Goal: Task Accomplishment & Management: Manage account settings

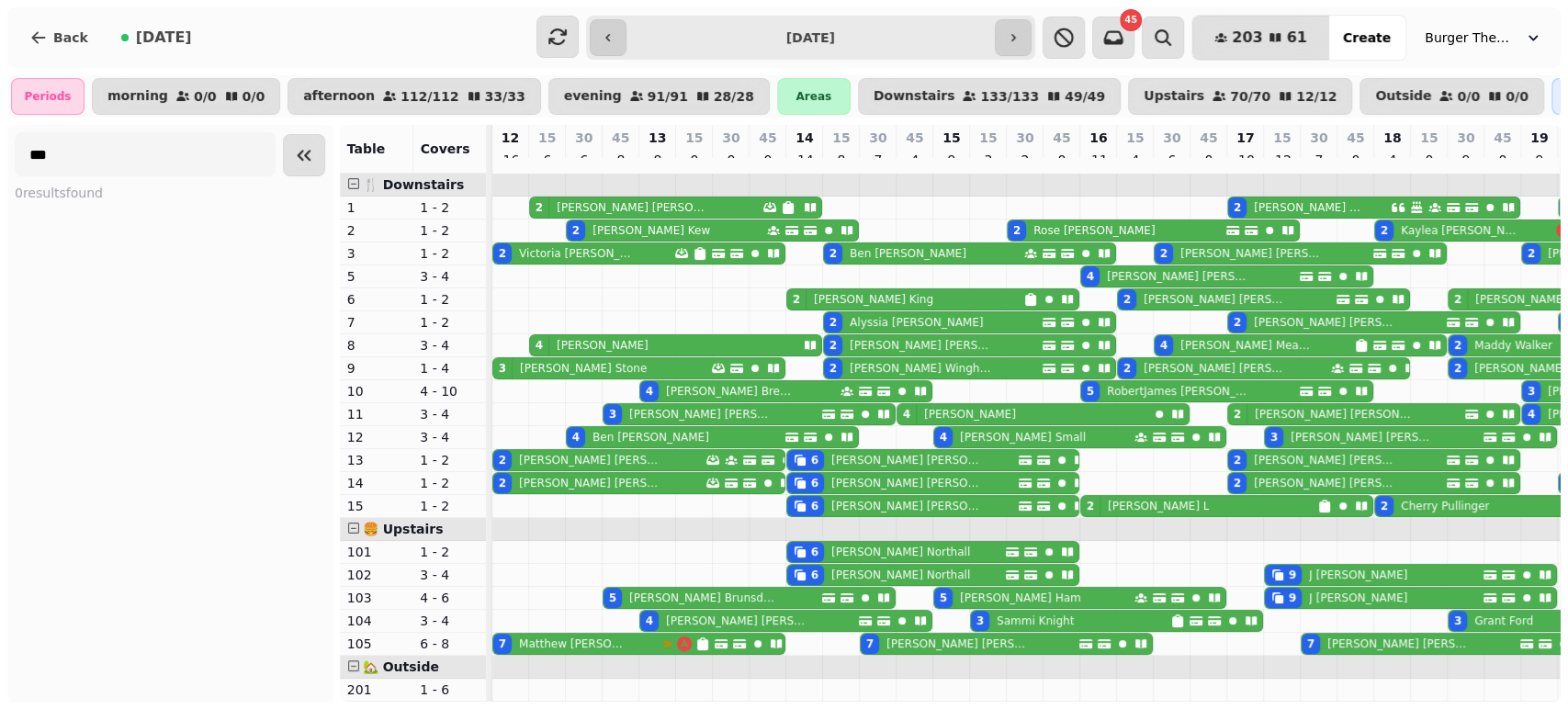
scroll to position [181, 638]
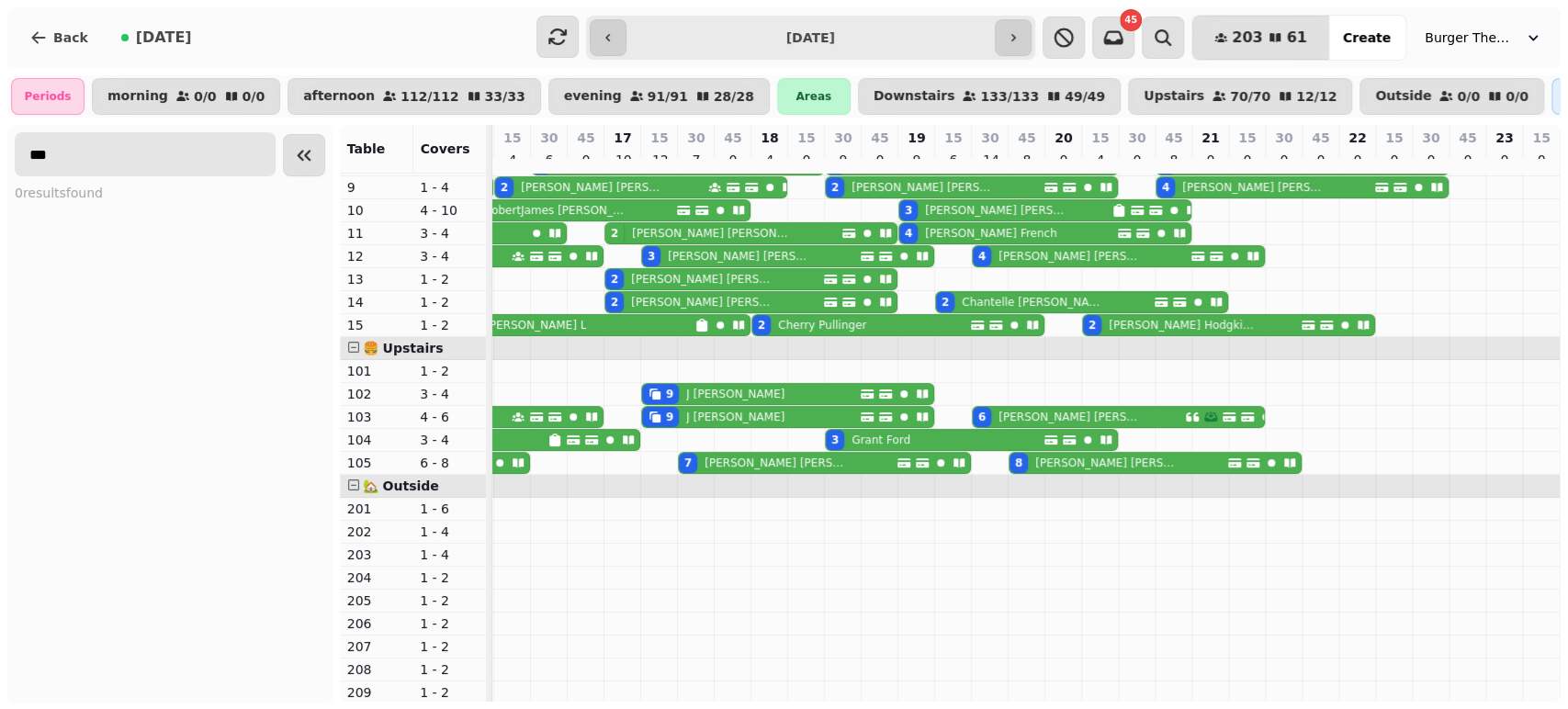
click at [105, 162] on input "***" at bounding box center [145, 154] width 261 height 44
type input "*"
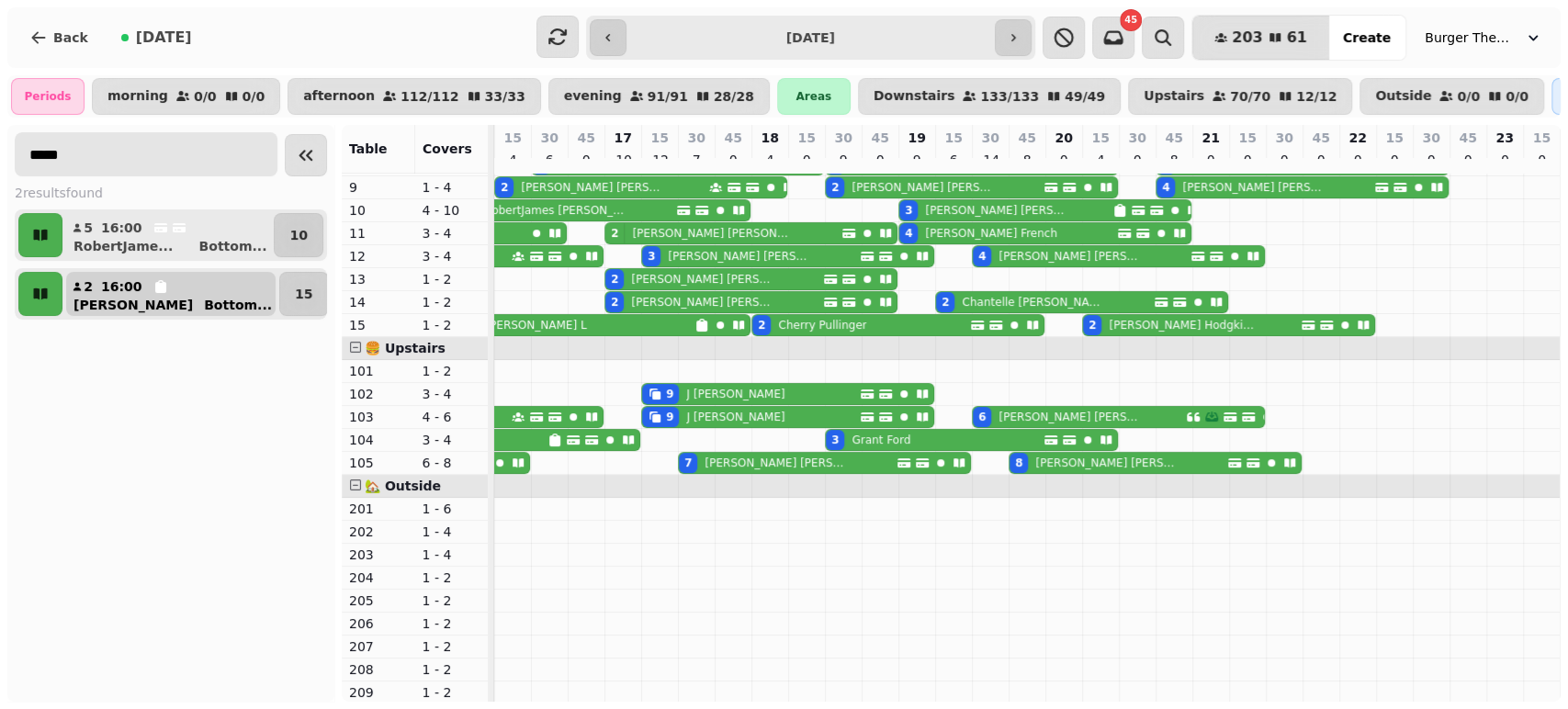
type input "*****"
click at [126, 308] on button "2 16:00 [PERSON_NAME] ..." at bounding box center [171, 294] width 210 height 44
select select "**********"
select select "*"
select select "****"
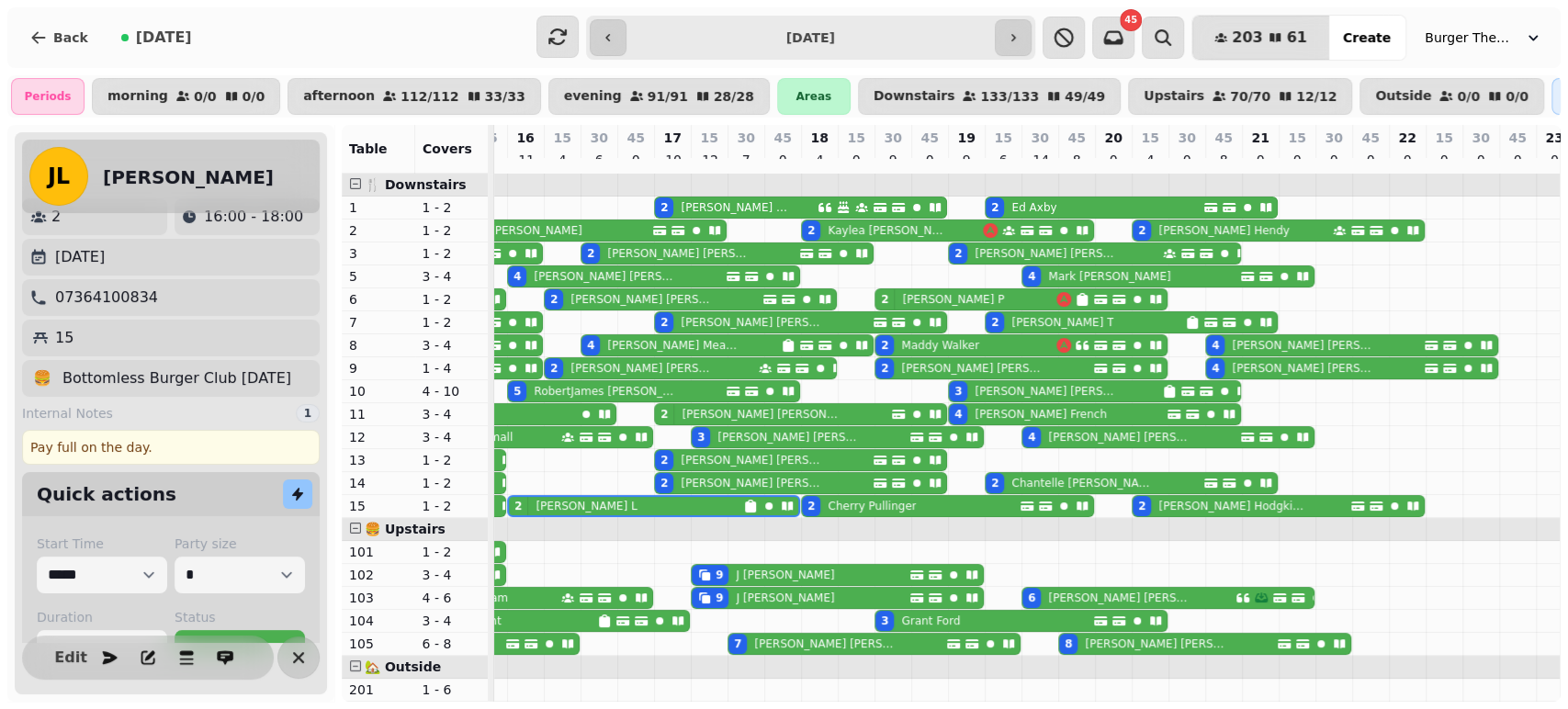
scroll to position [0, 0]
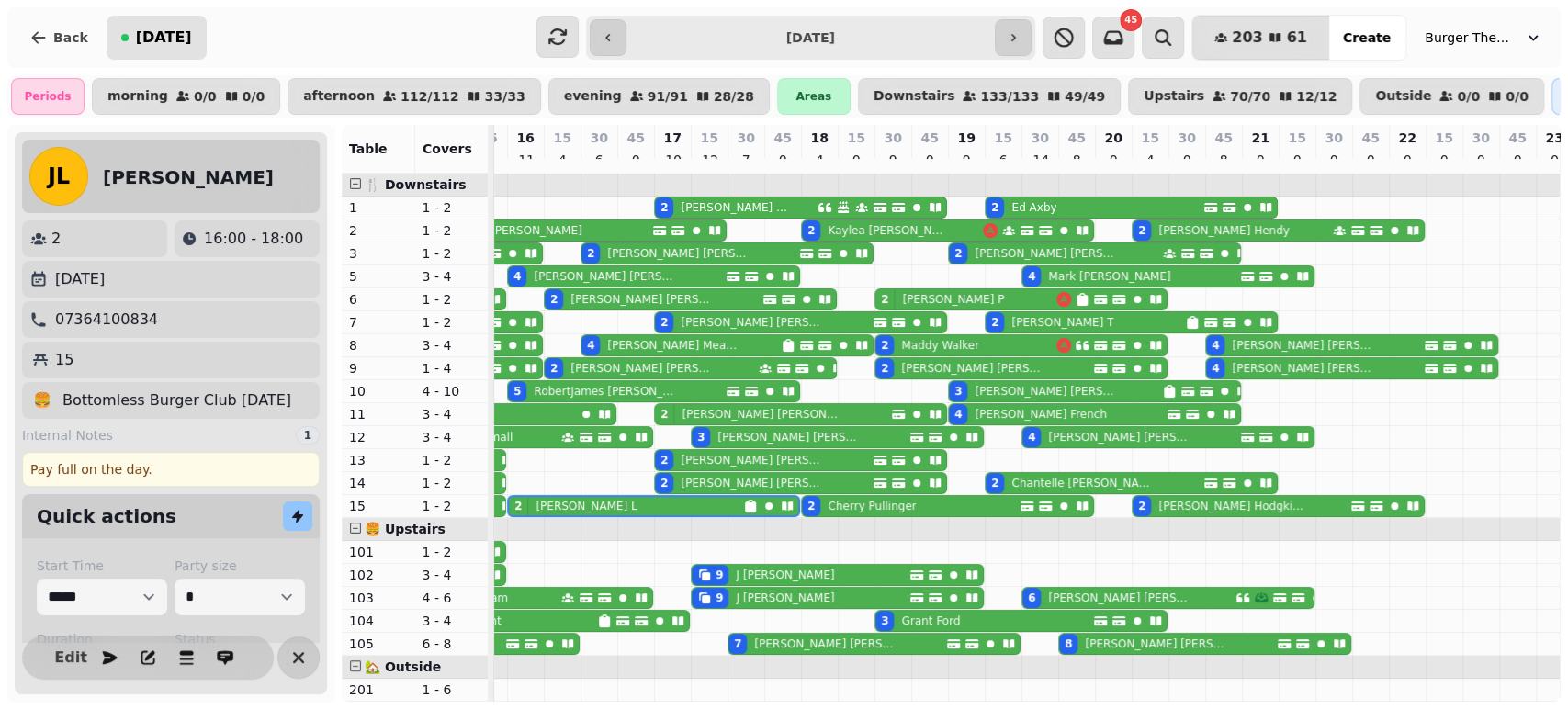
click at [162, 34] on span "[DATE]" at bounding box center [164, 38] width 56 height 15
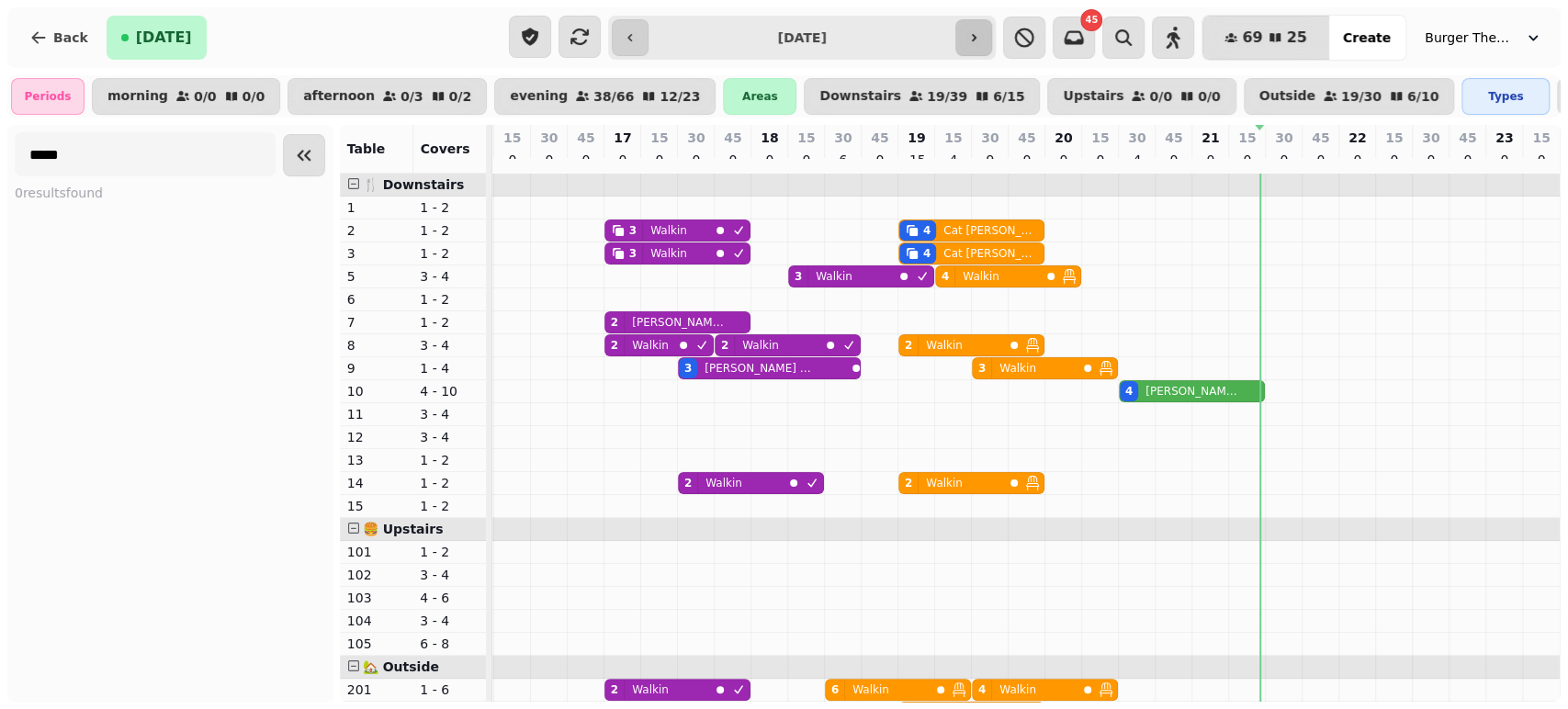
click at [992, 46] on button "button" at bounding box center [973, 38] width 37 height 37
type input "**********"
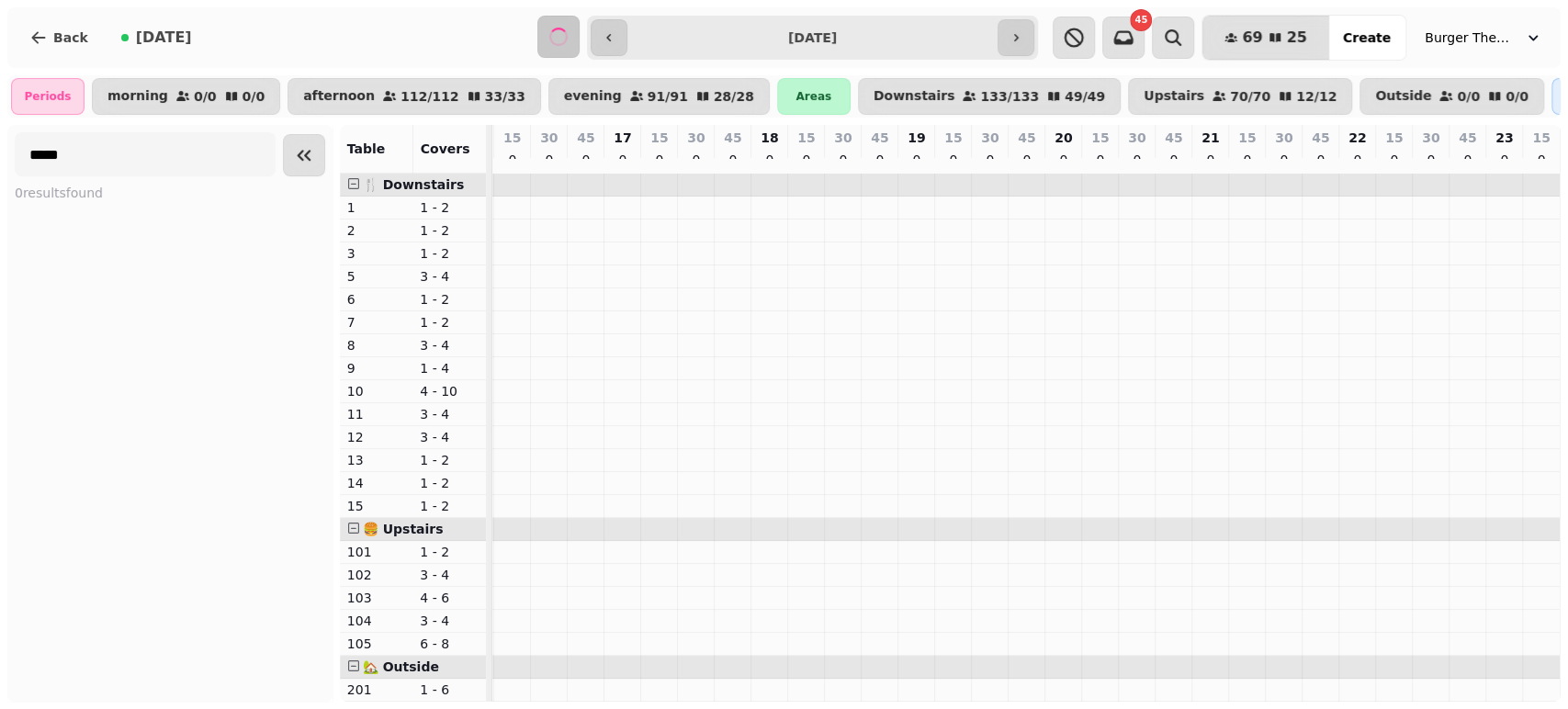
select select "**********"
select select "*"
select select "****"
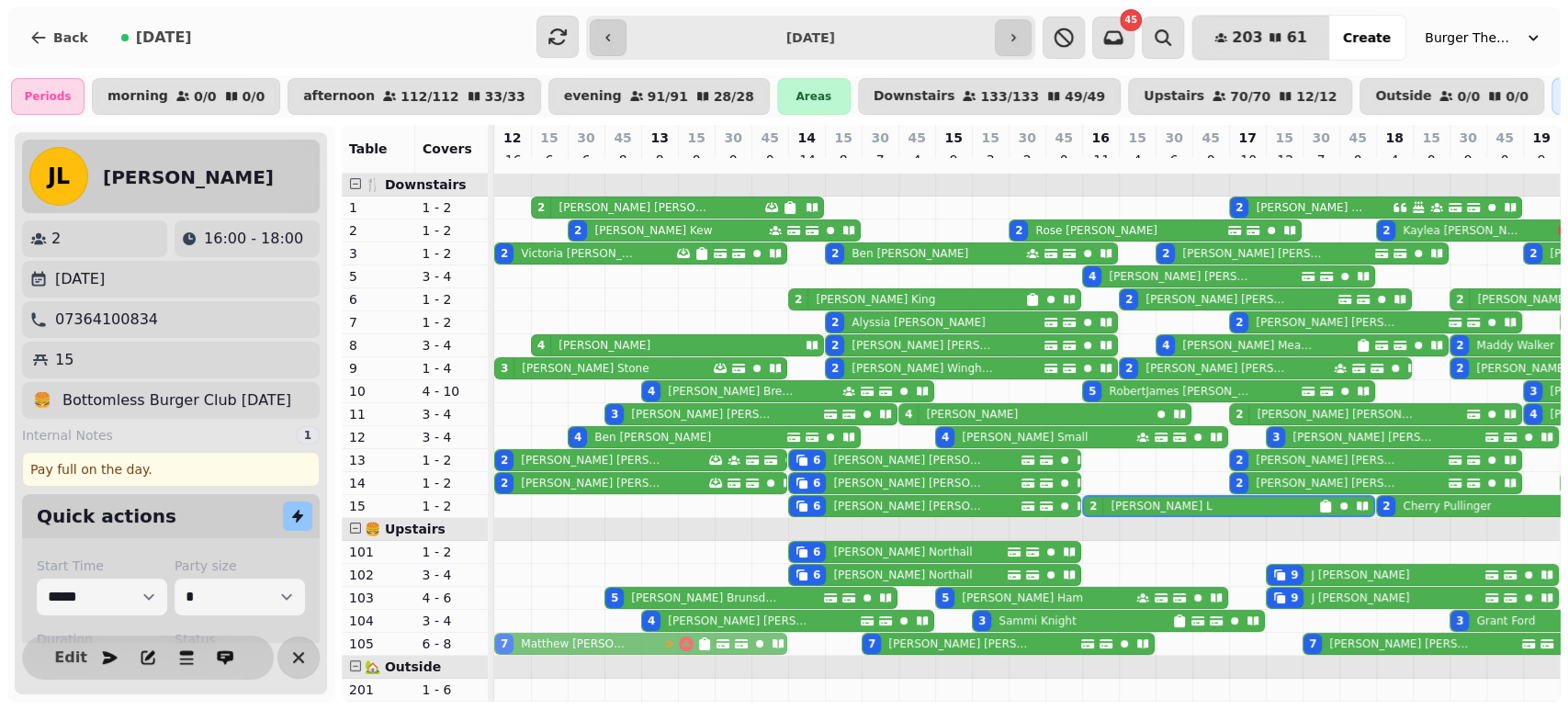
drag, startPoint x: 500, startPoint y: 652, endPoint x: 508, endPoint y: 645, distance: 10.6
click at [494, 645] on div "7 [PERSON_NAME] 7 [PERSON_NAME] 7 [PERSON_NAME] 8 [PERSON_NAME] 7 [PERSON_NAME]" at bounding box center [494, 644] width 0 height 22
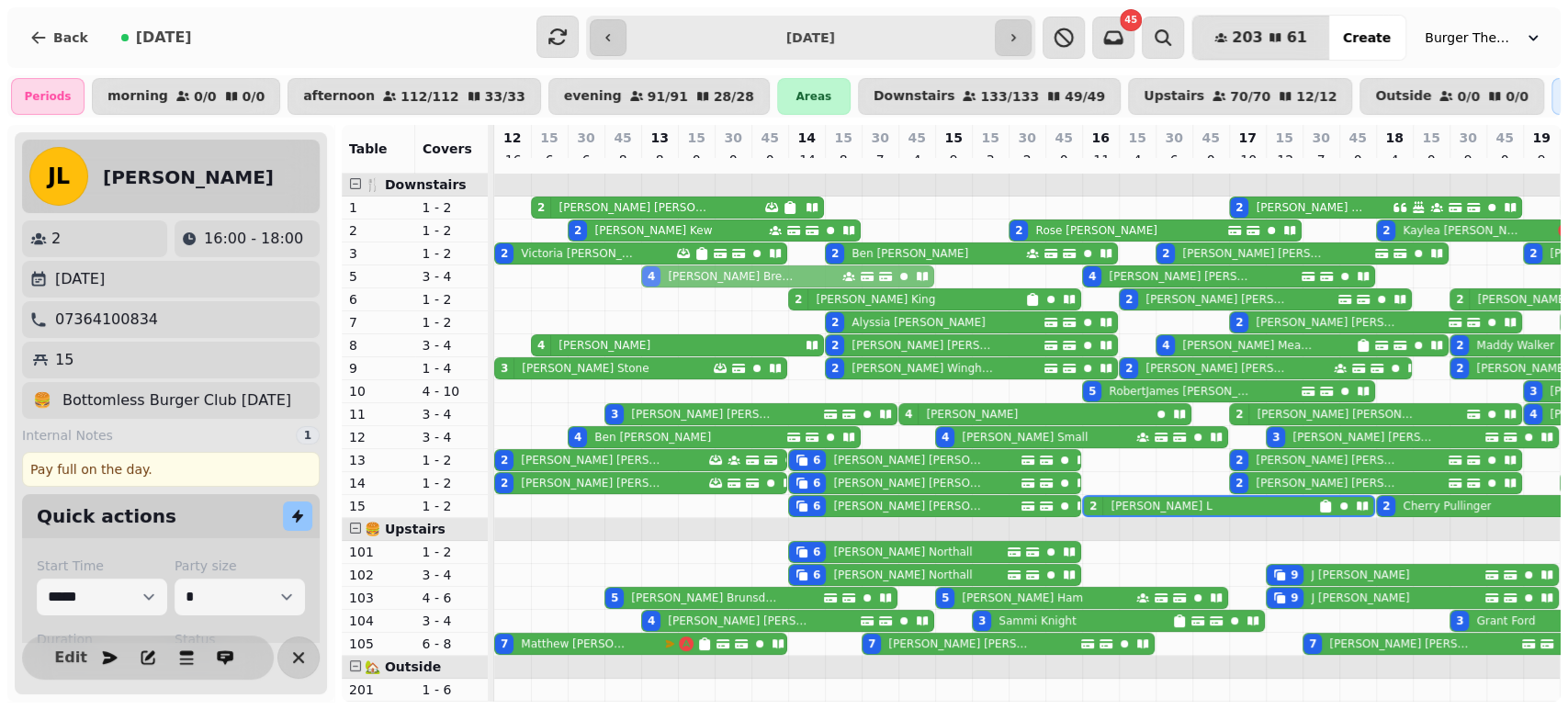
drag, startPoint x: 650, startPoint y: 398, endPoint x: 643, endPoint y: 283, distance: 115.2
click at [643, 283] on tbody "2 [PERSON_NAME] 2 [PERSON_NAME] 2 [PERSON_NAME] 2 [PERSON_NAME] 2 [PERSON_NAME]…" at bounding box center [1339, 529] width 1689 height 711
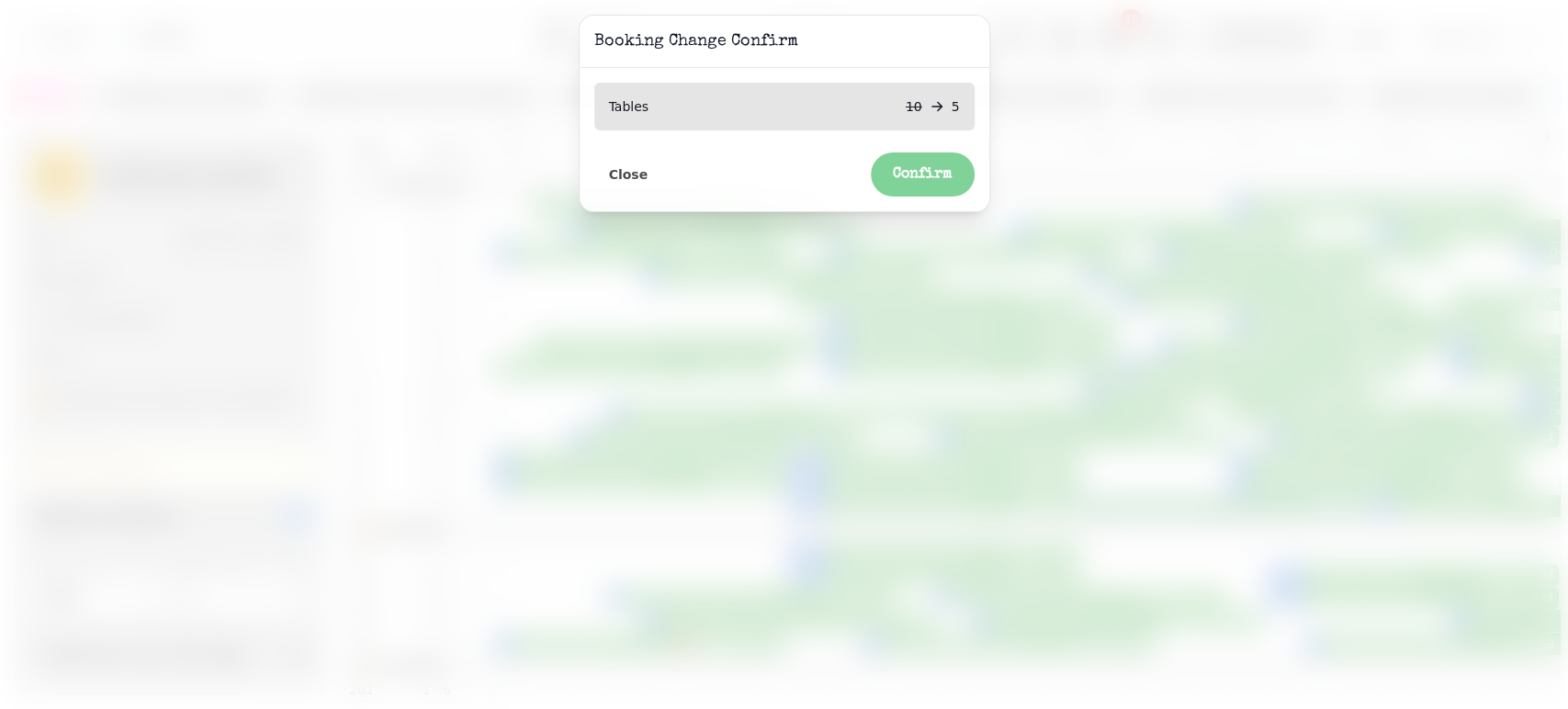
click at [907, 176] on span "Confirm" at bounding box center [922, 175] width 60 height 15
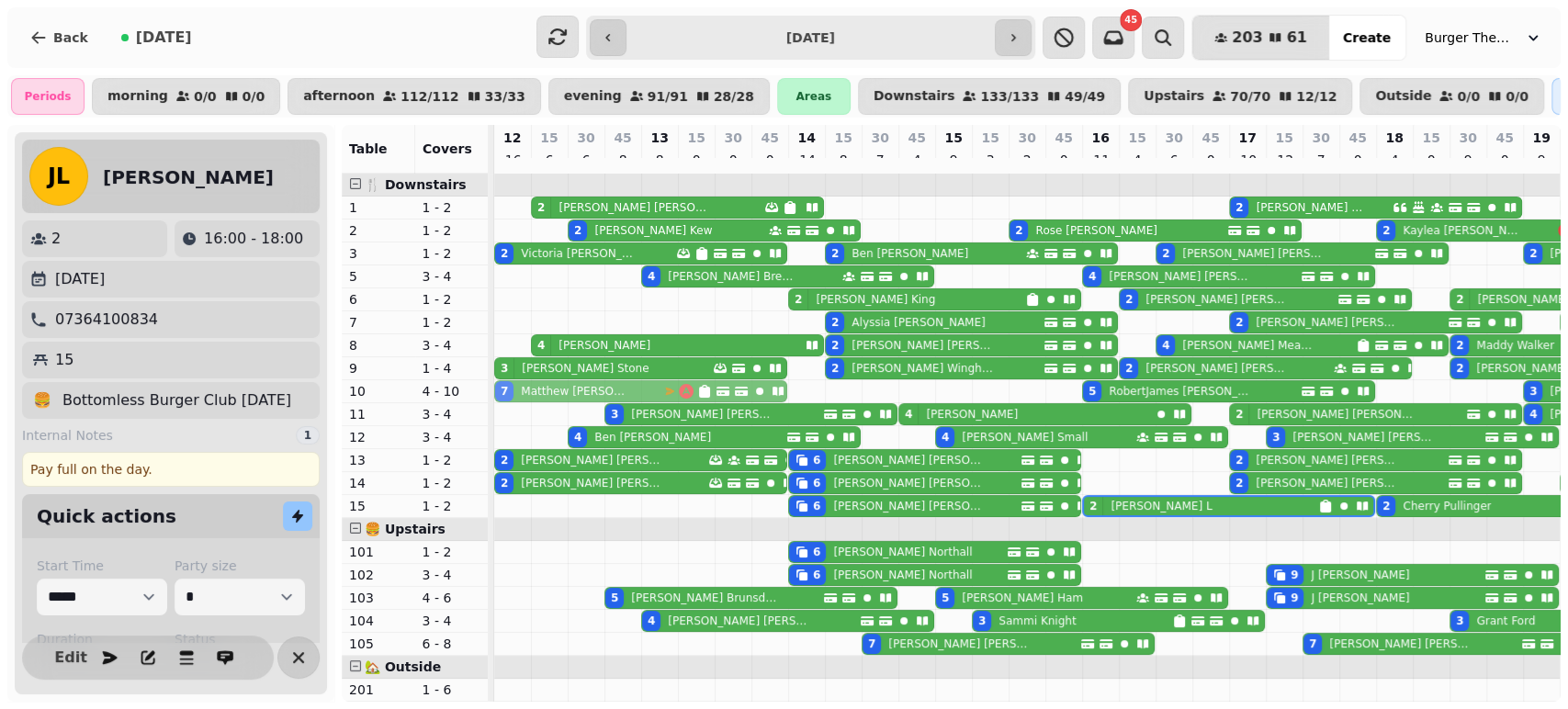
drag, startPoint x: 499, startPoint y: 654, endPoint x: 508, endPoint y: 399, distance: 255.2
click at [508, 399] on tbody "2 [PERSON_NAME] 2 [PERSON_NAME] 2 [PERSON_NAME] 2 [PERSON_NAME] 2 [PERSON_NAME]…" at bounding box center [1339, 529] width 1689 height 711
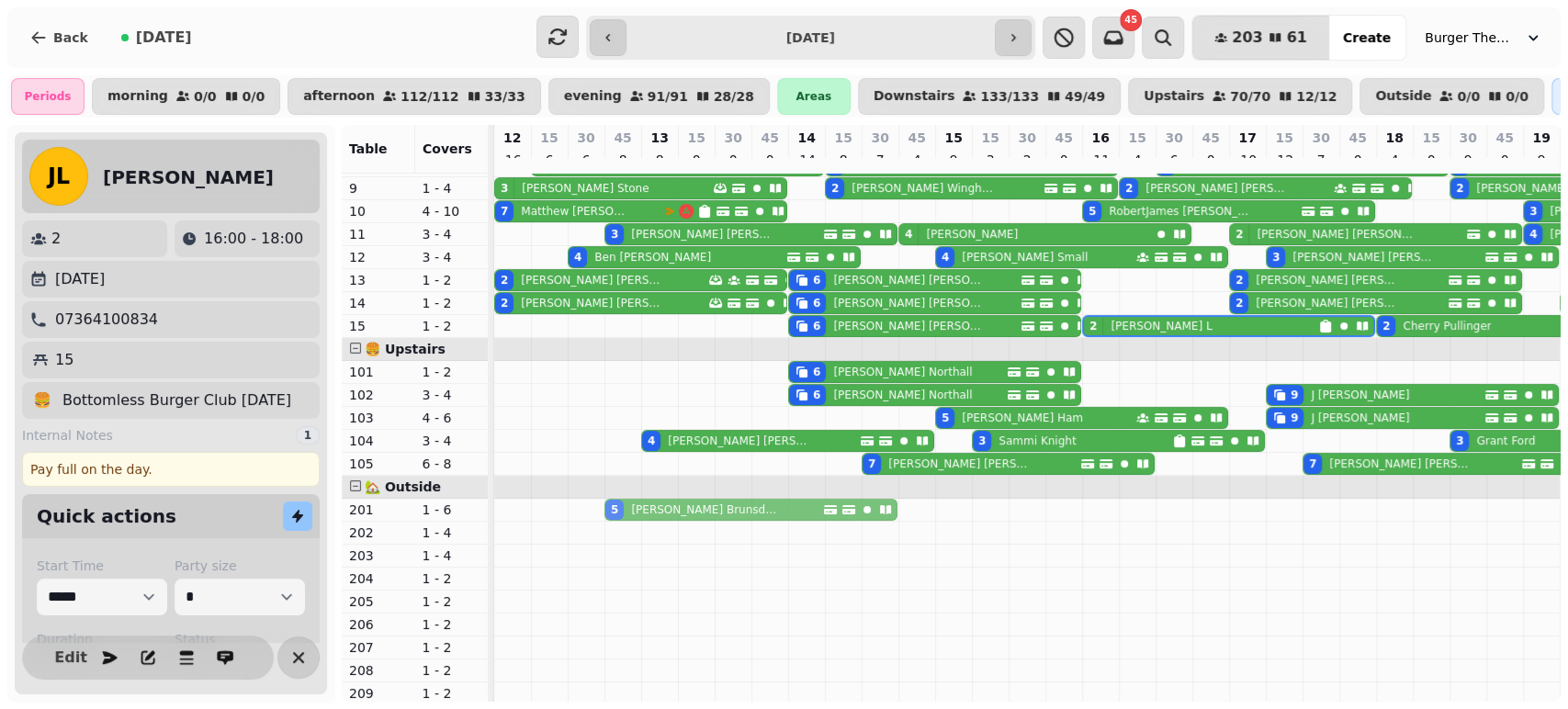
drag, startPoint x: 613, startPoint y: 427, endPoint x: 611, endPoint y: 522, distance: 95.0
click at [611, 522] on tbody "2 [PERSON_NAME] 2 [PERSON_NAME] 2 [PERSON_NAME] 2 [PERSON_NAME] 2 [PERSON_NAME]…" at bounding box center [1339, 349] width 1689 height 711
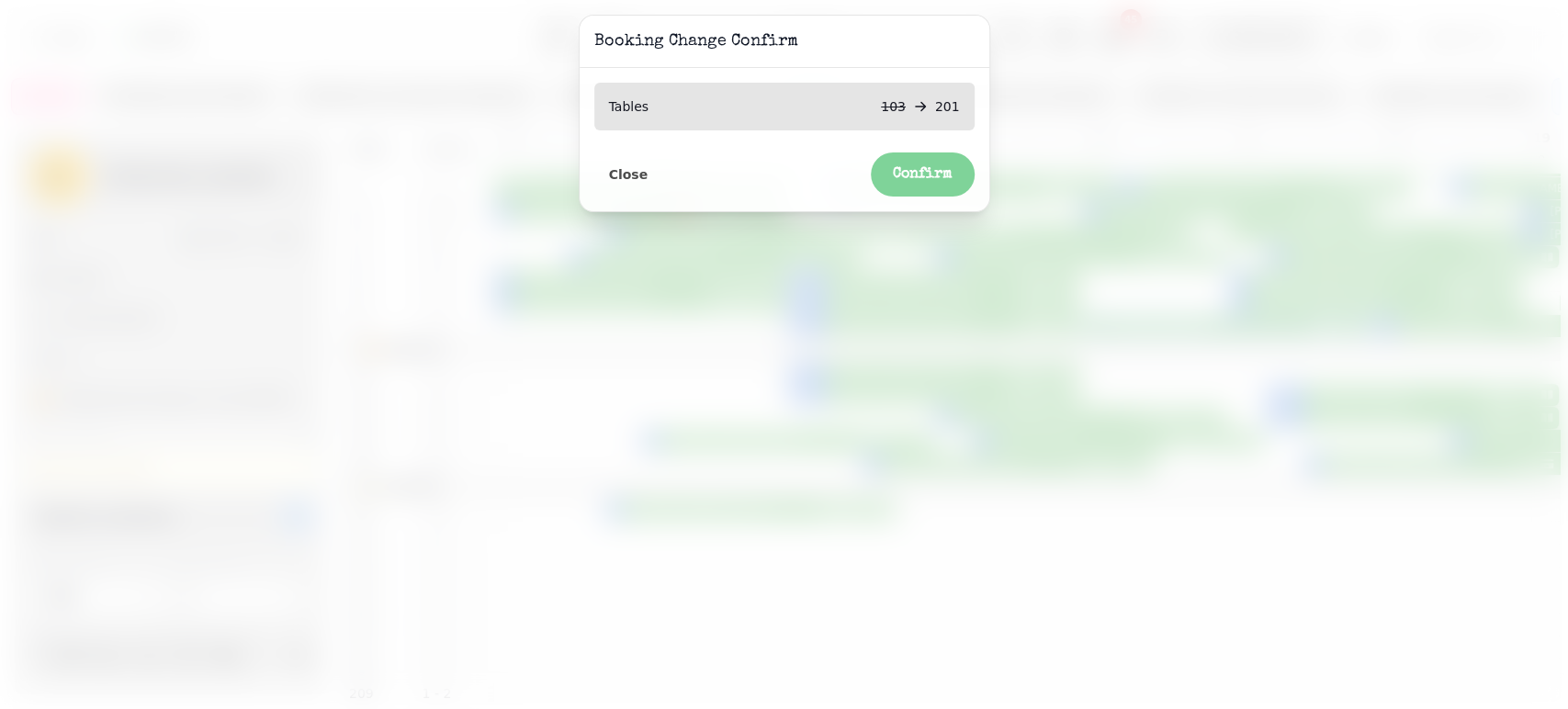
click at [952, 187] on button "Confirm" at bounding box center [922, 175] width 104 height 44
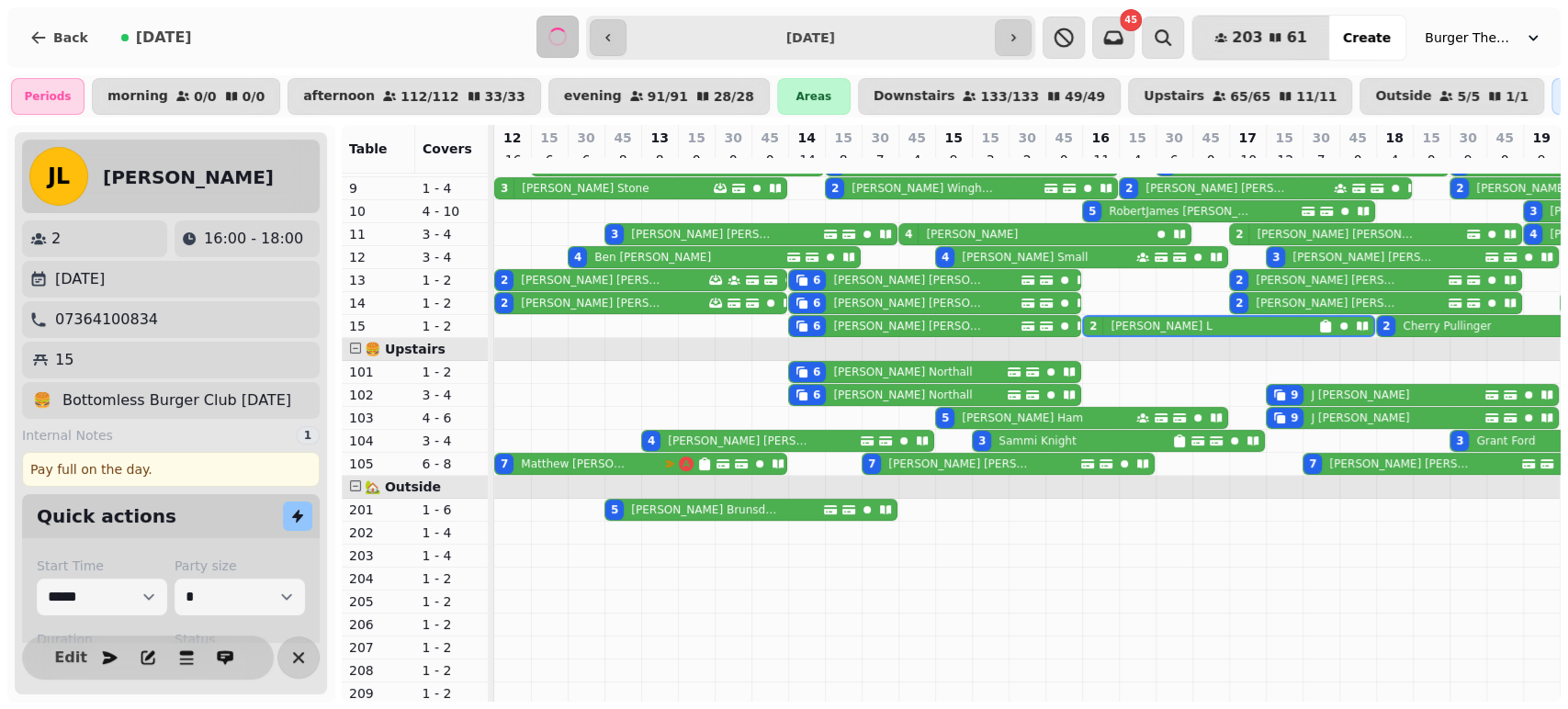
scroll to position [0, 0]
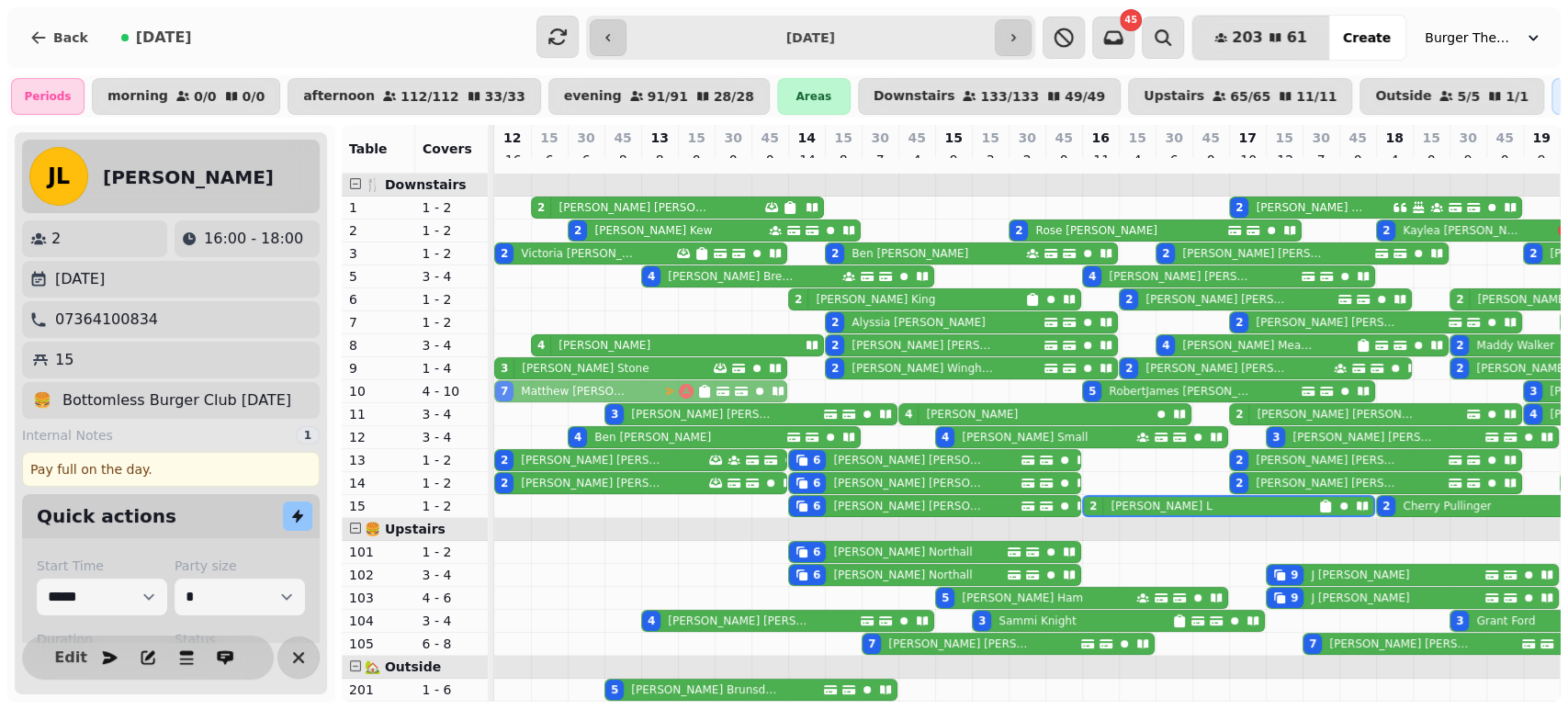
drag, startPoint x: 499, startPoint y: 655, endPoint x: 500, endPoint y: 410, distance: 245.0
click at [501, 406] on tbody "2 [PERSON_NAME] 2 [PERSON_NAME] 2 [PERSON_NAME] 2 [PERSON_NAME] 2 [PERSON_NAME]…" at bounding box center [1339, 529] width 1689 height 711
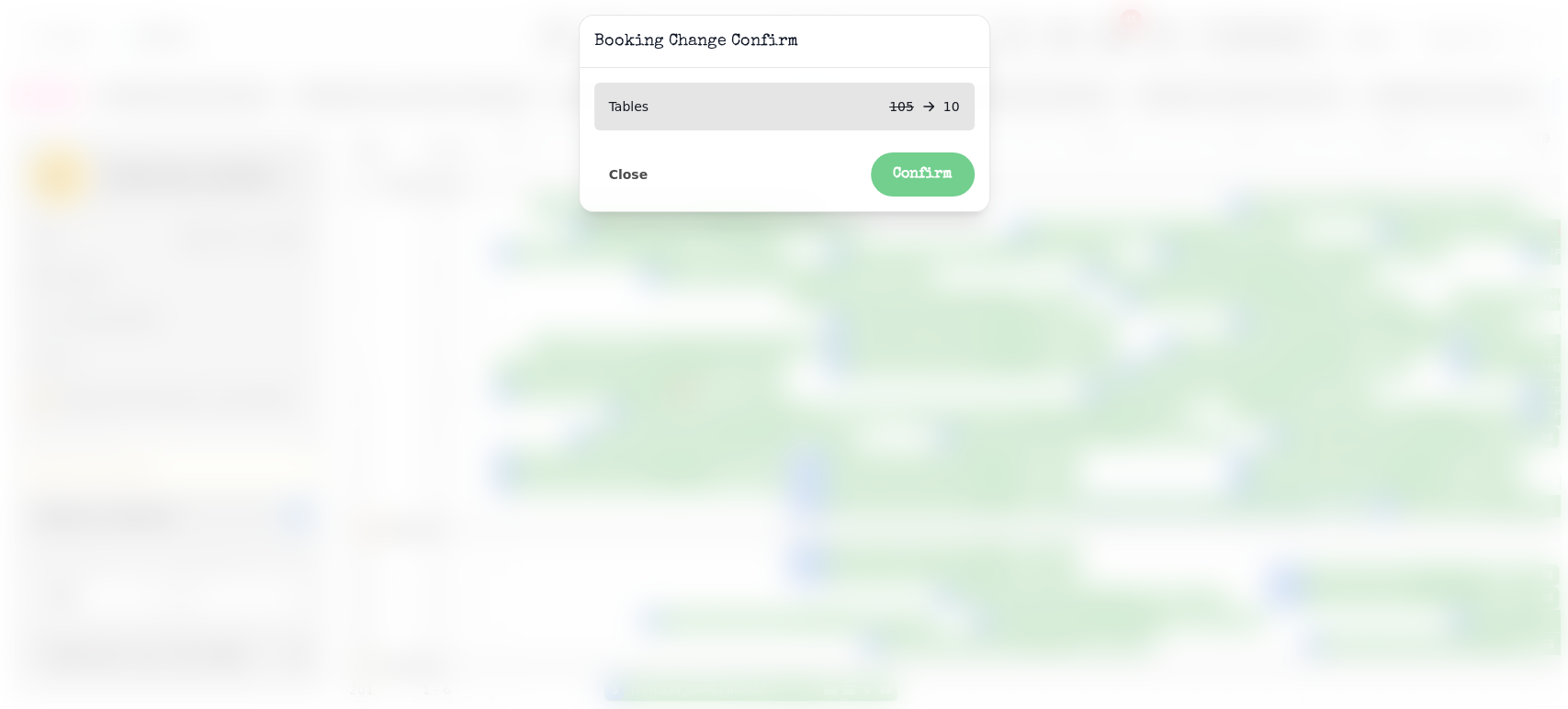
click at [933, 150] on div "Close Confirm" at bounding box center [784, 167] width 381 height 59
click at [927, 185] on button "Confirm" at bounding box center [922, 175] width 104 height 44
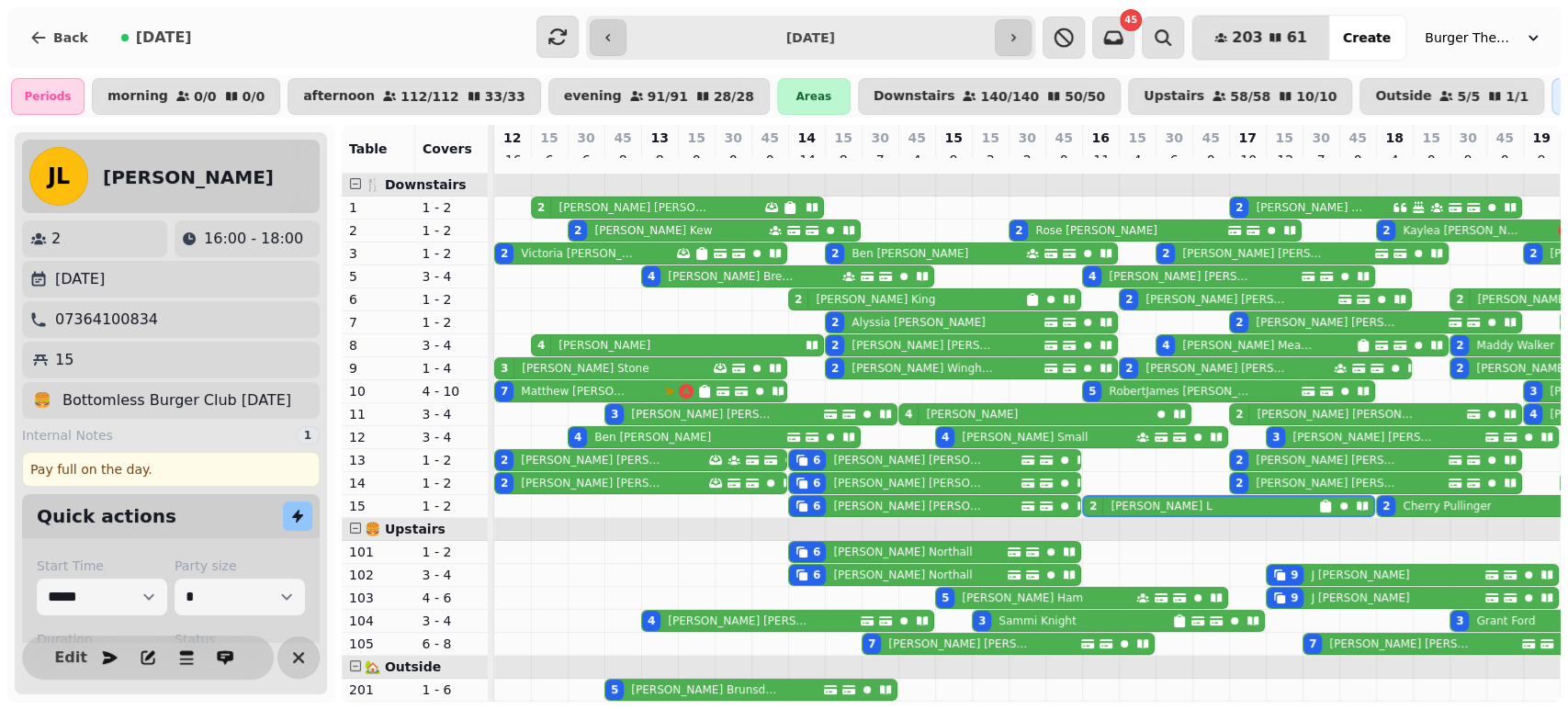
scroll to position [206, 0]
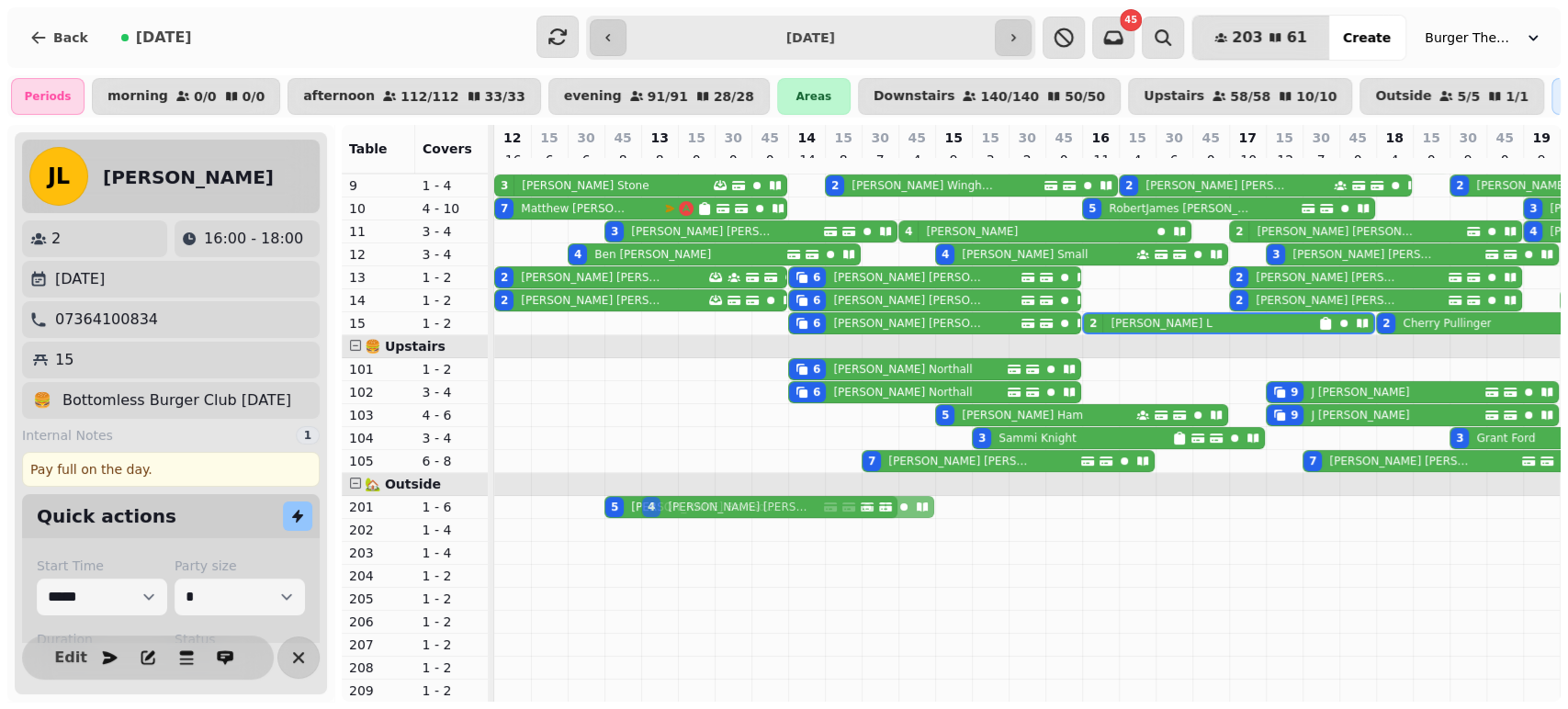
drag, startPoint x: 649, startPoint y: 427, endPoint x: 647, endPoint y: 497, distance: 70.0
click at [647, 497] on tbody "2 [PERSON_NAME] 2 [PERSON_NAME] 2 [PERSON_NAME] 2 [PERSON_NAME] 2 [PERSON_NAME]…" at bounding box center [1339, 346] width 1689 height 711
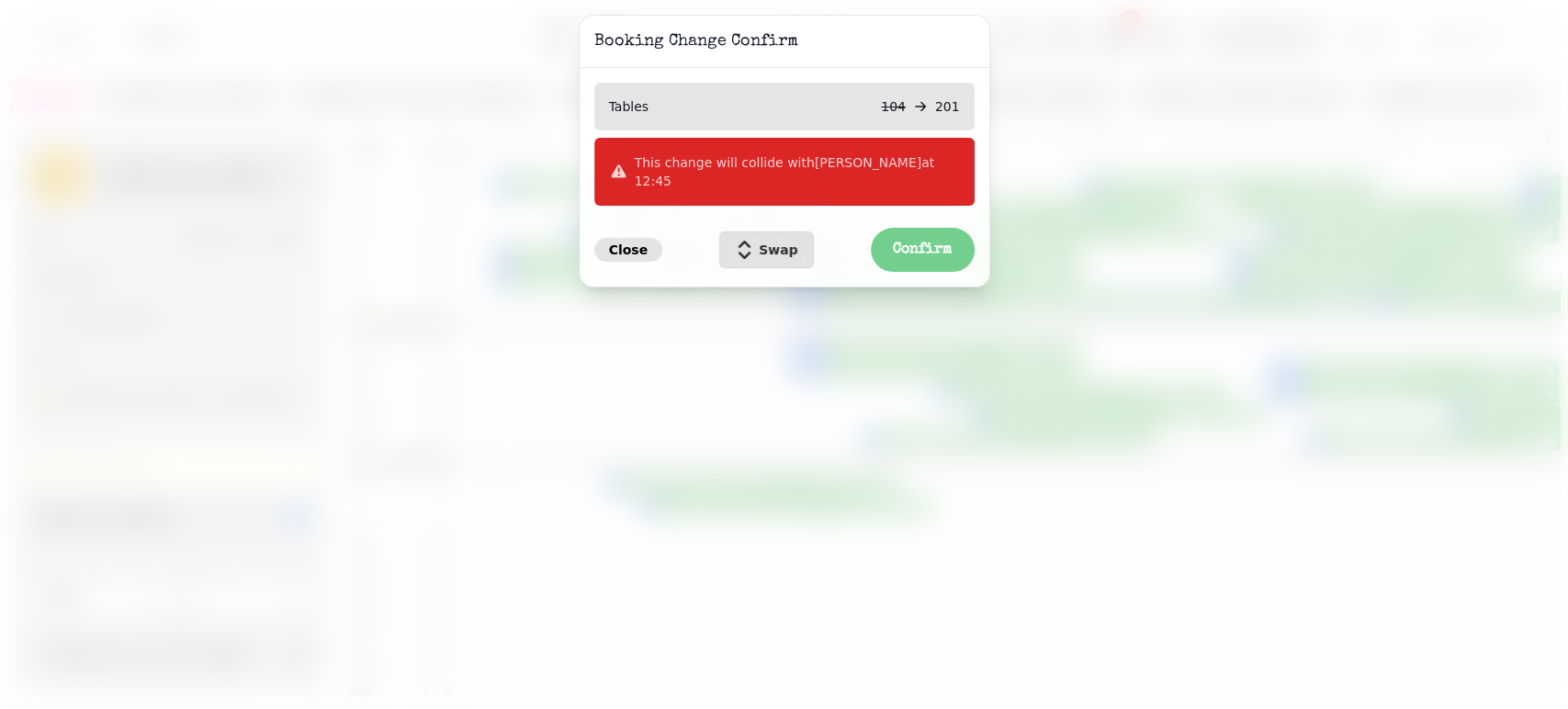
click at [623, 244] on span "Close" at bounding box center [628, 250] width 40 height 13
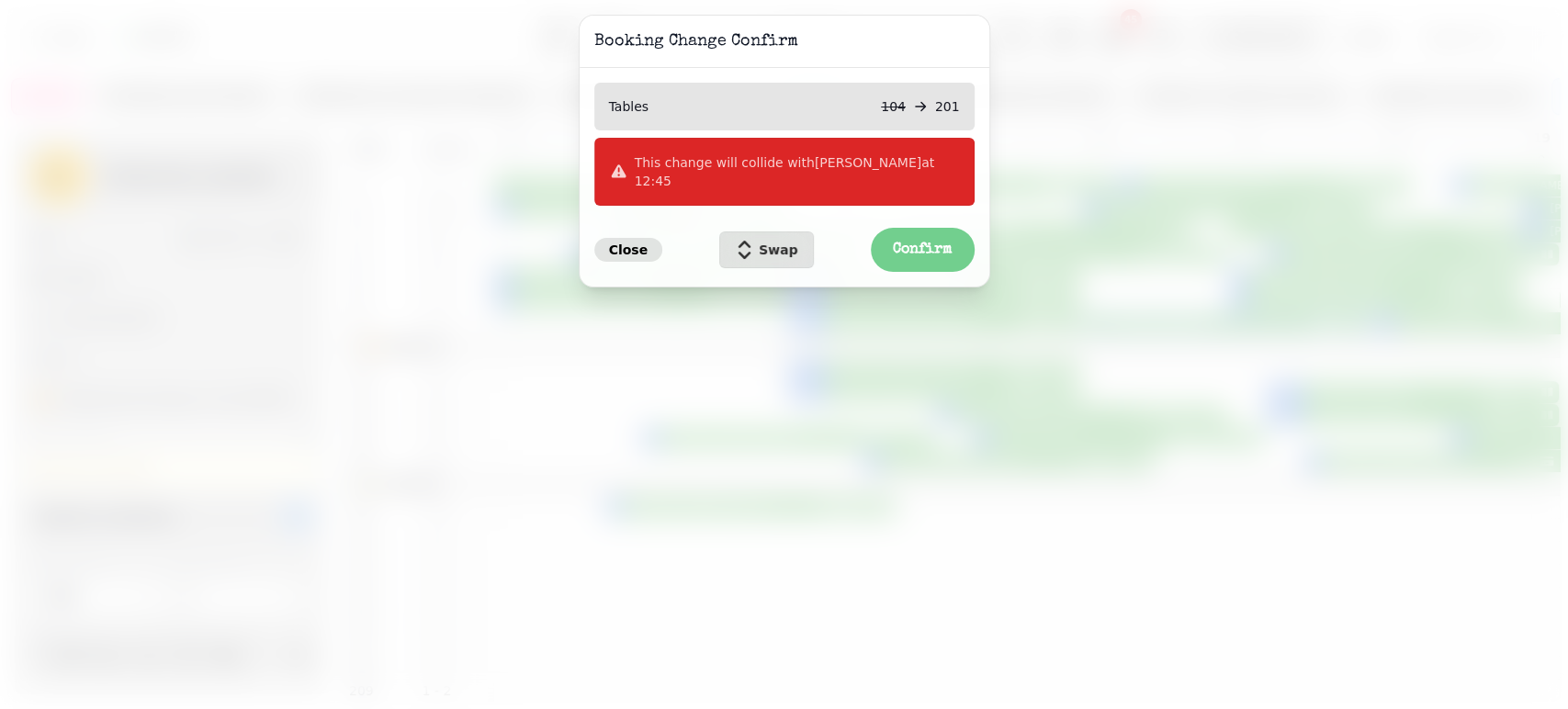
click at [623, 244] on span "Close" at bounding box center [628, 250] width 40 height 13
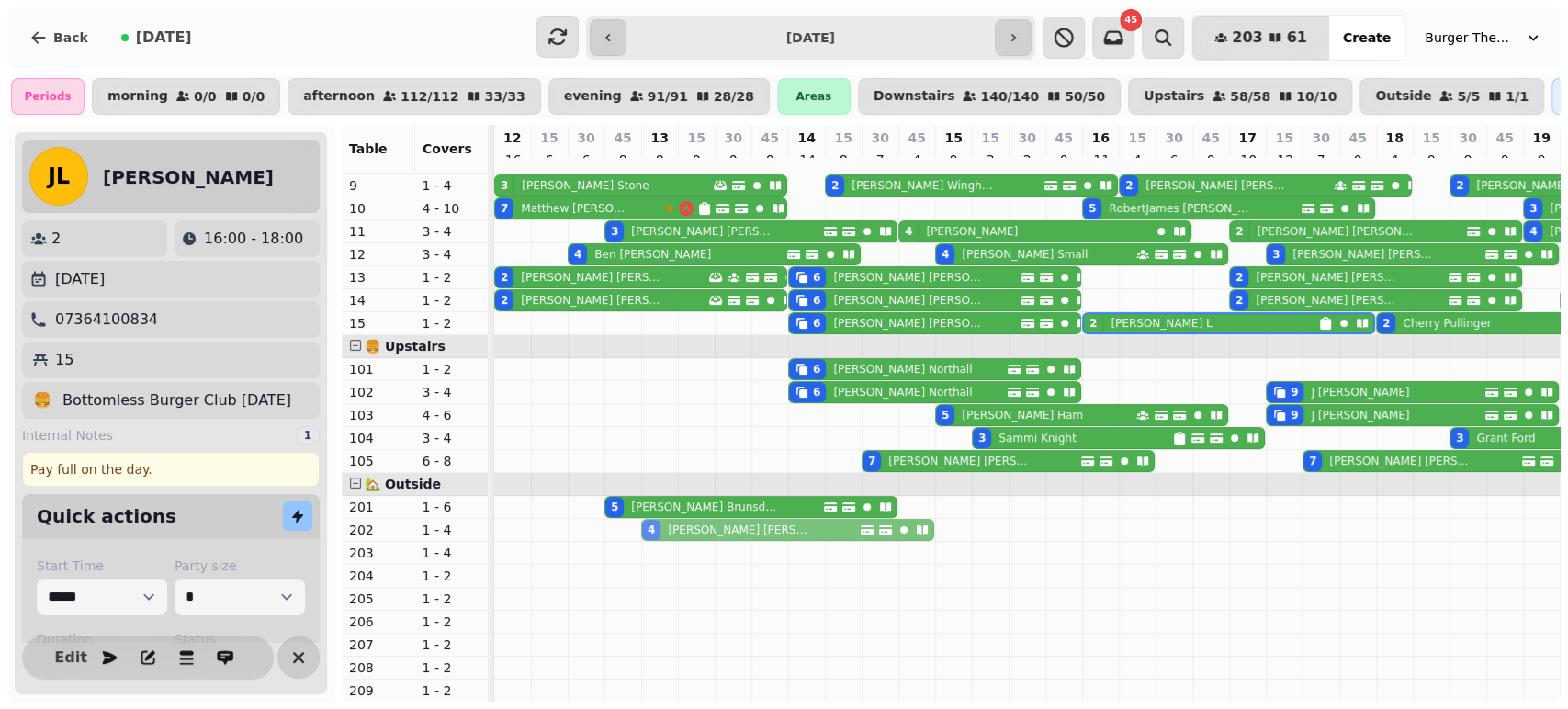
drag, startPoint x: 648, startPoint y: 425, endPoint x: 653, endPoint y: 520, distance: 95.1
click at [653, 520] on tbody "2 [PERSON_NAME] 2 [PERSON_NAME] 2 [PERSON_NAME] 2 [PERSON_NAME] 2 [PERSON_NAME]…" at bounding box center [1339, 346] width 1689 height 711
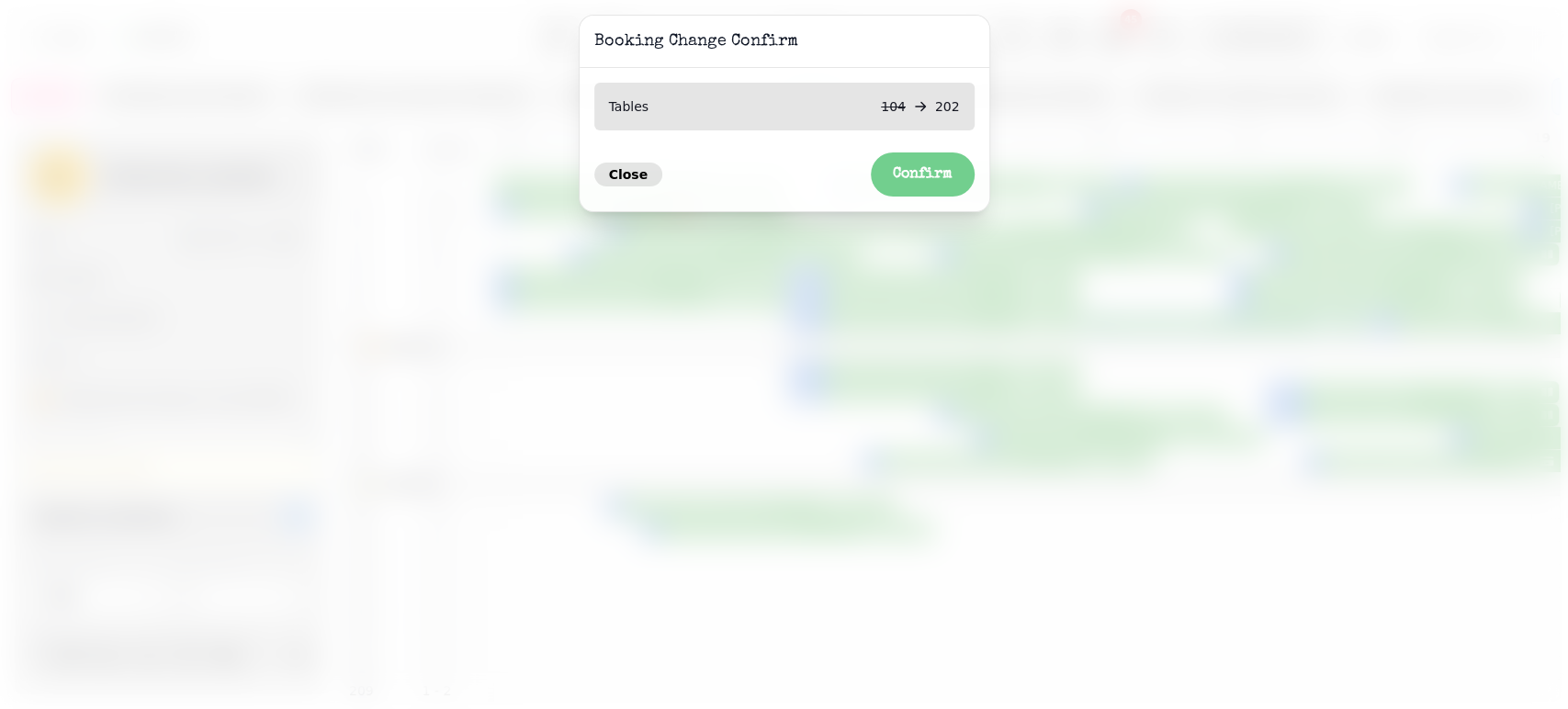
click at [624, 179] on span "Close" at bounding box center [628, 175] width 40 height 13
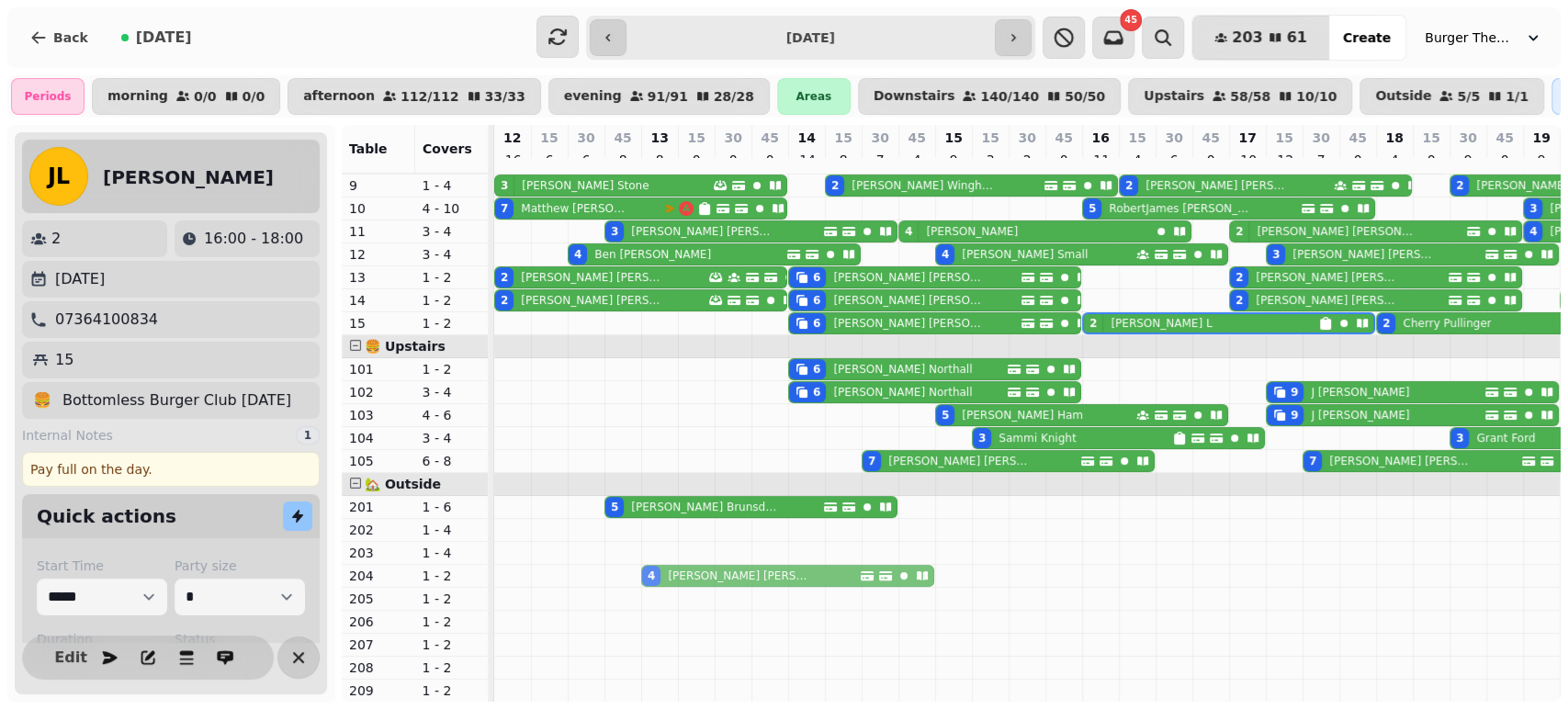
drag, startPoint x: 651, startPoint y: 429, endPoint x: 653, endPoint y: 555, distance: 126.0
click at [653, 555] on tbody "2 [PERSON_NAME] 2 [PERSON_NAME] 2 [PERSON_NAME] 2 [PERSON_NAME] 2 [PERSON_NAME]…" at bounding box center [1339, 346] width 1689 height 711
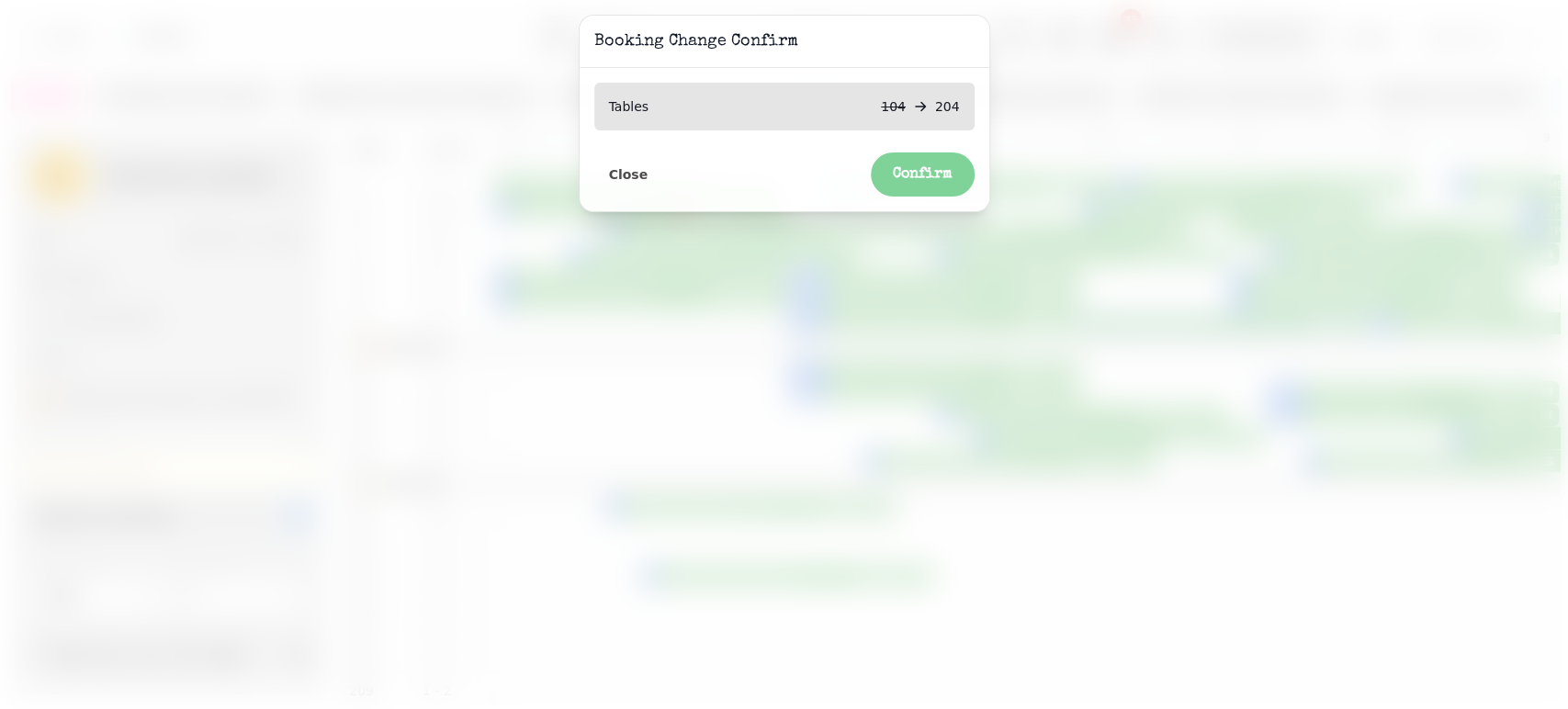
click at [931, 164] on button "Confirm" at bounding box center [922, 175] width 104 height 44
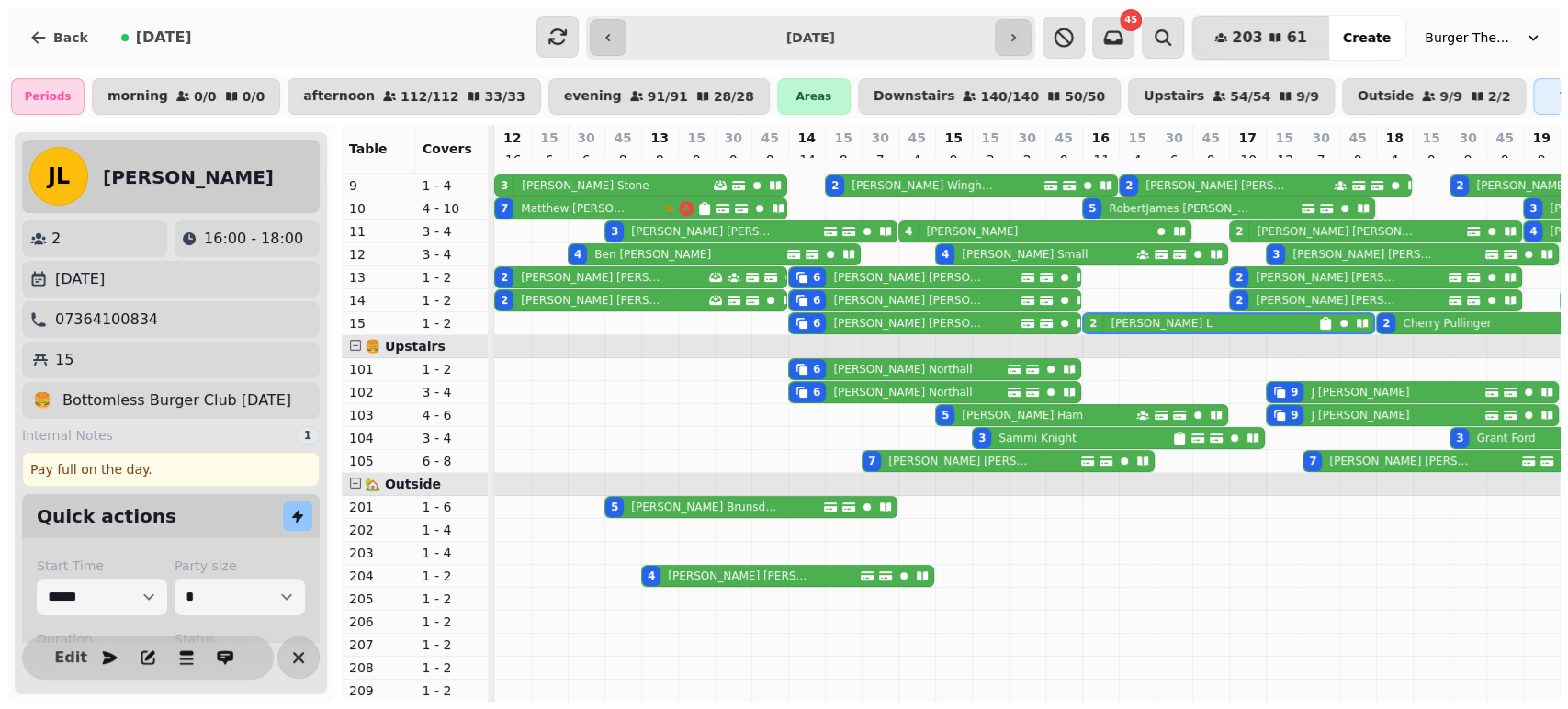
scroll to position [0, 0]
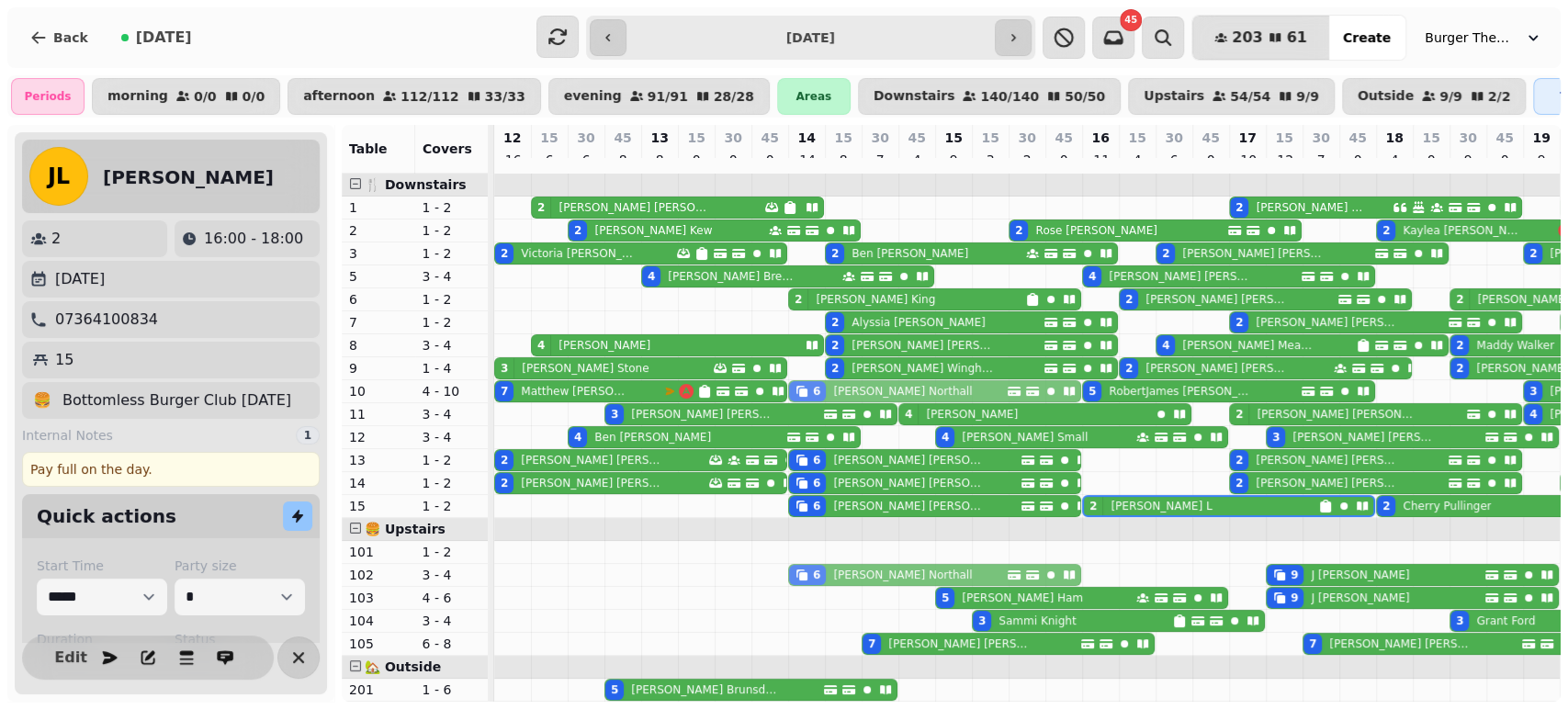
drag, startPoint x: 801, startPoint y: 561, endPoint x: 796, endPoint y: 406, distance: 155.1
click at [796, 406] on tbody "2 [PERSON_NAME] 2 [PERSON_NAME] 2 [PERSON_NAME] 2 [PERSON_NAME] 2 [PERSON_NAME]…" at bounding box center [1339, 529] width 1689 height 711
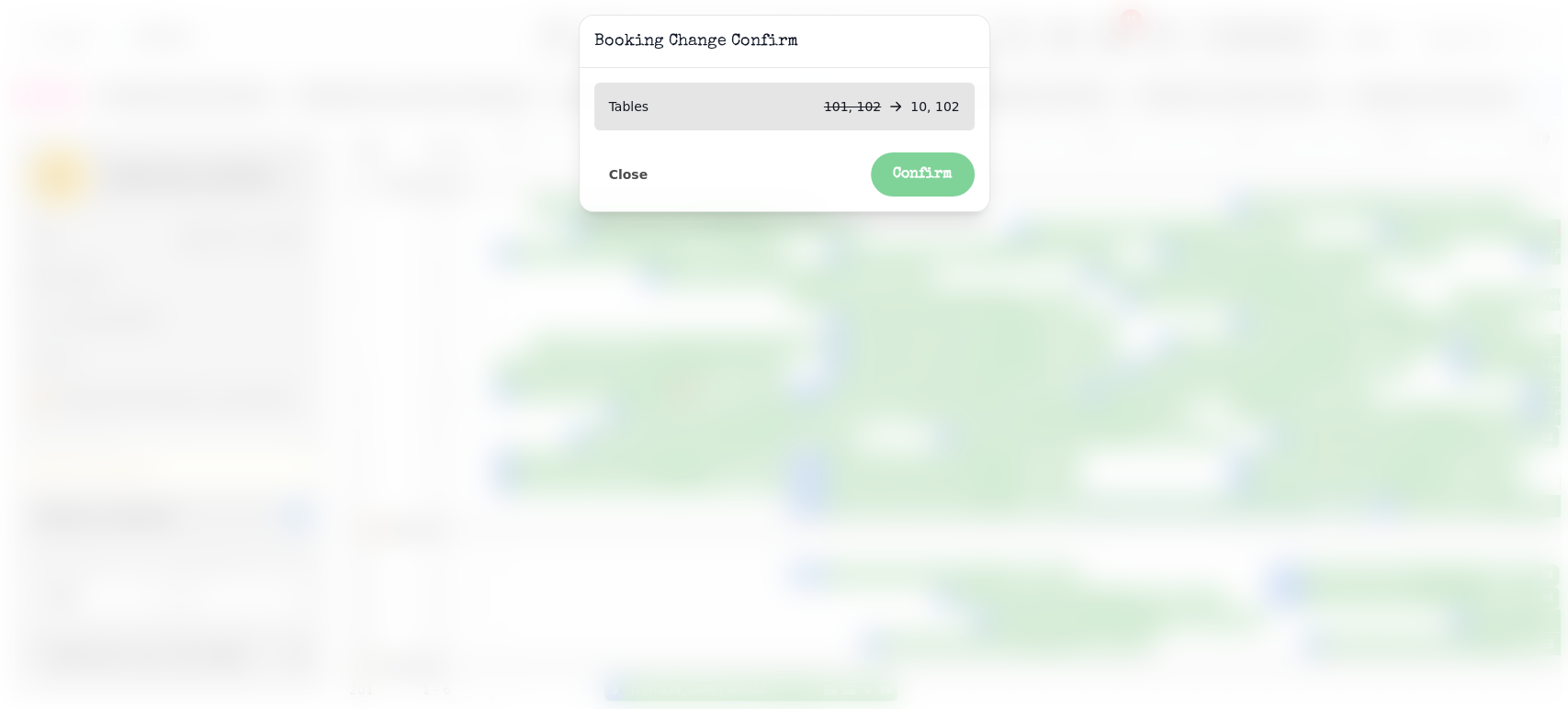
click at [902, 176] on span "Confirm" at bounding box center [922, 175] width 60 height 15
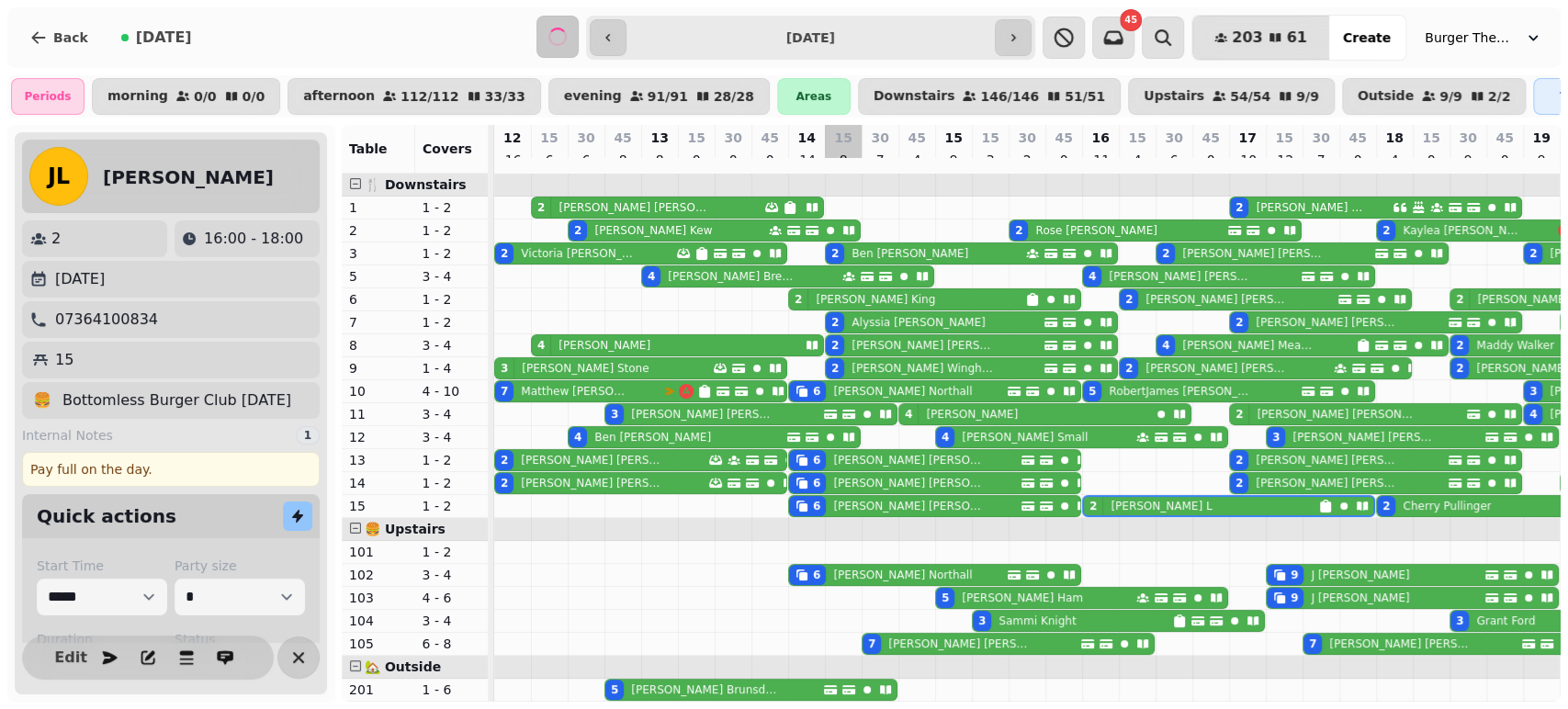
click at [833, 399] on p "[PERSON_NAME]" at bounding box center [902, 392] width 139 height 15
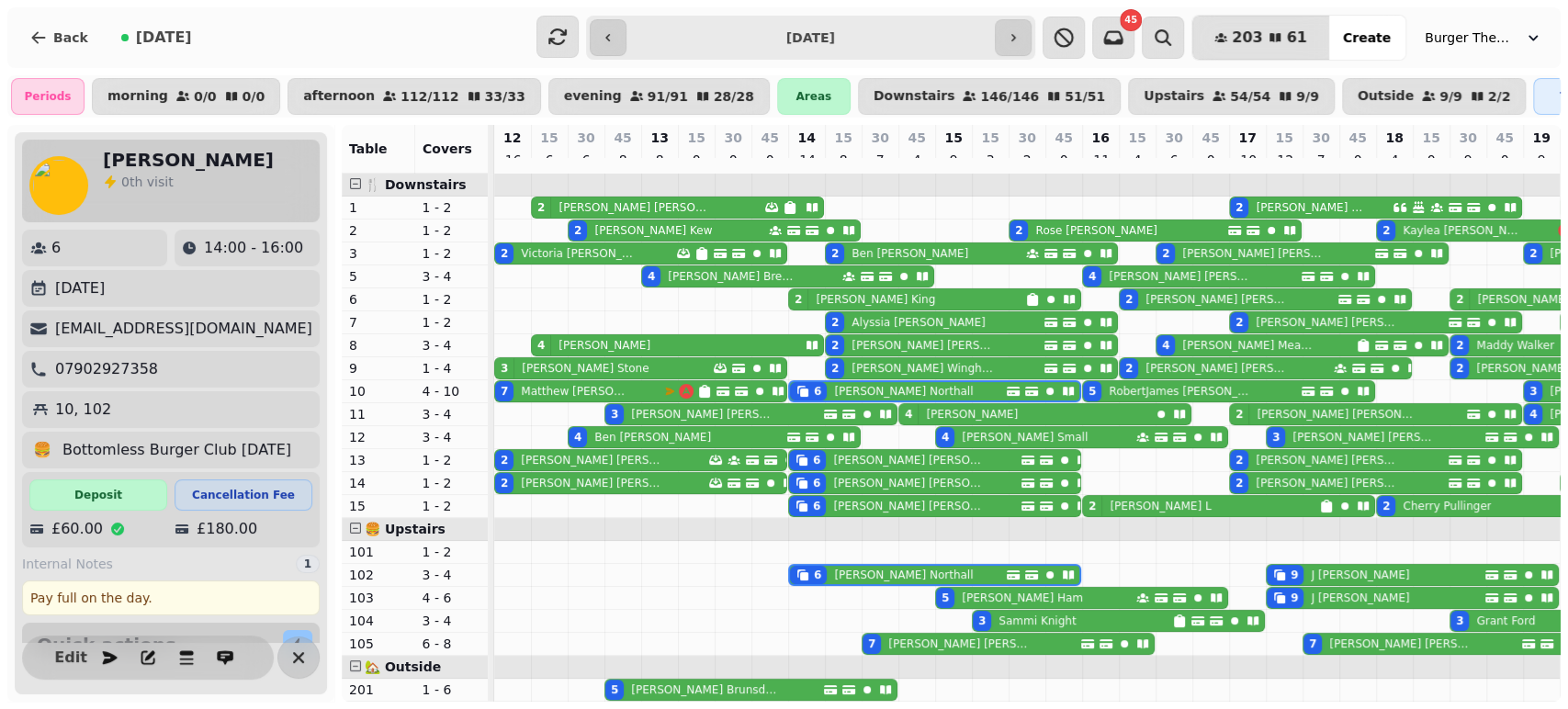
select select "**********"
select select "*"
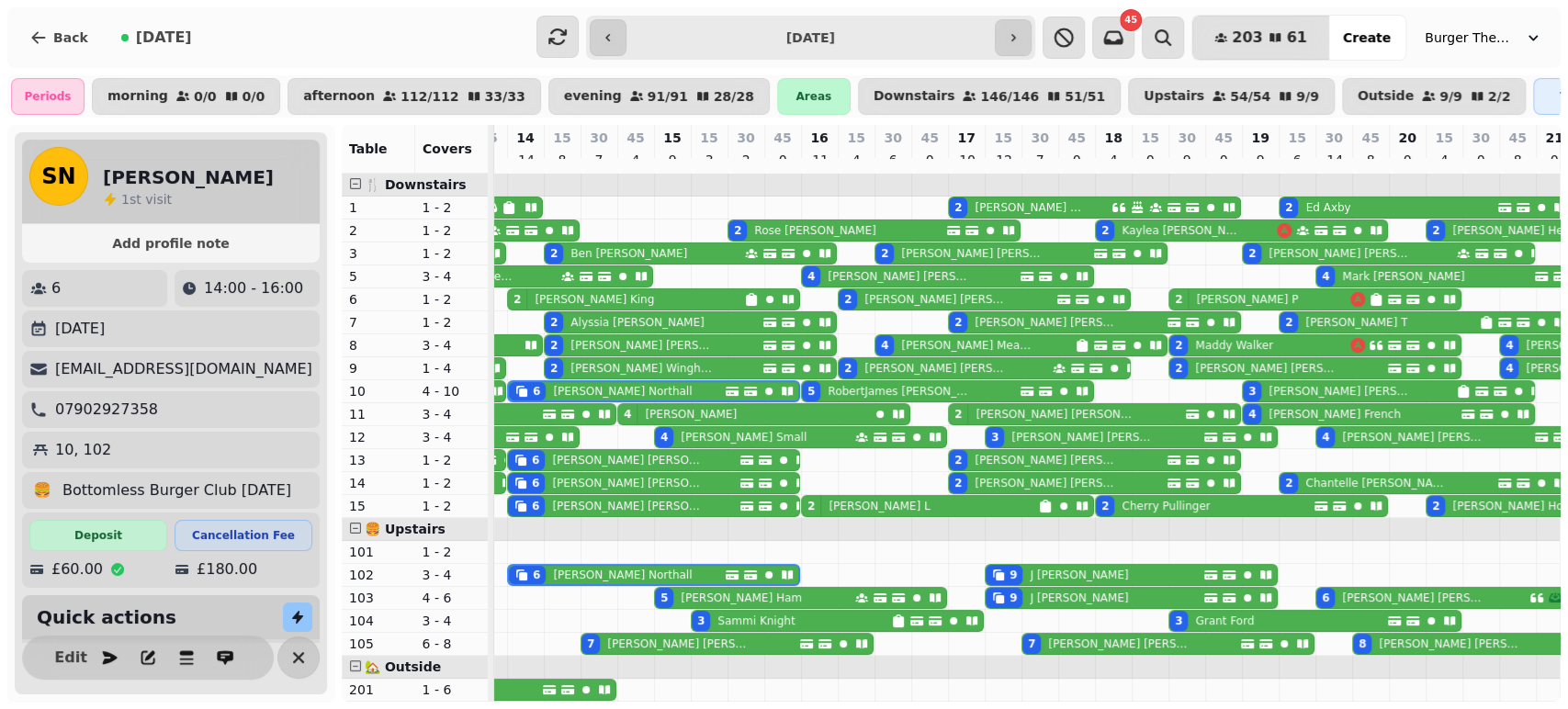
scroll to position [240, 0]
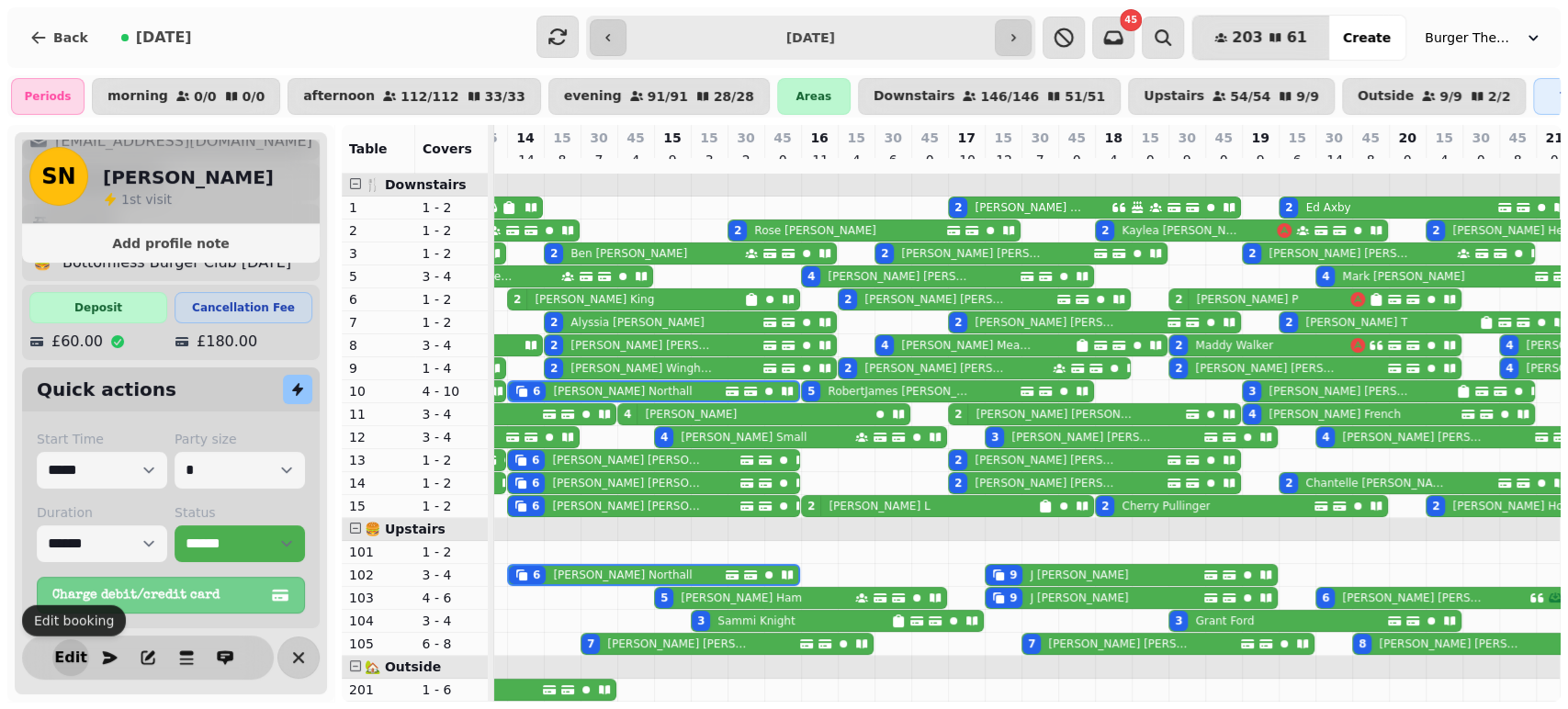
click at [63, 655] on span "Edit" at bounding box center [71, 658] width 22 height 15
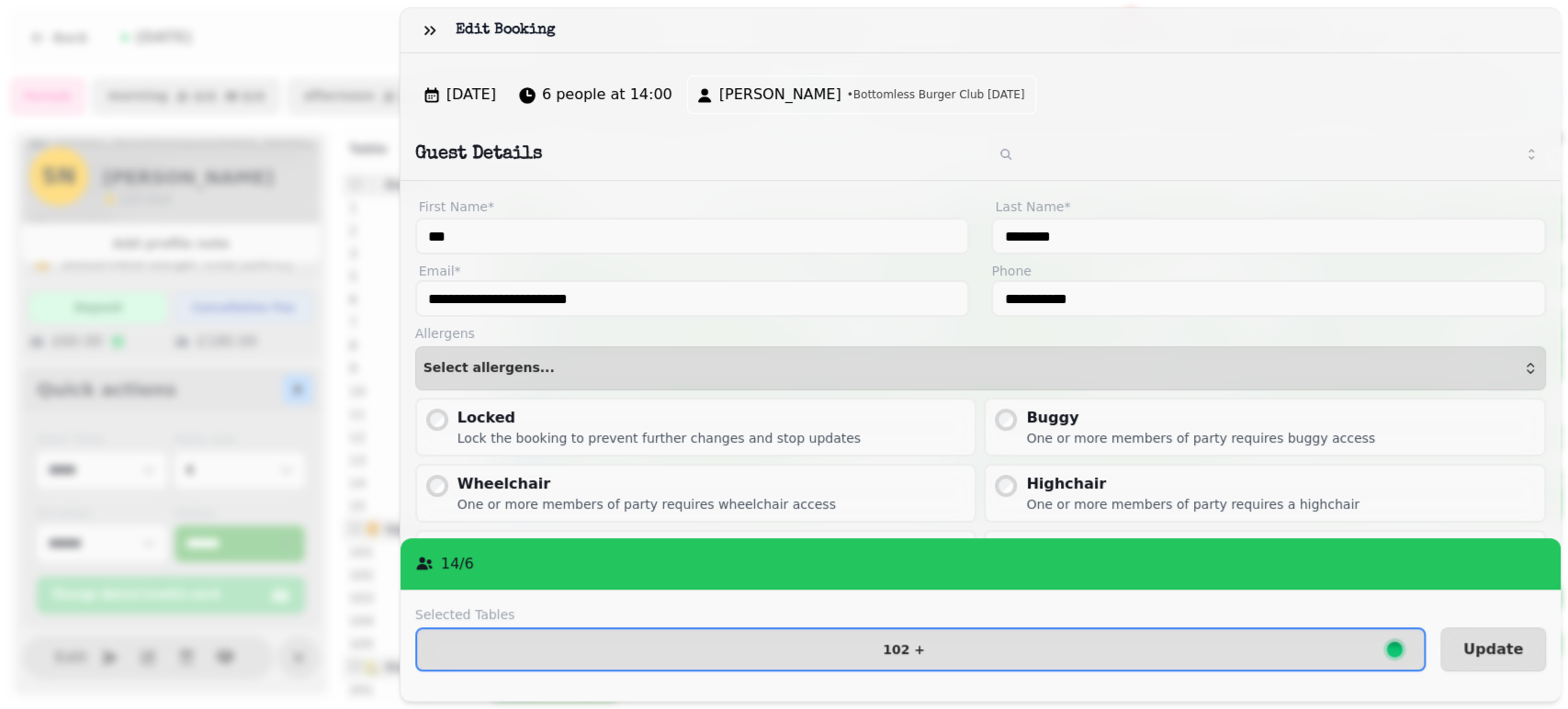
scroll to position [109, 0]
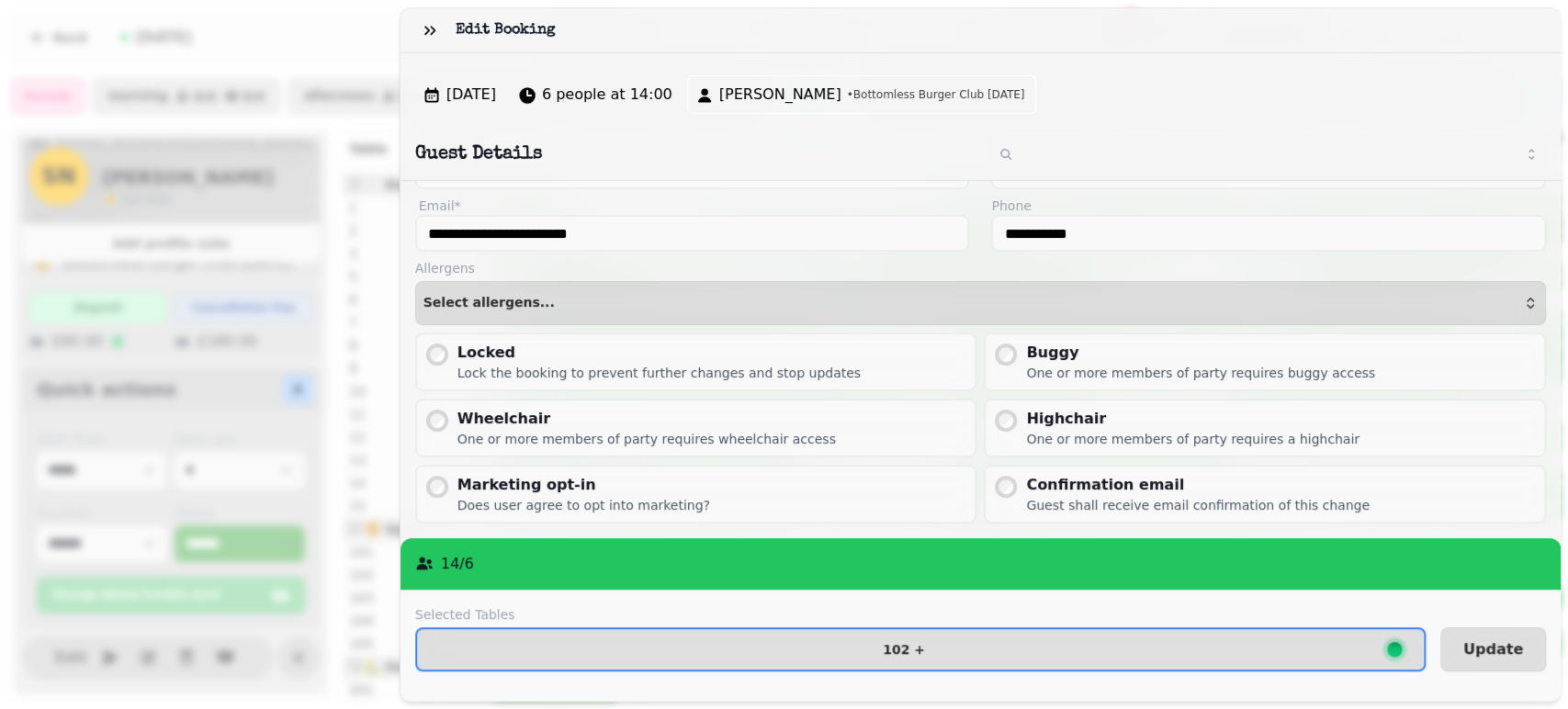
click at [1029, 475] on div "Confirmation email" at bounding box center [1198, 486] width 344 height 22
click at [1467, 642] on span "Update" at bounding box center [1493, 649] width 60 height 15
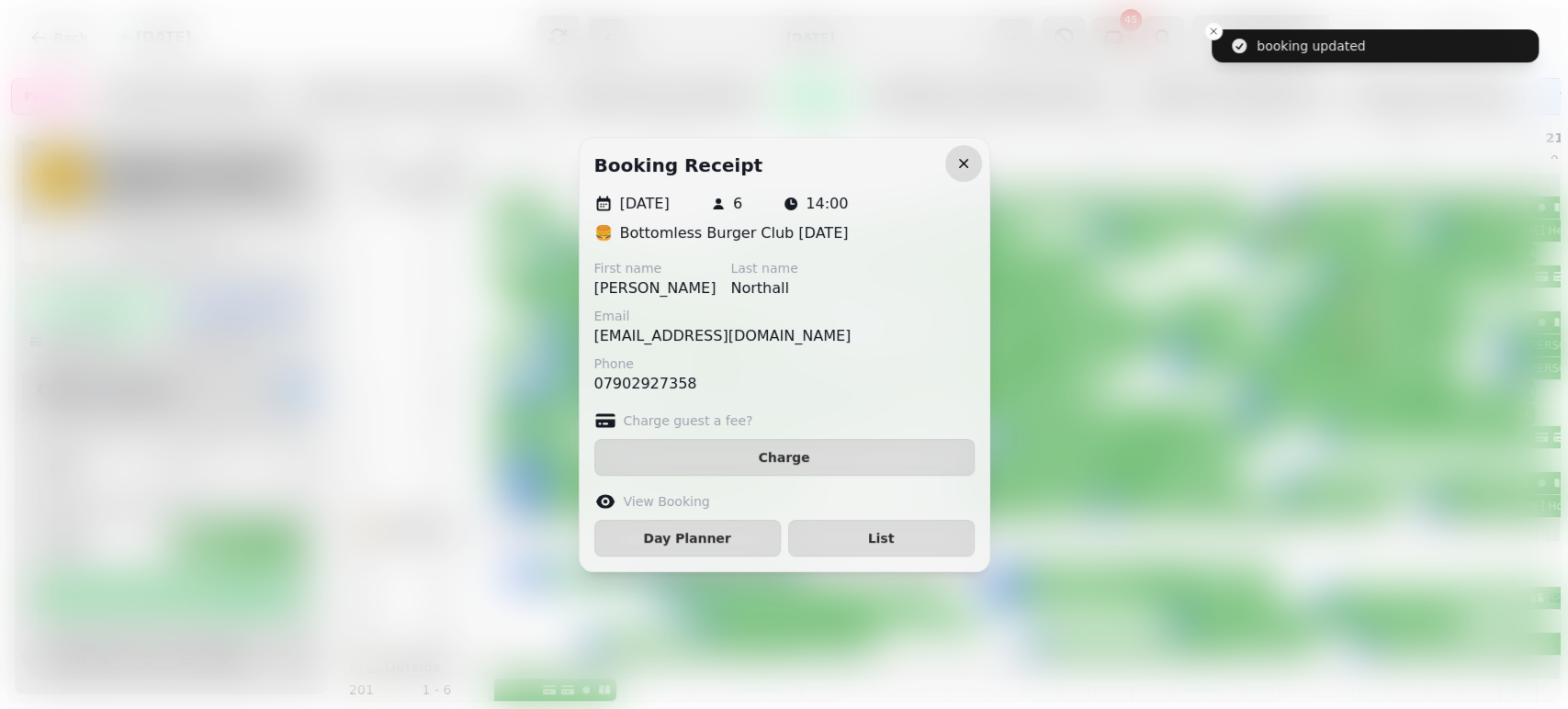
click at [967, 172] on icon "button" at bounding box center [963, 164] width 18 height 18
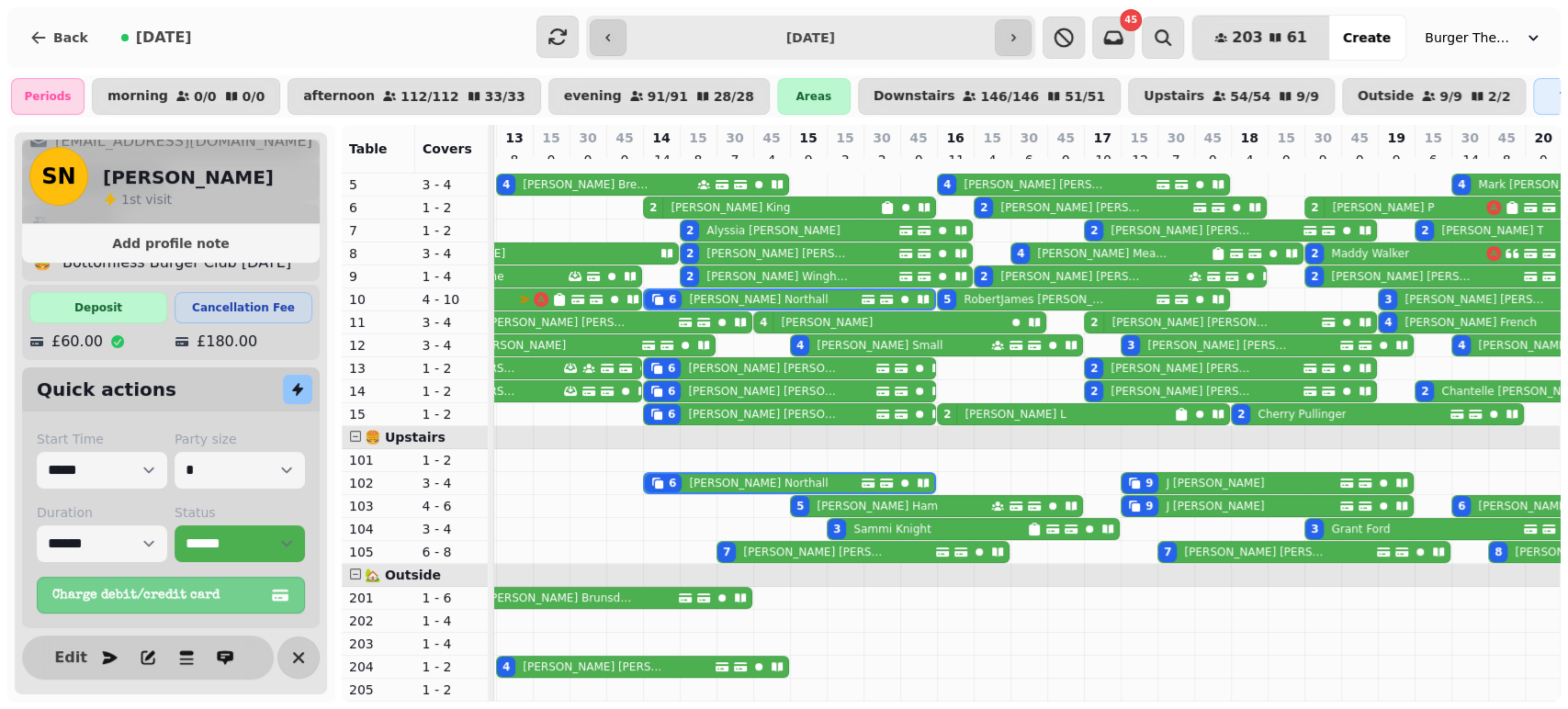
scroll to position [0, 57]
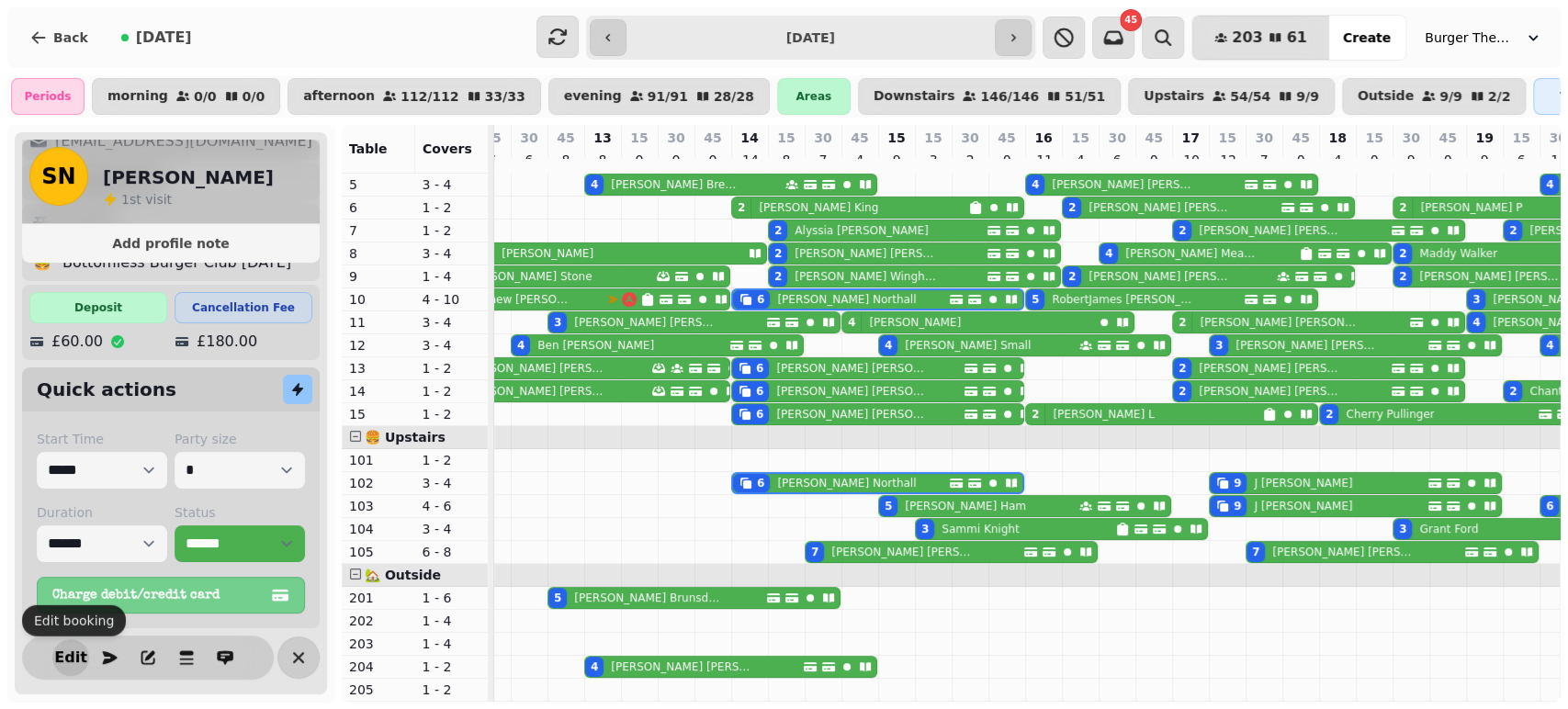
click at [60, 659] on span "Edit" at bounding box center [71, 658] width 22 height 15
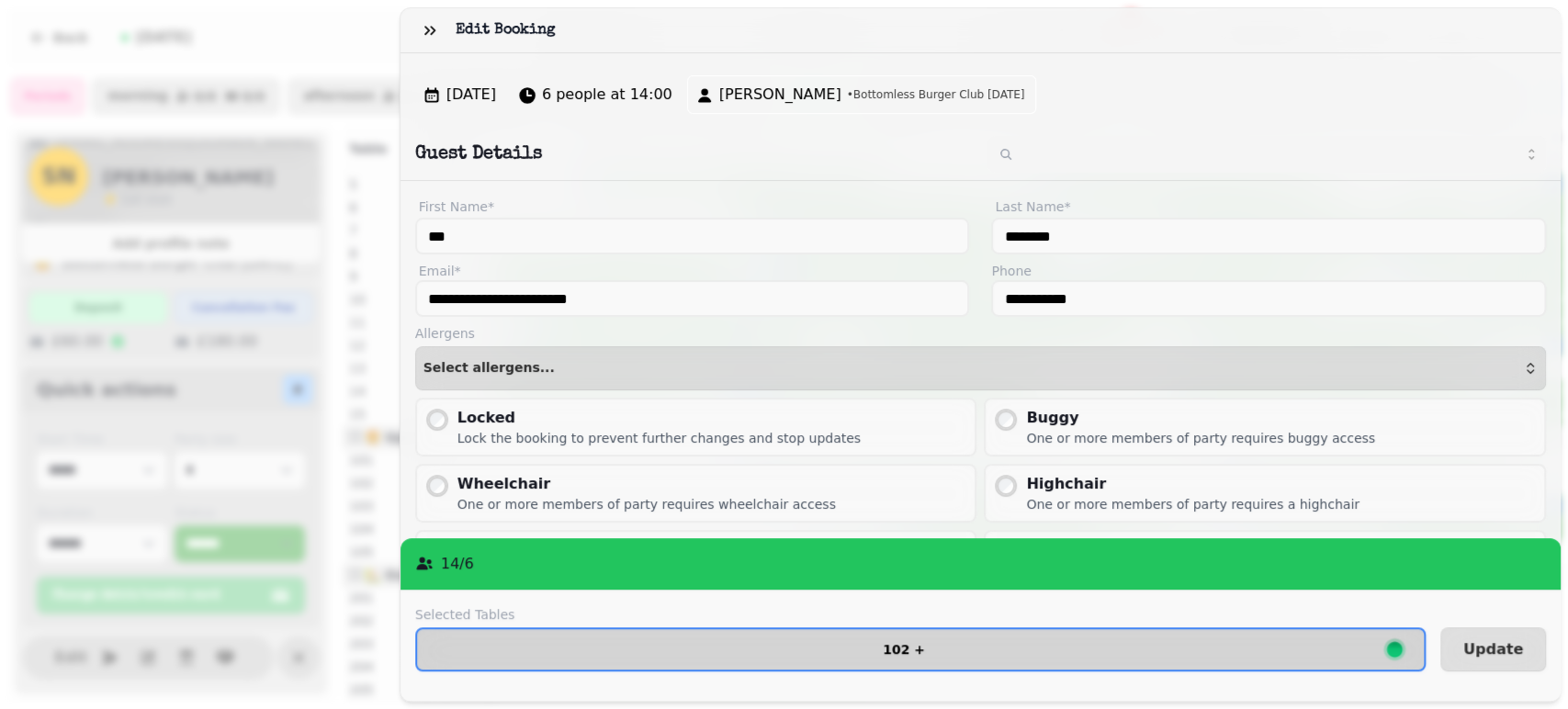
click at [938, 630] on button "102 +" at bounding box center [920, 649] width 1010 height 44
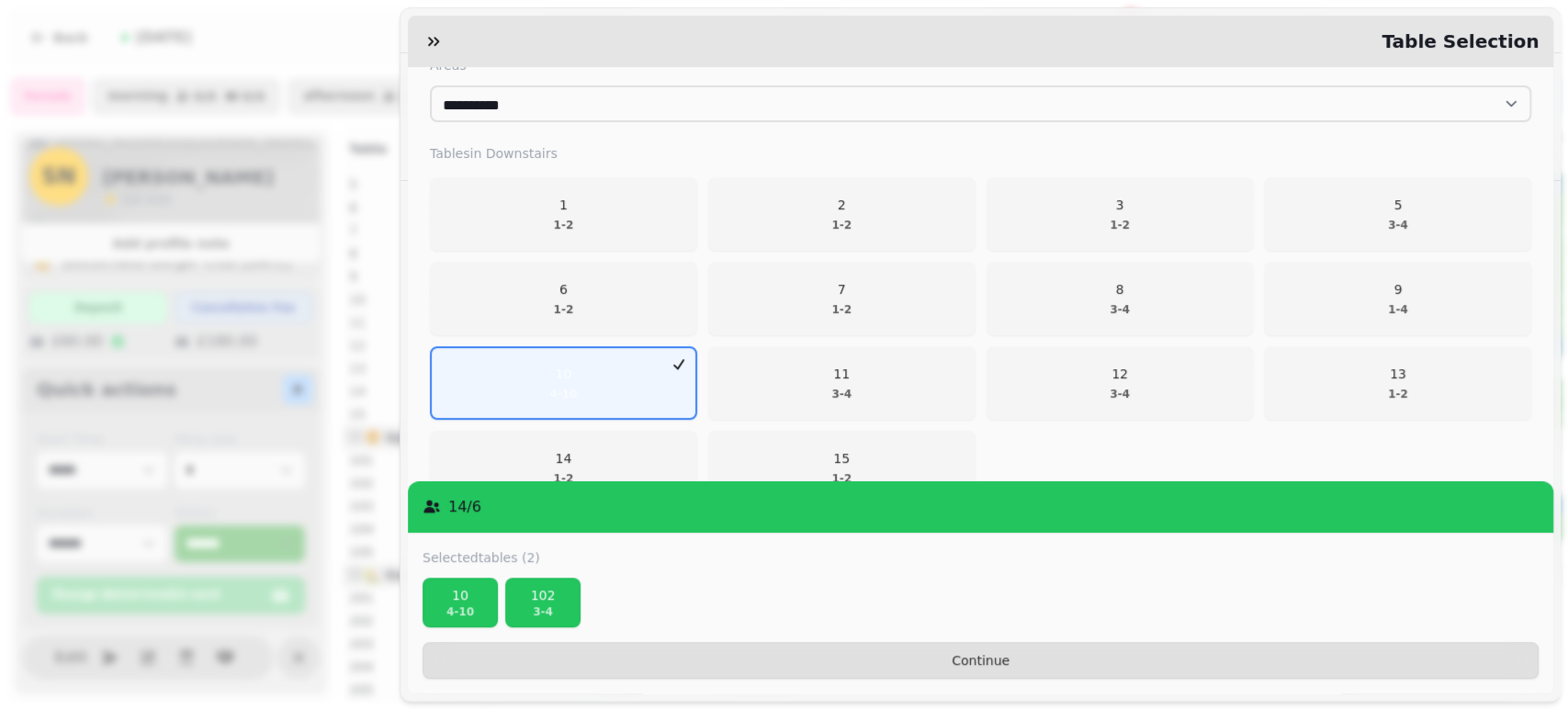
scroll to position [302, 0]
click at [551, 600] on p "102" at bounding box center [543, 595] width 59 height 18
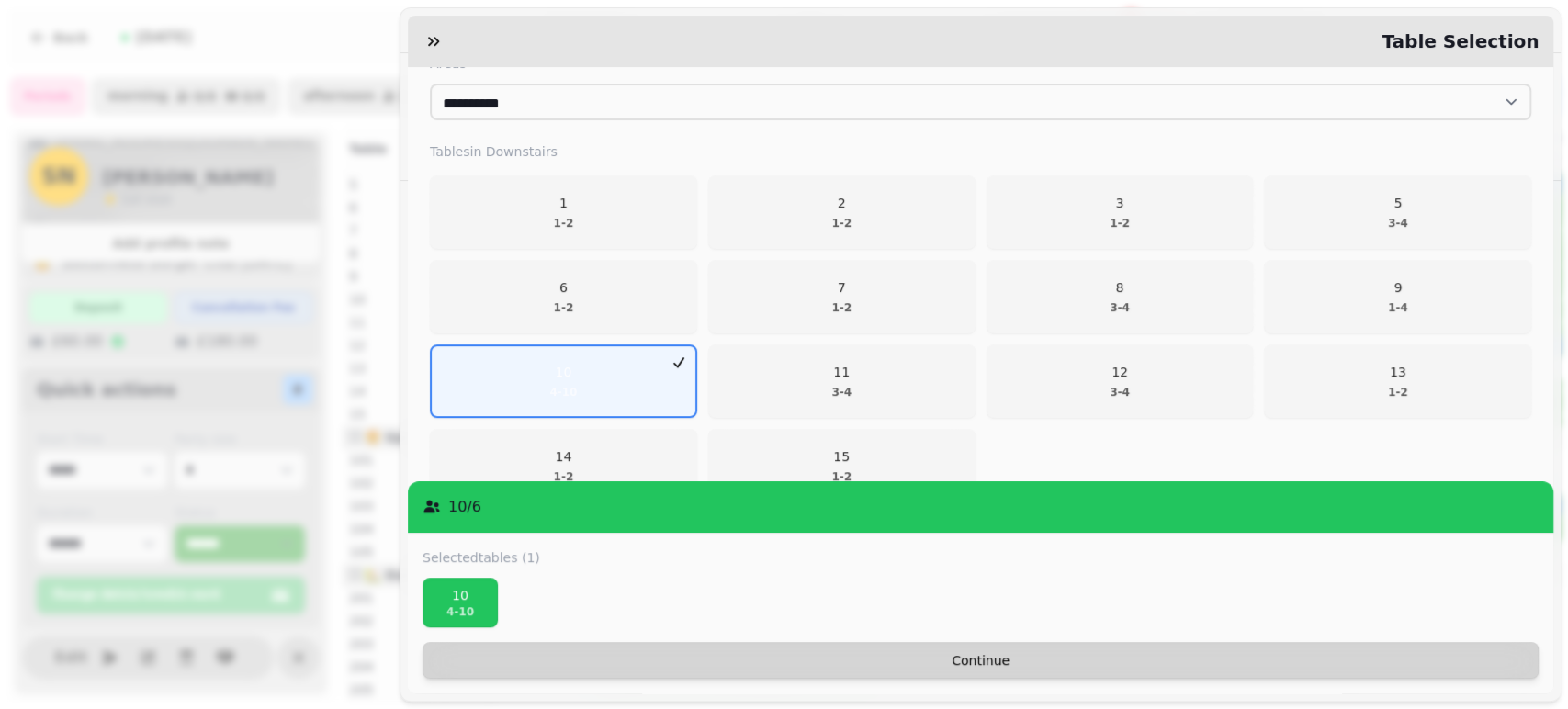
click at [1051, 663] on span "Continue" at bounding box center [981, 660] width 1085 height 13
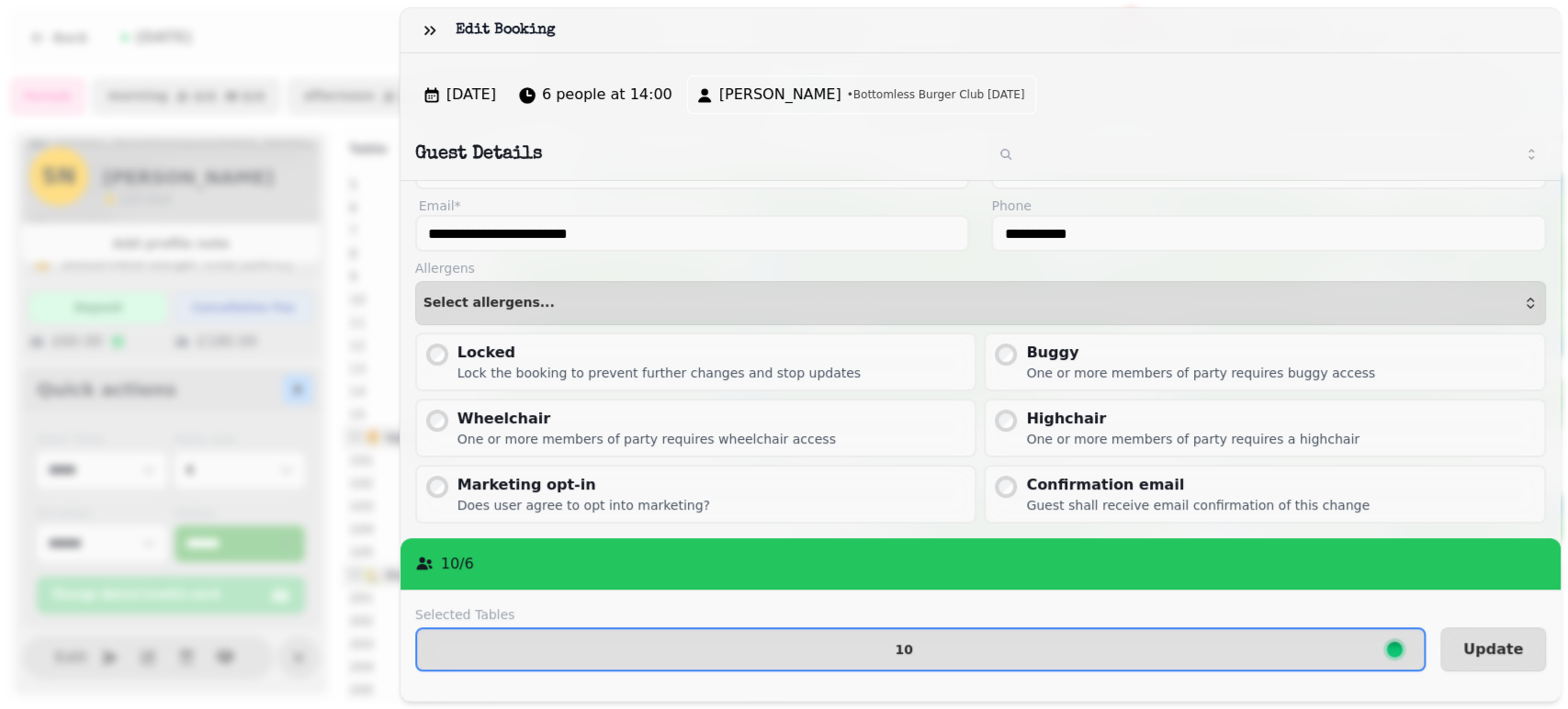
scroll to position [109, 0]
click at [1209, 475] on div "Confirmation email" at bounding box center [1198, 486] width 344 height 22
click at [1483, 642] on span "Update" at bounding box center [1493, 649] width 60 height 15
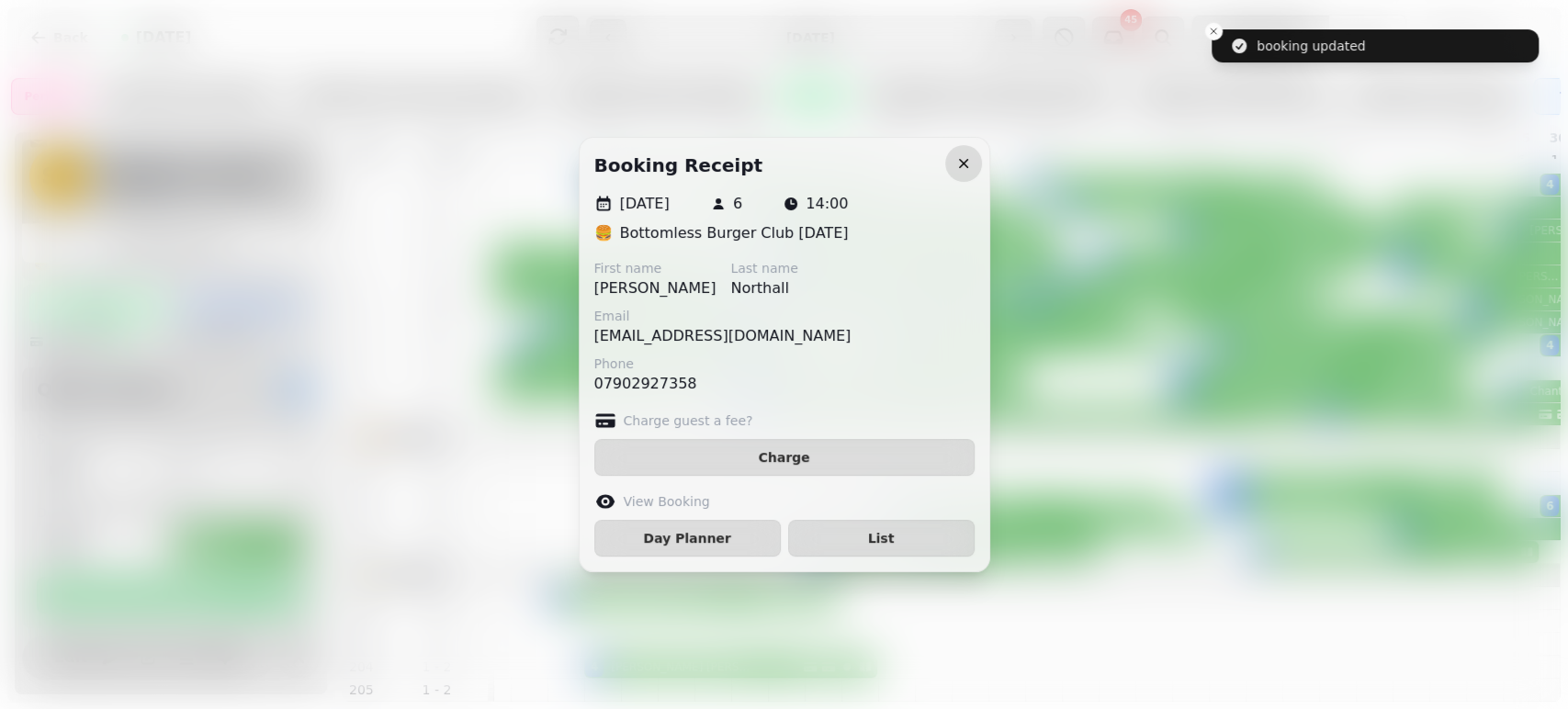
click at [966, 166] on icon "button" at bounding box center [963, 164] width 18 height 18
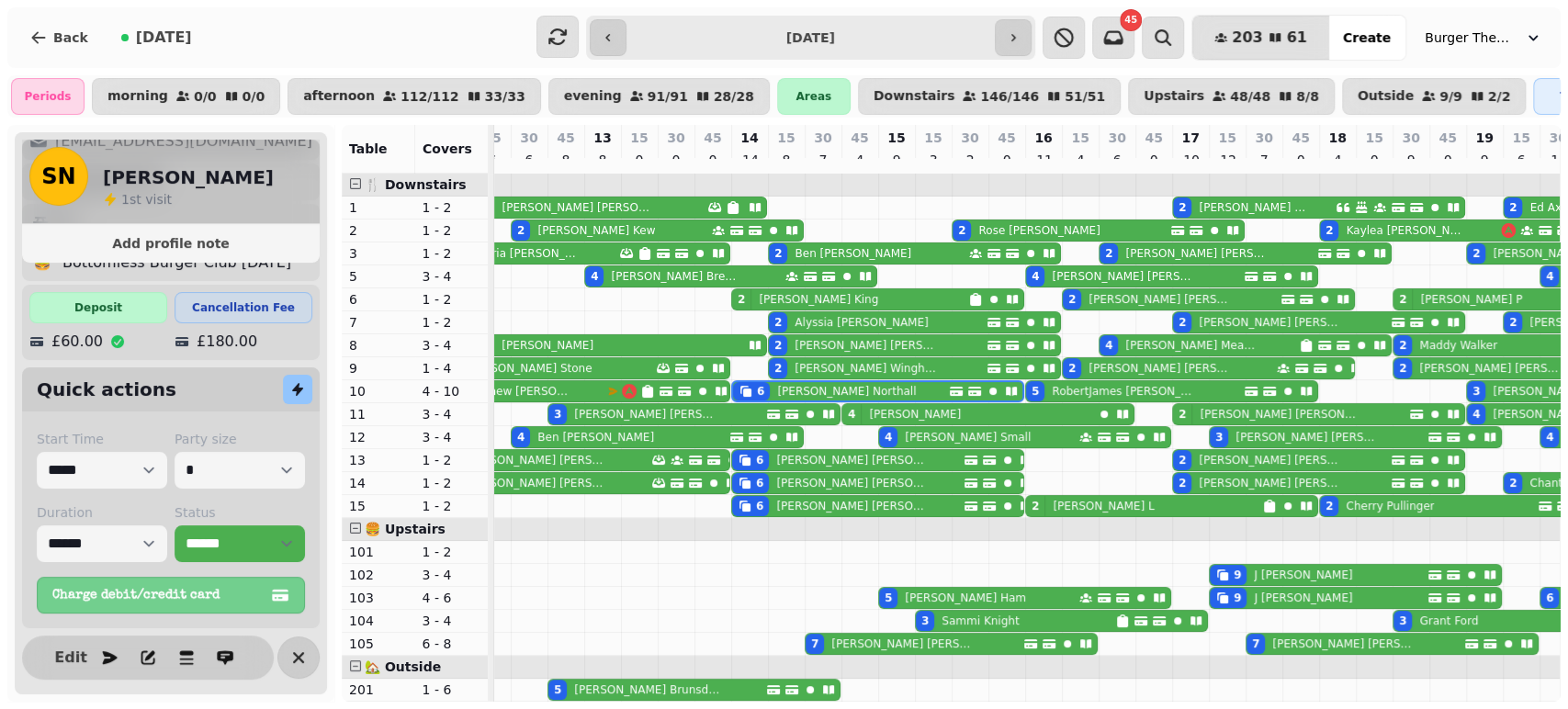
scroll to position [81, 0]
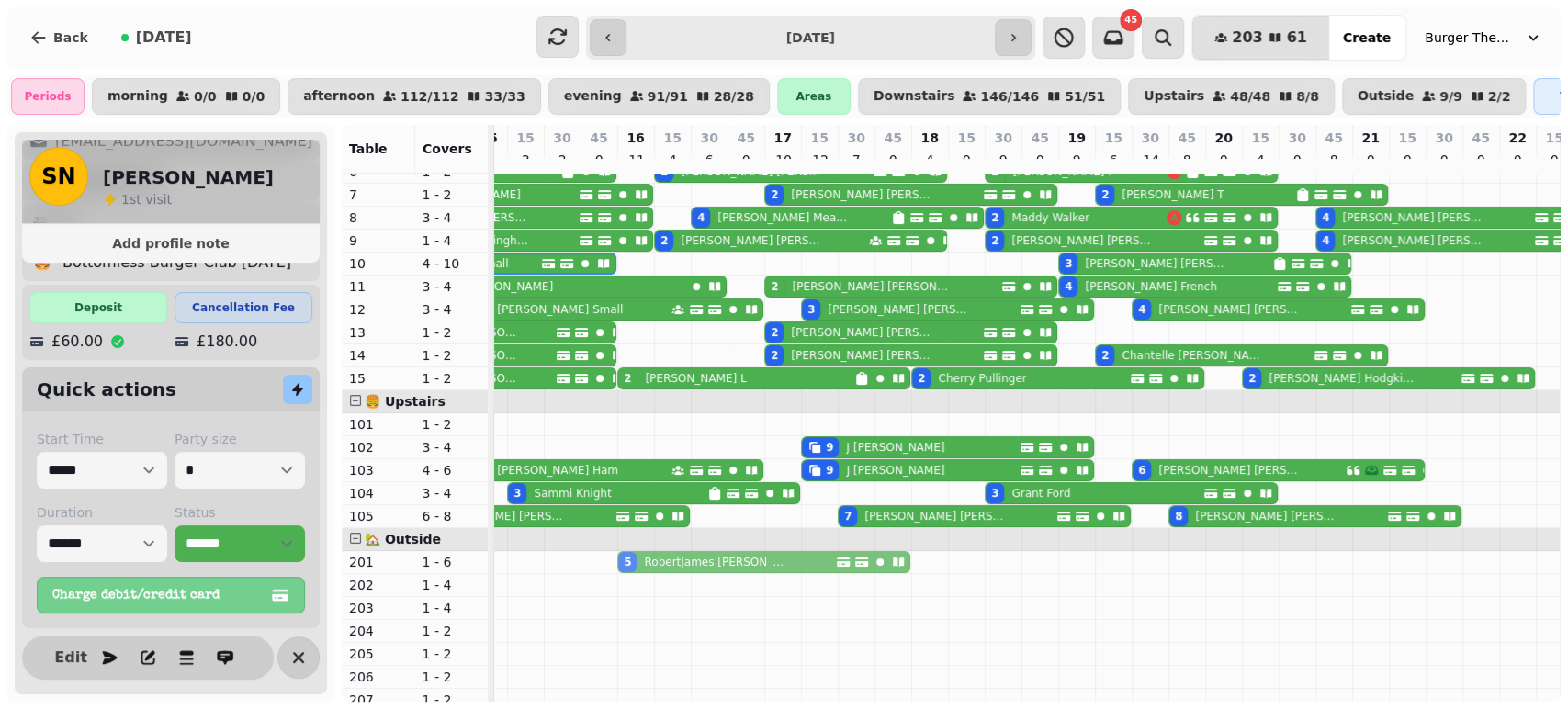
drag, startPoint x: 624, startPoint y: 269, endPoint x: 634, endPoint y: 564, distance: 295.2
click at [634, 564] on tbody "2 [PERSON_NAME] 2 [PERSON_NAME] 2 [PERSON_NAME] 2 [PERSON_NAME] 2 [PERSON_NAME]…" at bounding box center [874, 401] width 1689 height 711
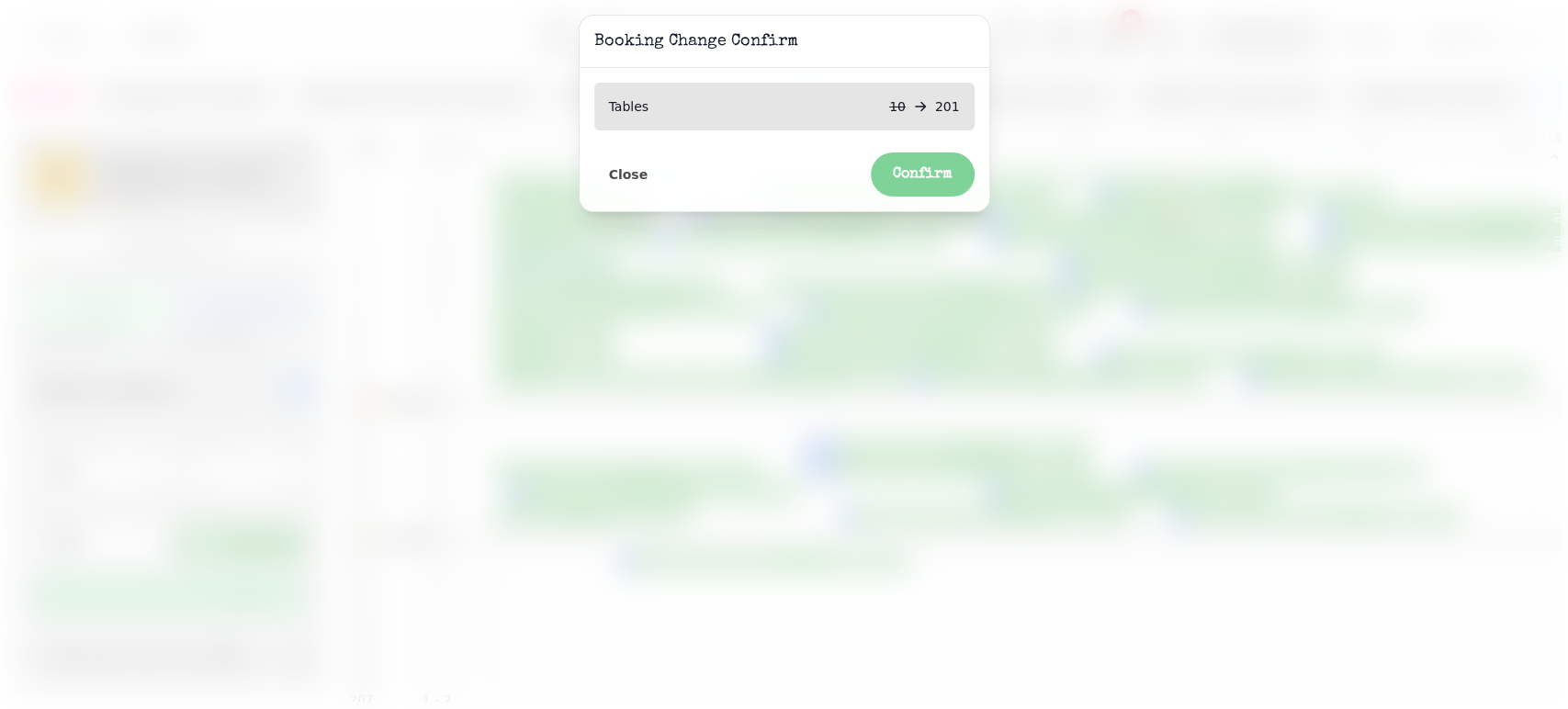
click at [947, 176] on span "Confirm" at bounding box center [922, 175] width 60 height 15
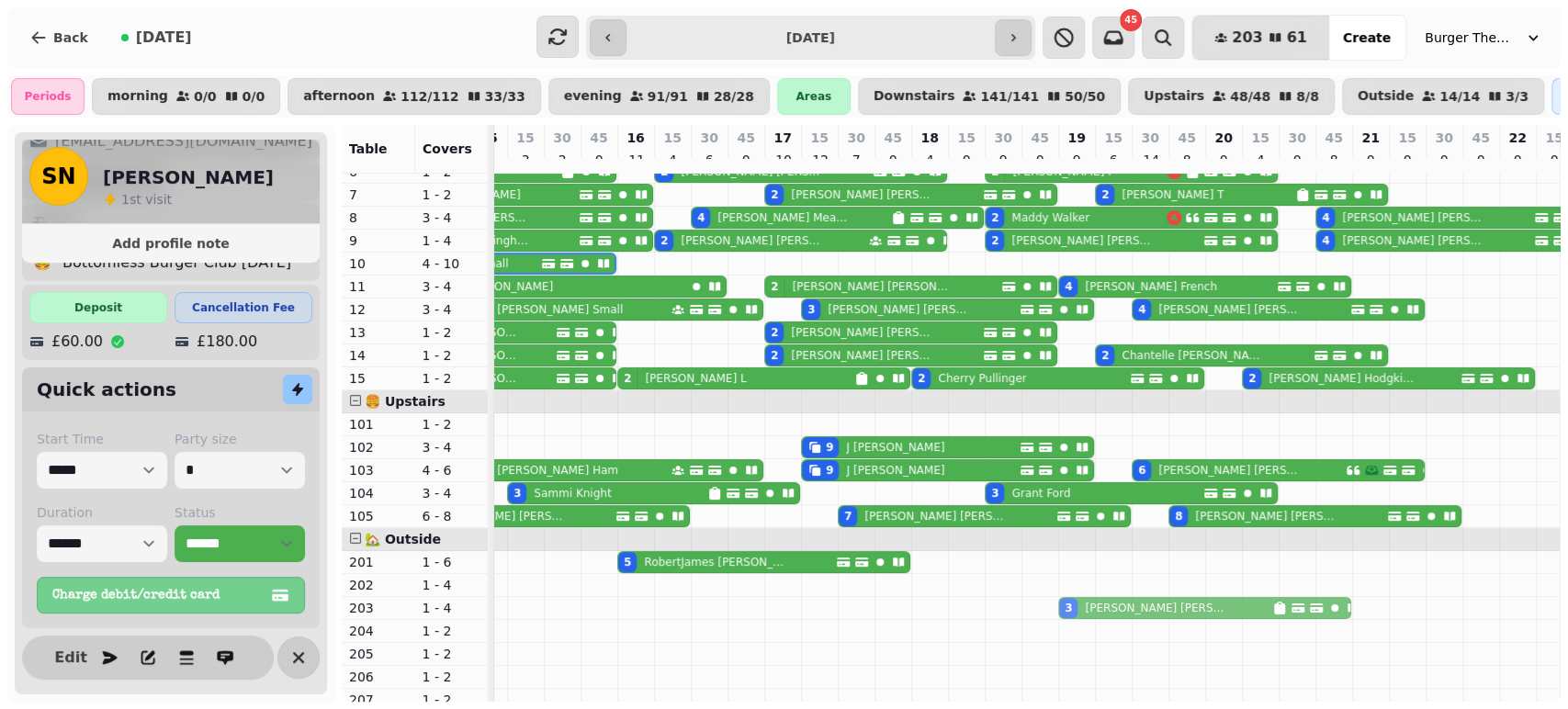
drag, startPoint x: 1072, startPoint y: 273, endPoint x: 1089, endPoint y: 618, distance: 345.4
click at [1089, 618] on tbody "2 [PERSON_NAME] 2 [PERSON_NAME] 2 [PERSON_NAME] 2 [PERSON_NAME] 2 [PERSON_NAME]…" at bounding box center [874, 401] width 1689 height 711
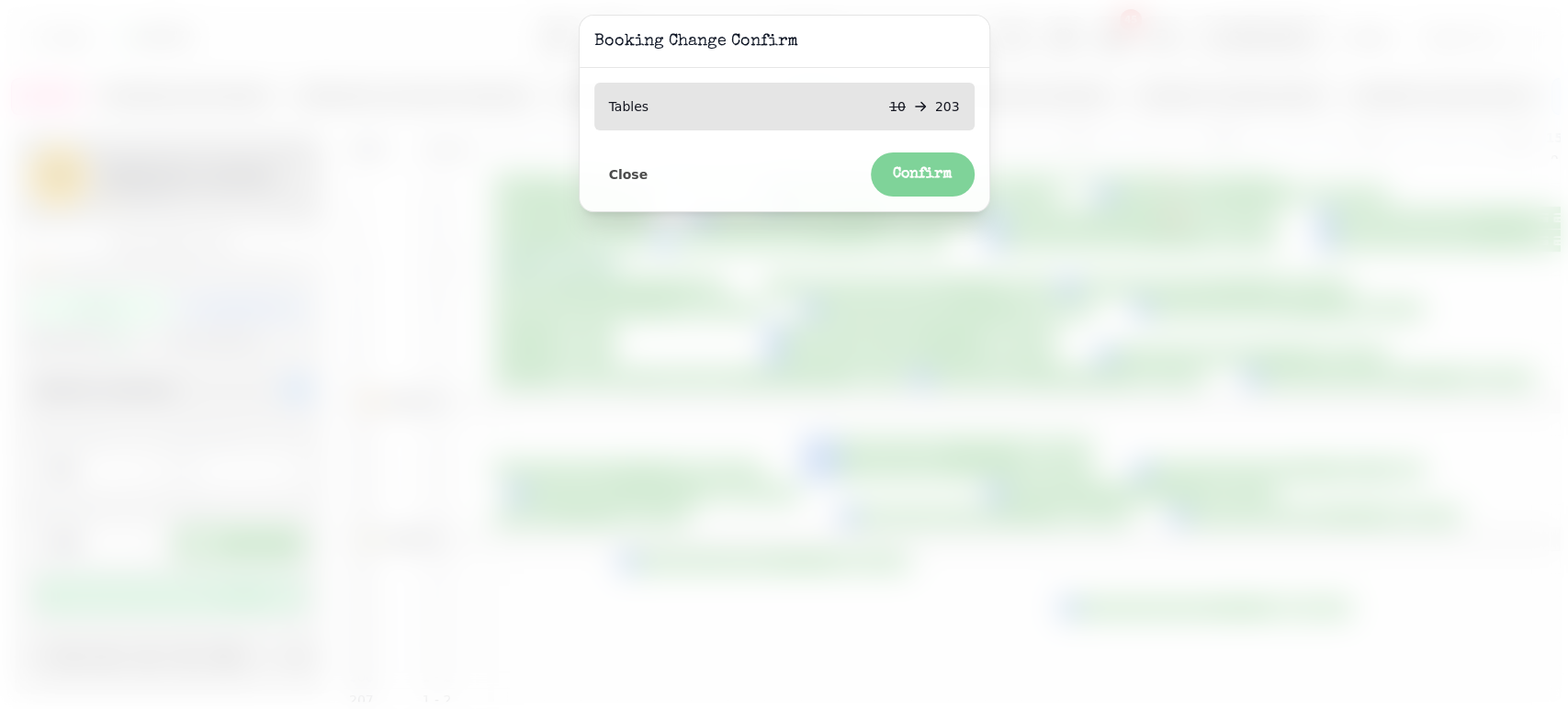
click at [951, 184] on button "Confirm" at bounding box center [922, 175] width 104 height 44
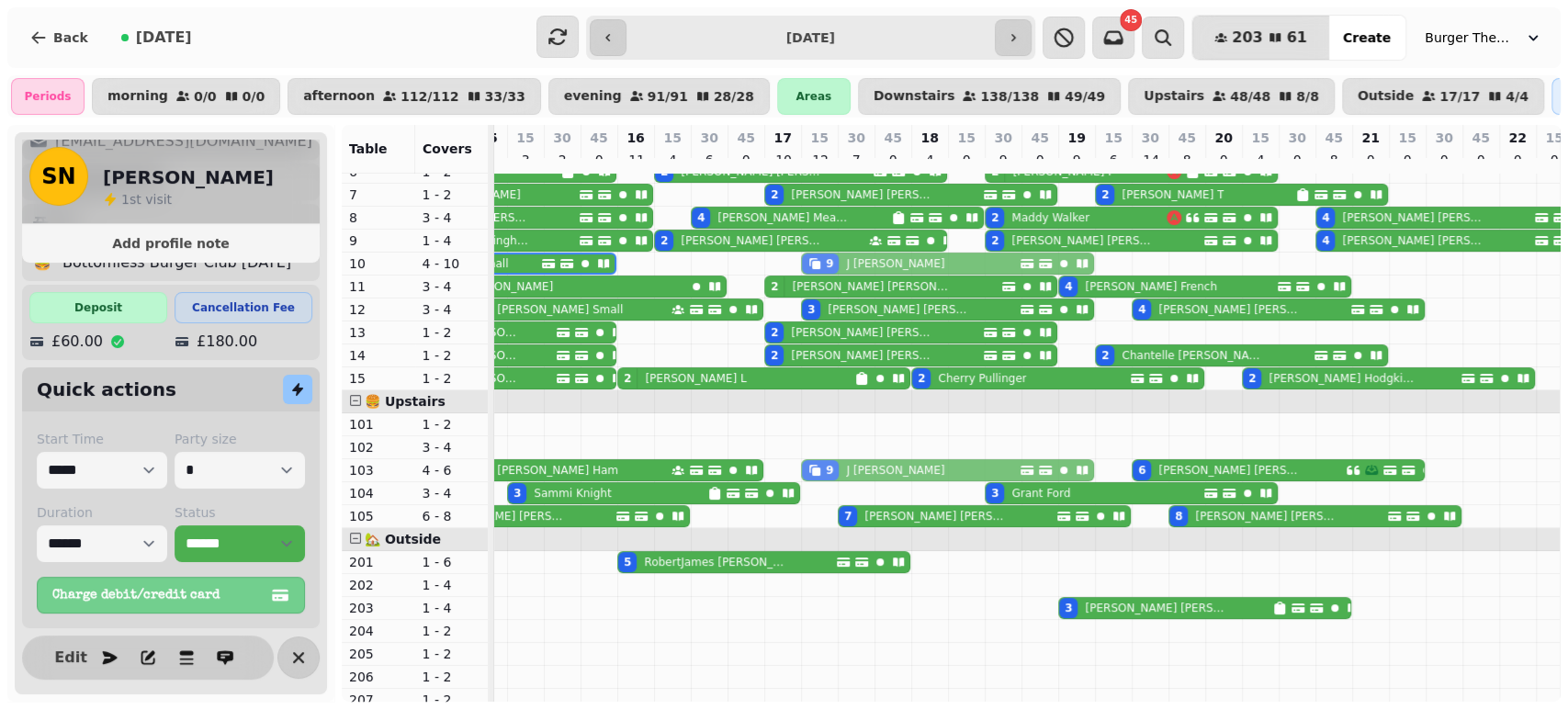
drag, startPoint x: 808, startPoint y: 403, endPoint x: 810, endPoint y: 278, distance: 125.0
click at [810, 278] on tbody "2 [PERSON_NAME] 2 [PERSON_NAME] 2 [PERSON_NAME] 2 [PERSON_NAME] 2 [PERSON_NAME]…" at bounding box center [874, 401] width 1689 height 711
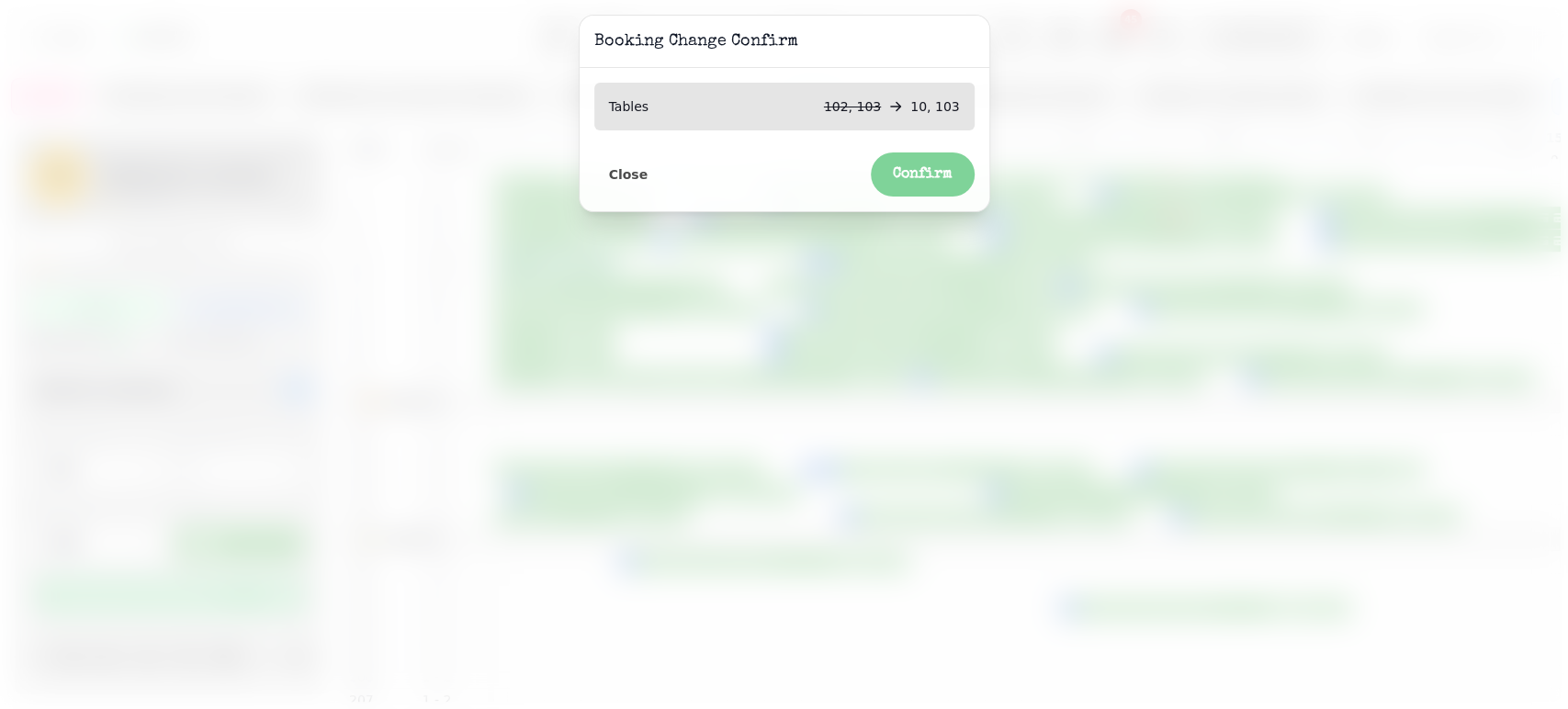
click at [951, 163] on button "Confirm" at bounding box center [922, 175] width 104 height 44
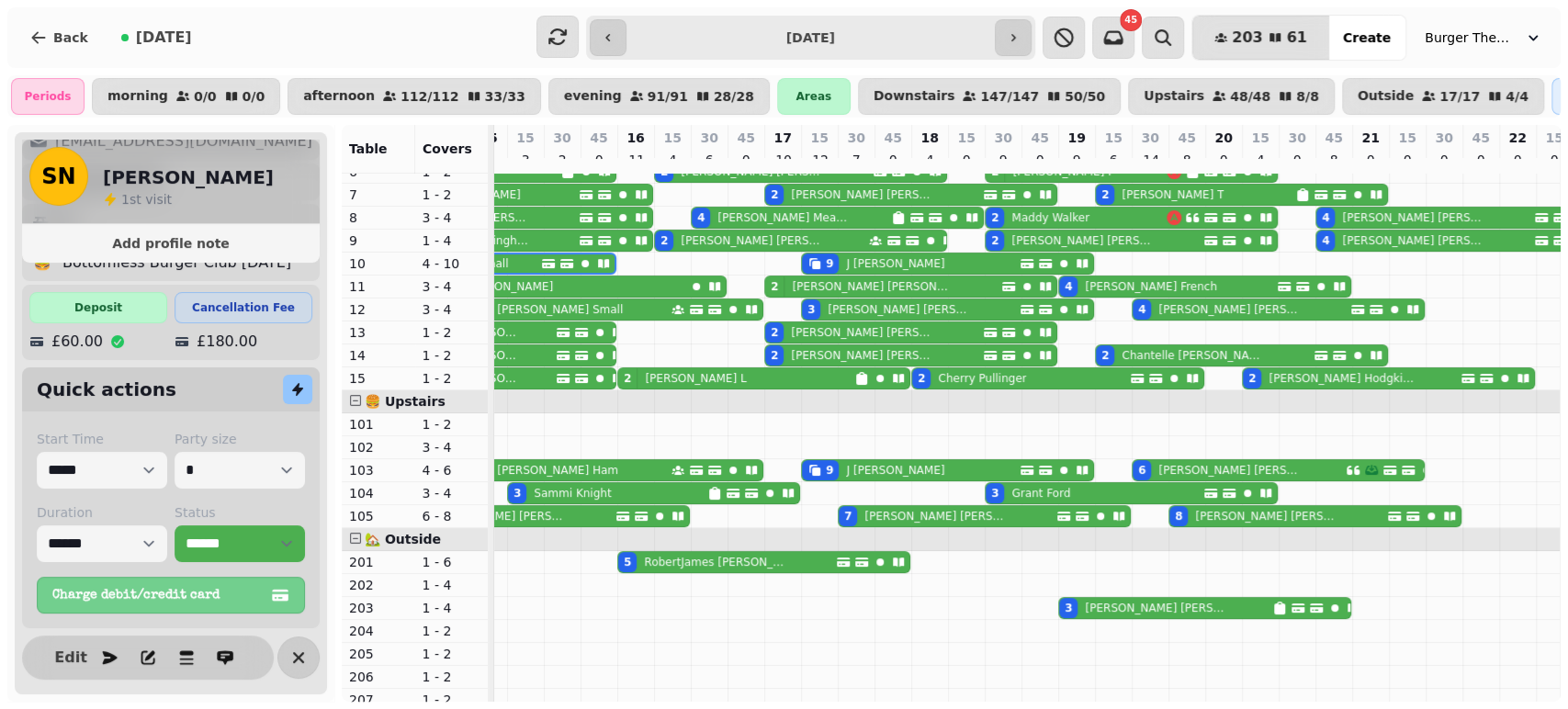
click at [872, 271] on p "J [PERSON_NAME]" at bounding box center [894, 264] width 98 height 15
select select "**********"
select select "*"
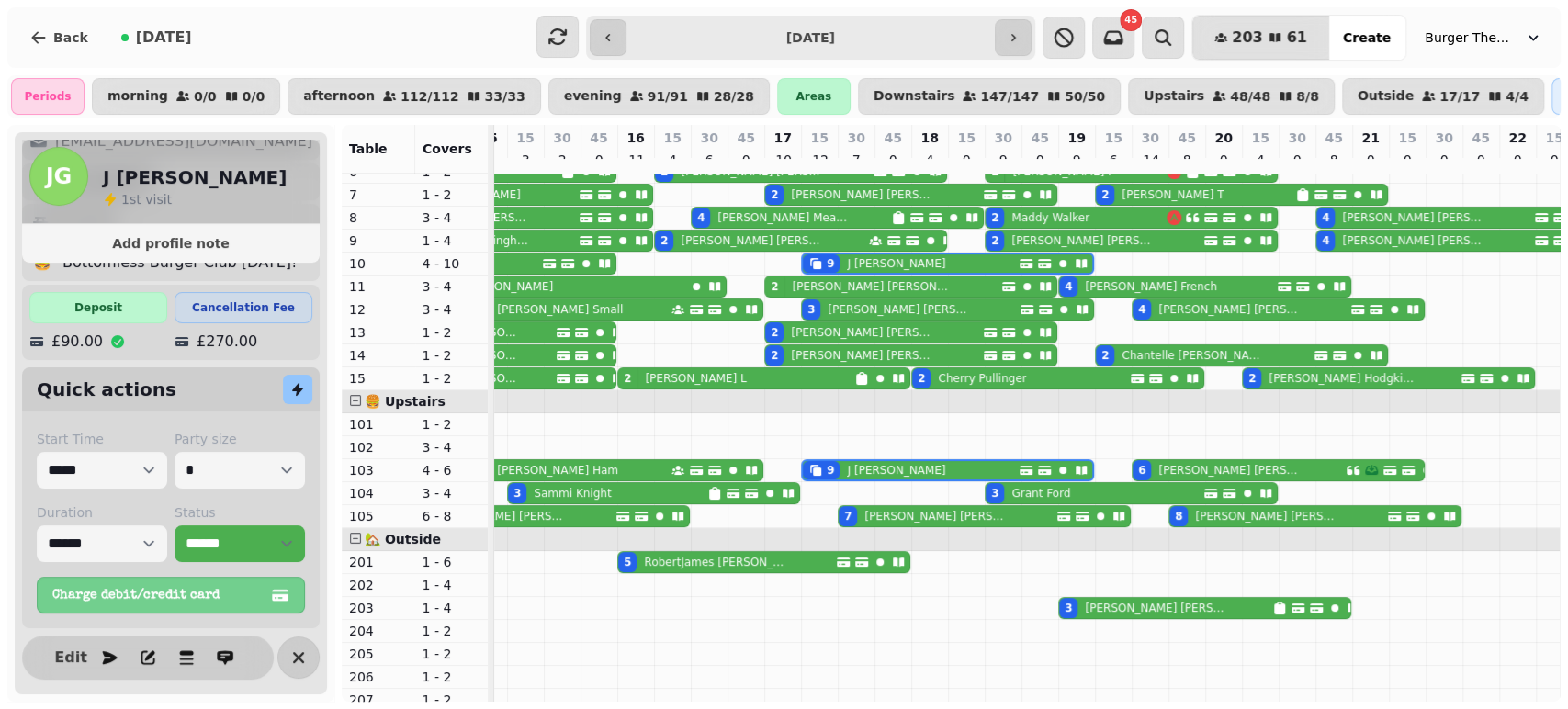
scroll to position [128, 638]
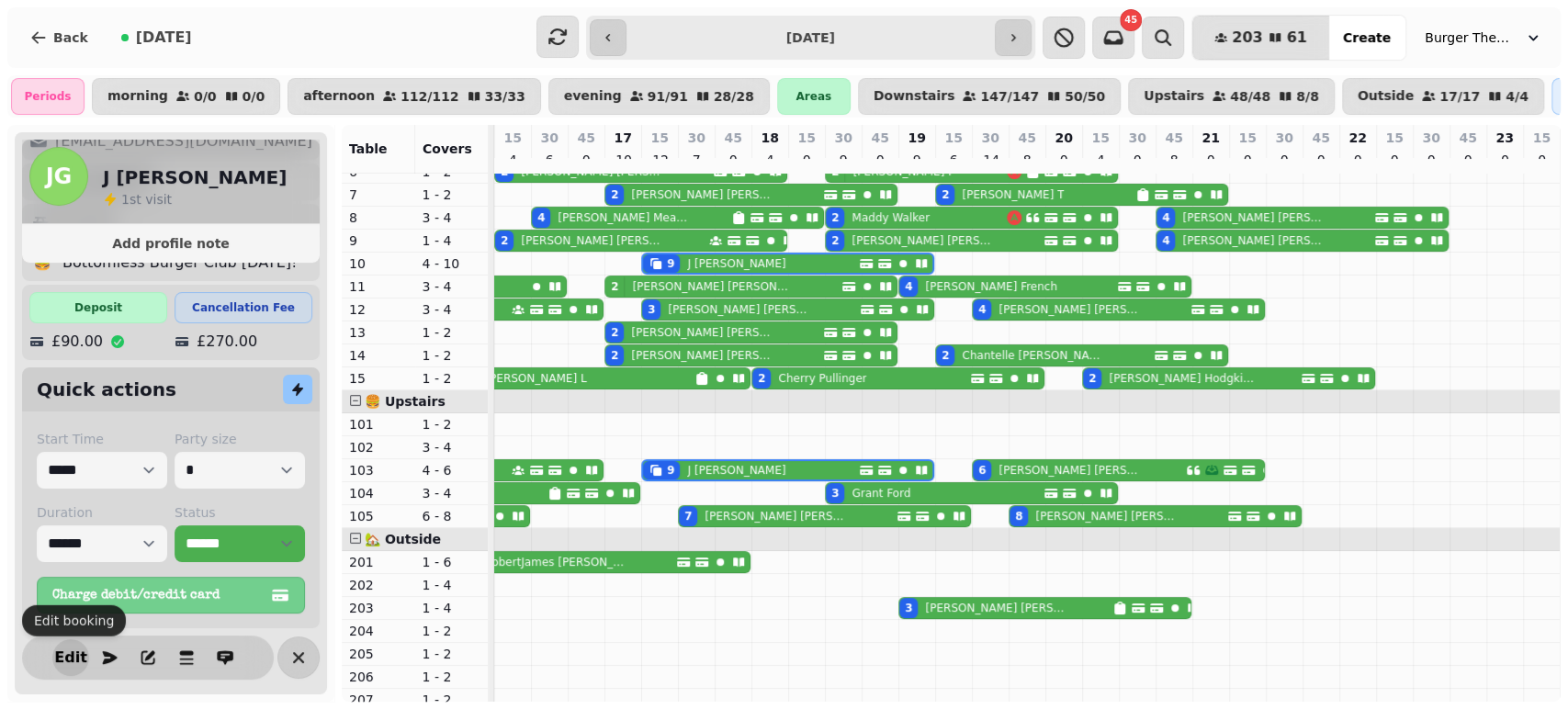
click at [60, 661] on span "Edit" at bounding box center [71, 658] width 22 height 15
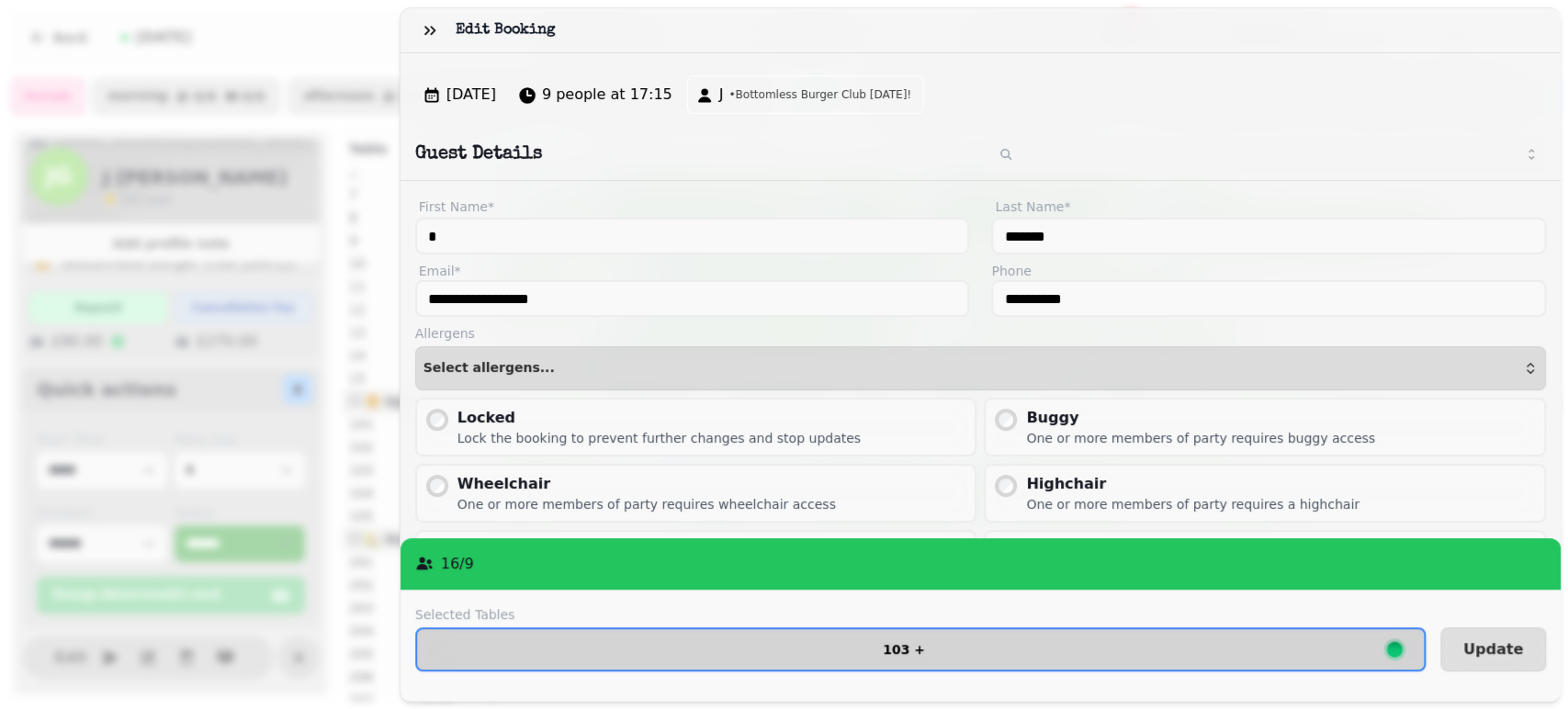
click at [785, 627] on button "103 +" at bounding box center [920, 649] width 1010 height 44
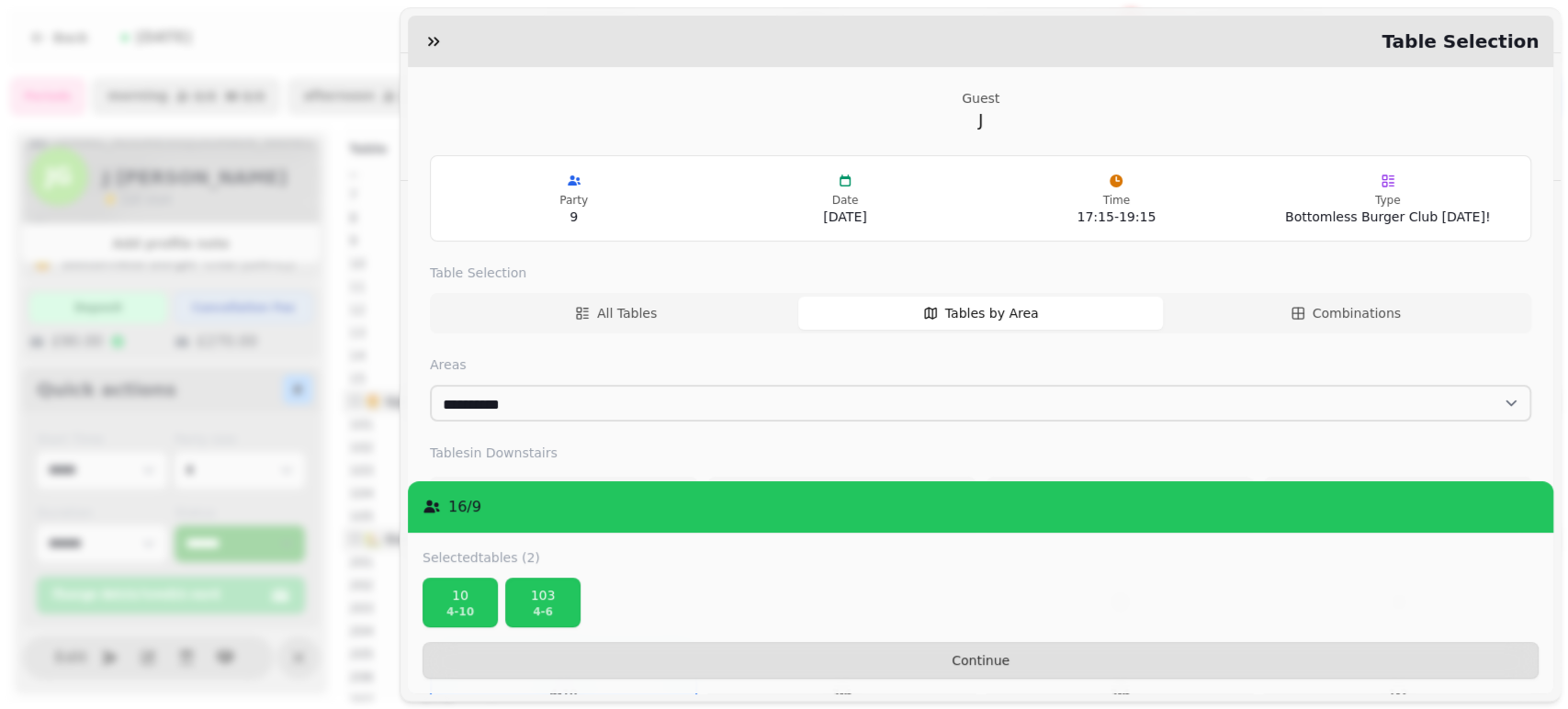
scroll to position [302, 0]
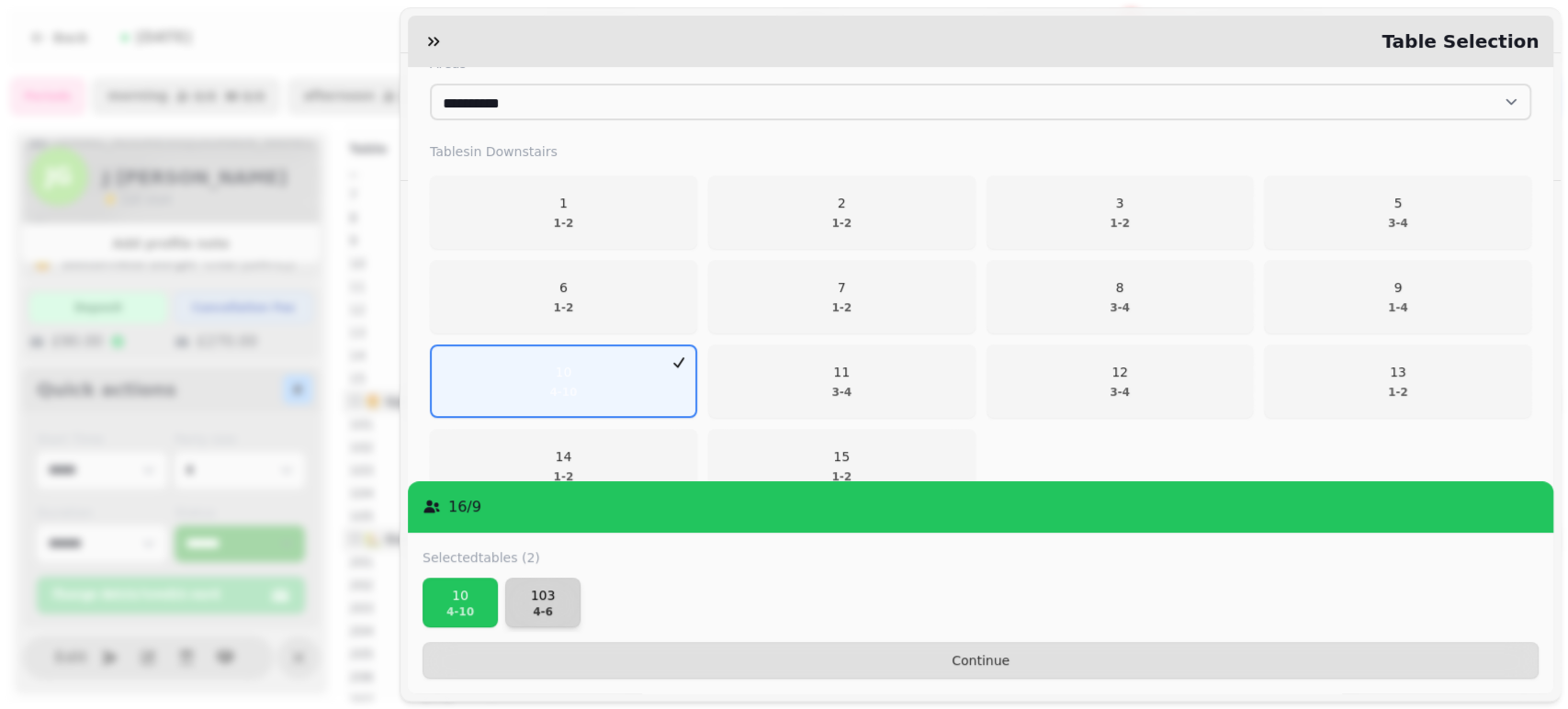
click at [536, 603] on p "103" at bounding box center [543, 595] width 59 height 18
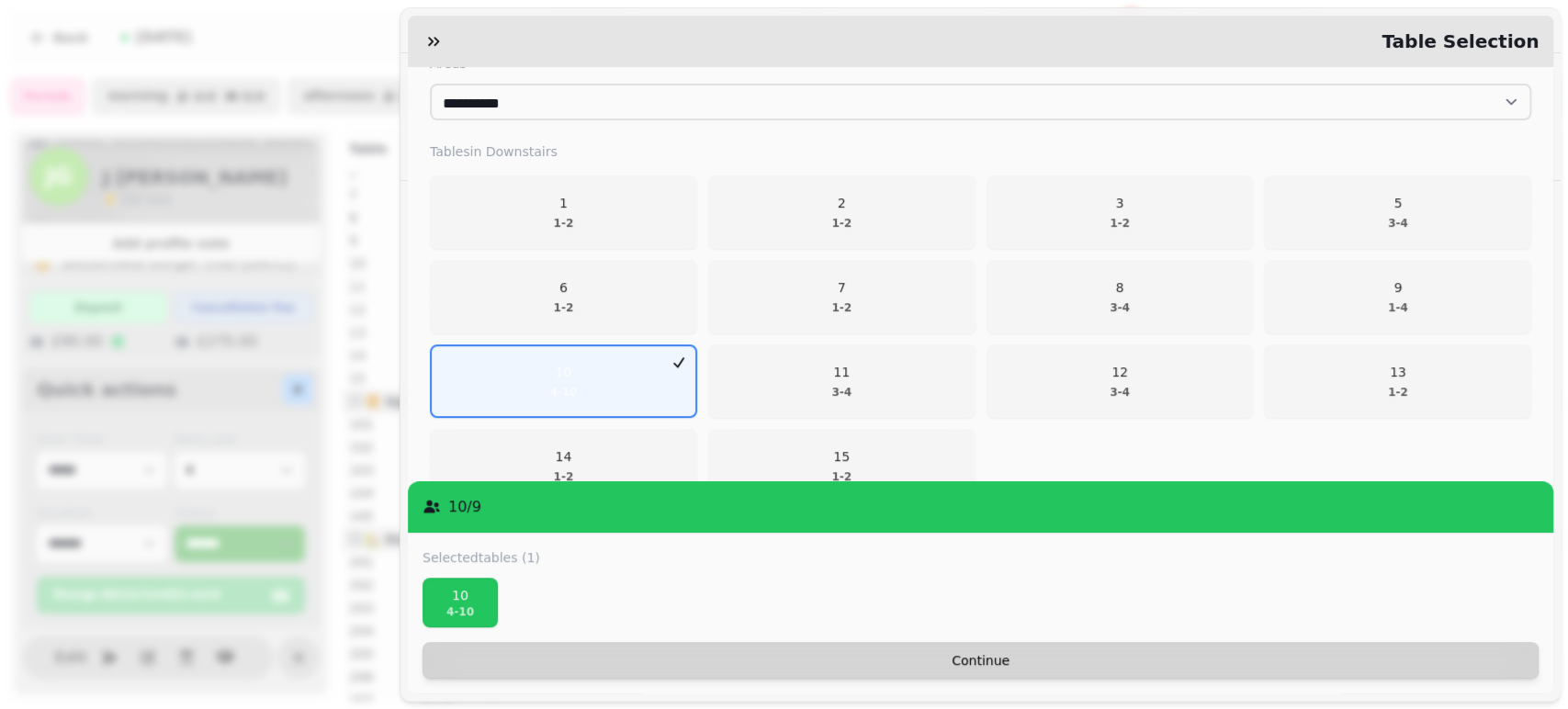
click at [1029, 661] on span "Continue" at bounding box center [981, 660] width 1085 height 13
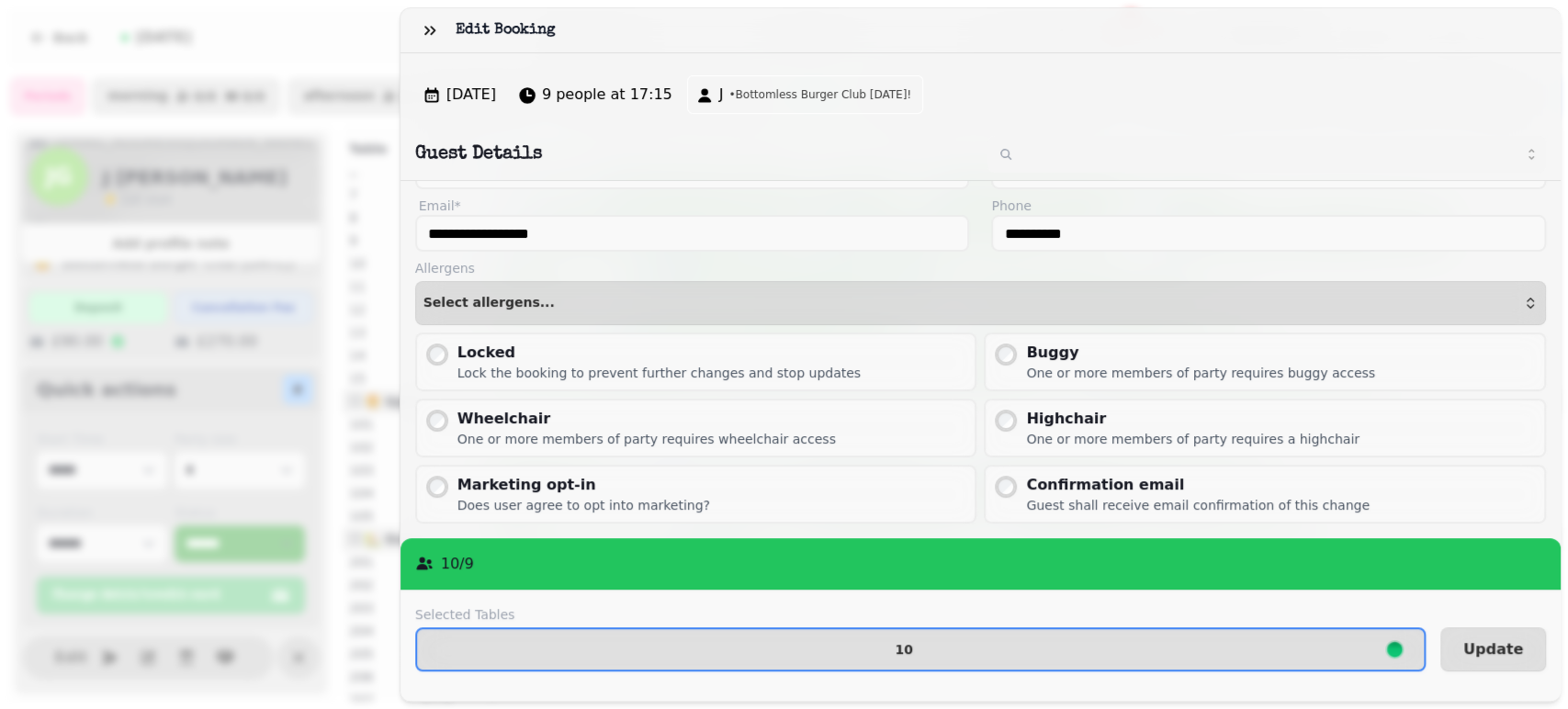
scroll to position [109, 0]
click at [1161, 475] on div "Confirmation email" at bounding box center [1198, 486] width 344 height 22
click at [1506, 629] on button "Update" at bounding box center [1493, 649] width 106 height 44
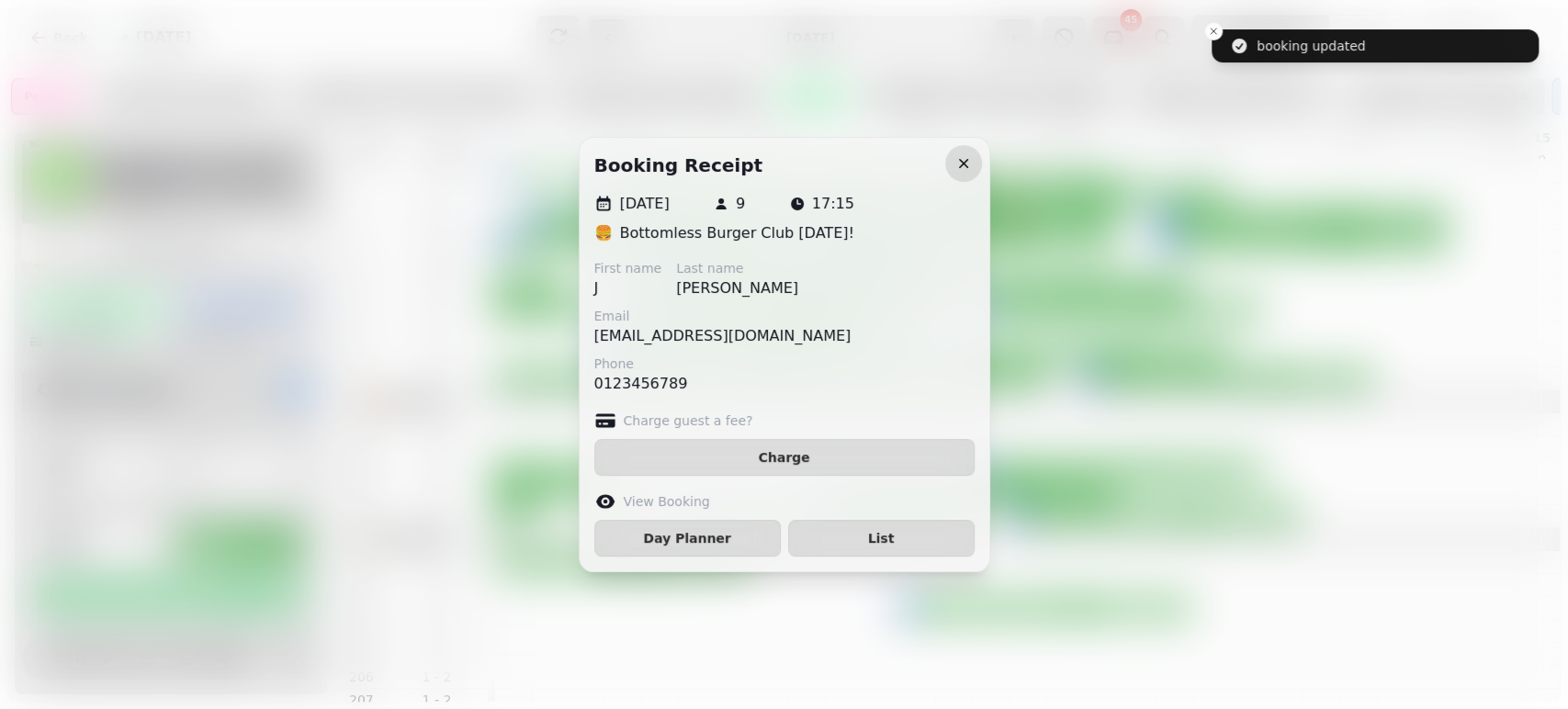
click at [968, 173] on button "button" at bounding box center [963, 164] width 37 height 37
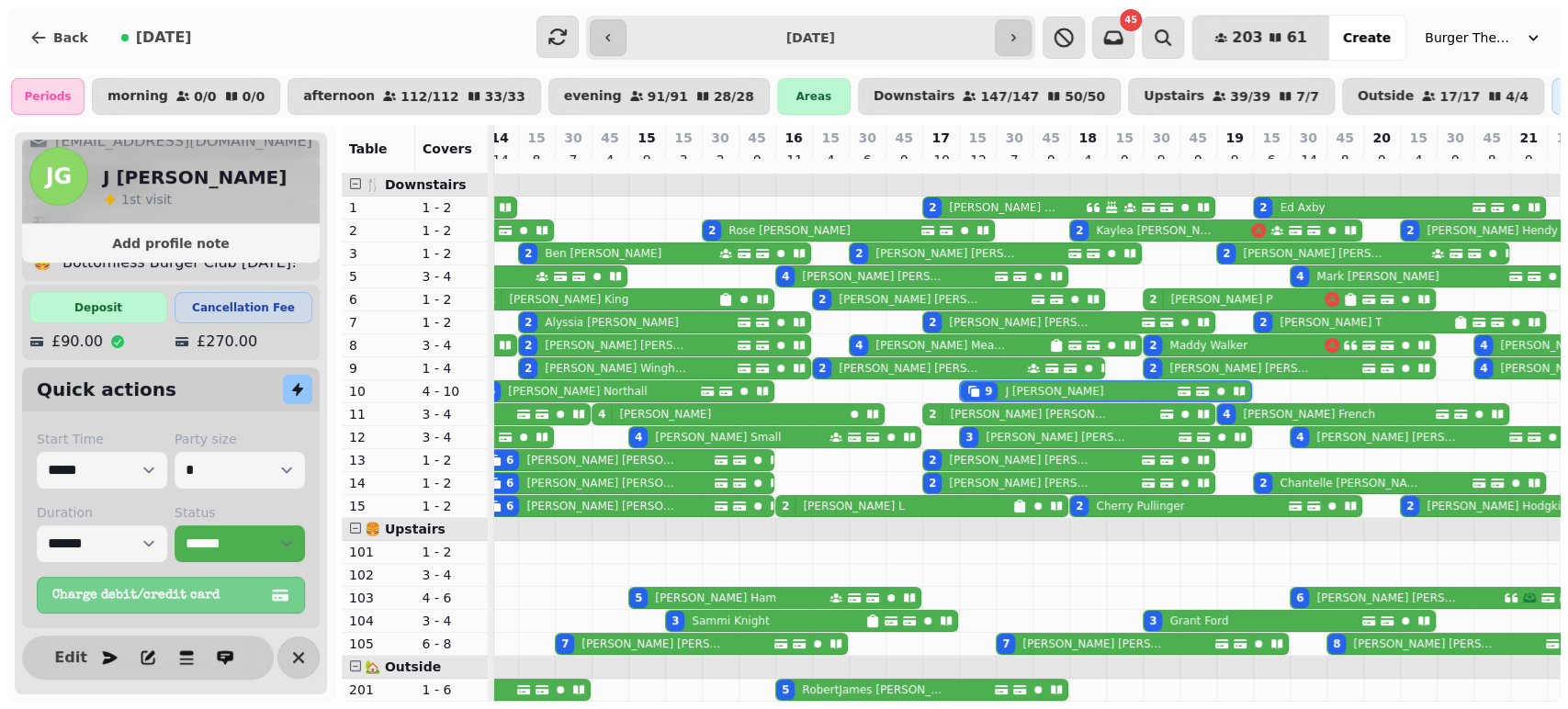
scroll to position [0, 335]
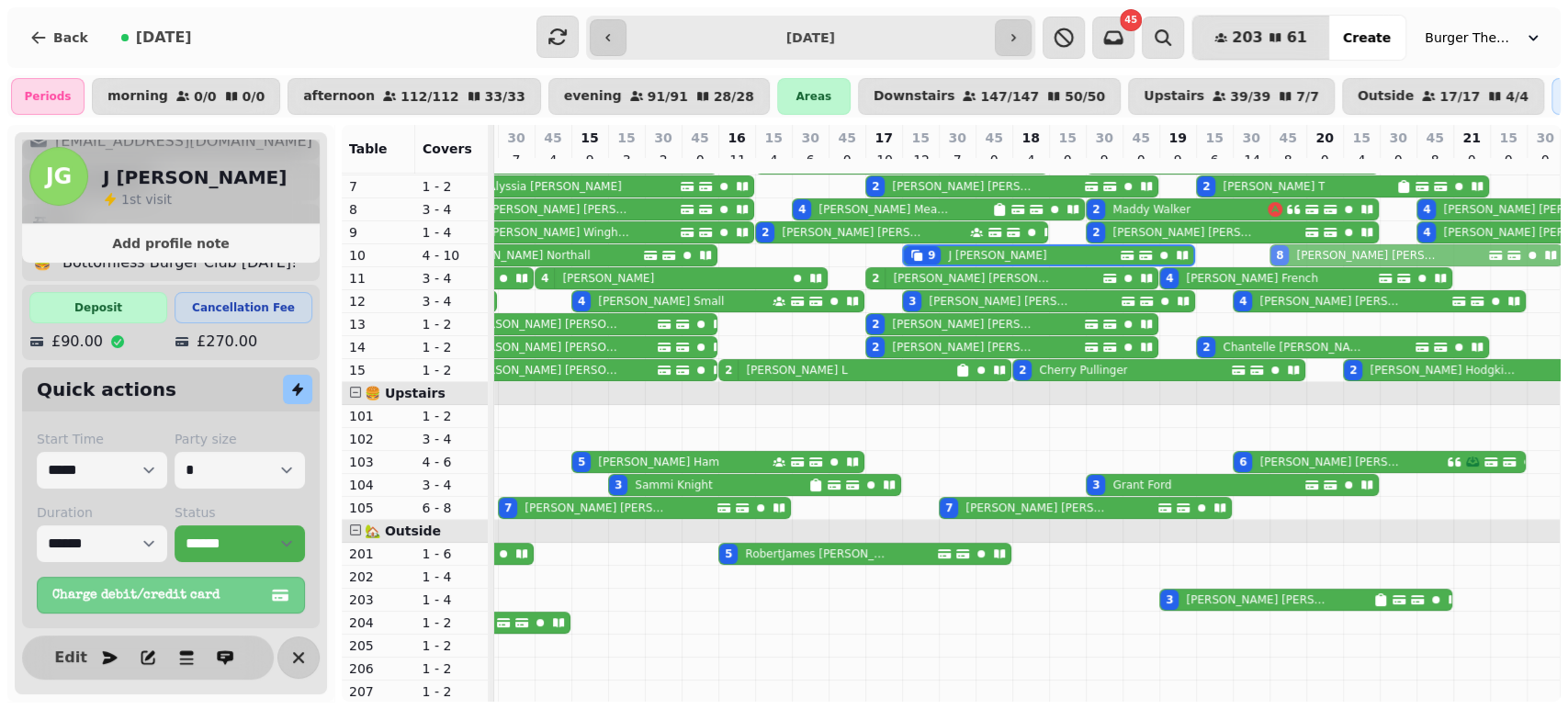
drag, startPoint x: 1277, startPoint y: 520, endPoint x: 1278, endPoint y: 271, distance: 249.0
click at [1278, 271] on tbody "2 [PERSON_NAME] 2 [PERSON_NAME] 2 [PERSON_NAME] 2 [PERSON_NAME] 2 [PERSON_NAME]…" at bounding box center [975, 393] width 1689 height 711
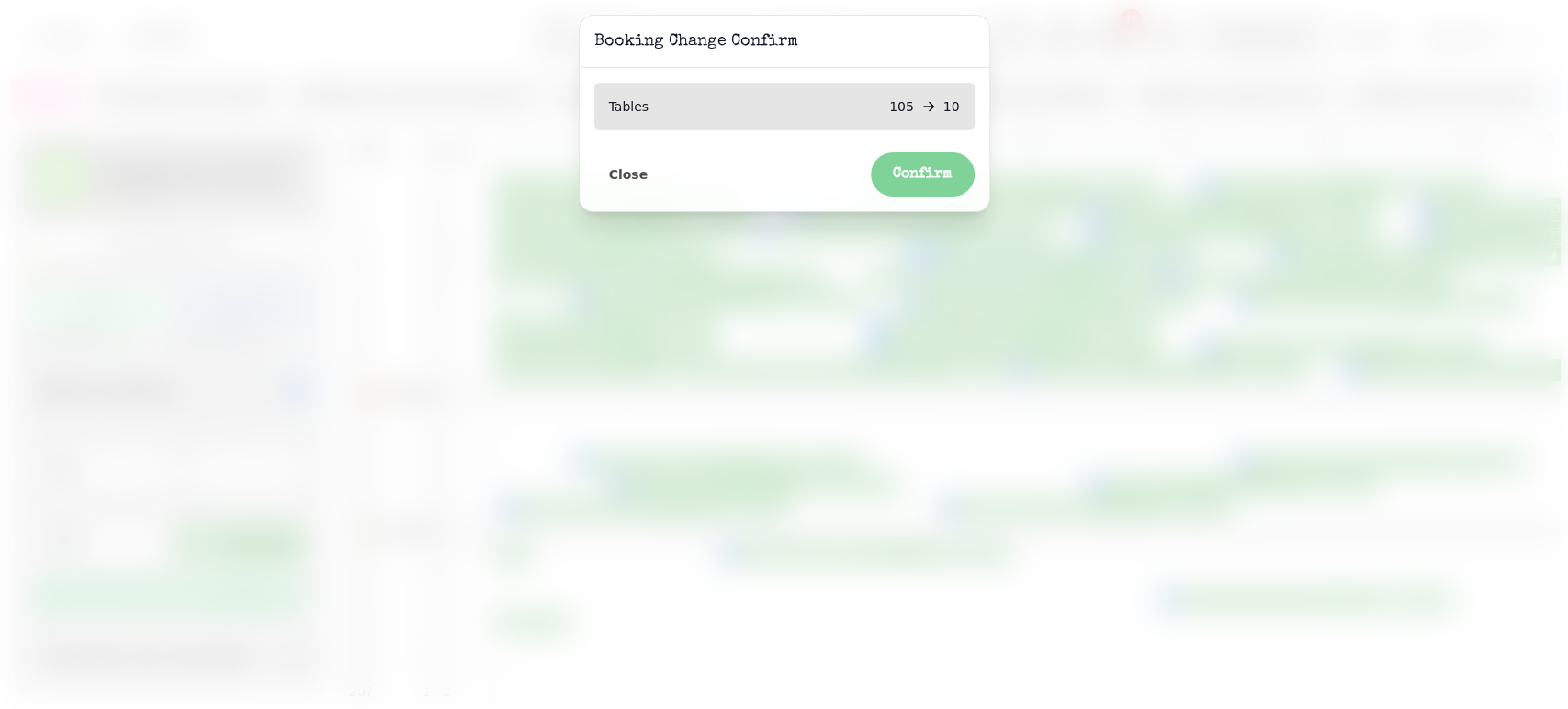
click at [909, 182] on button "Confirm" at bounding box center [922, 175] width 104 height 44
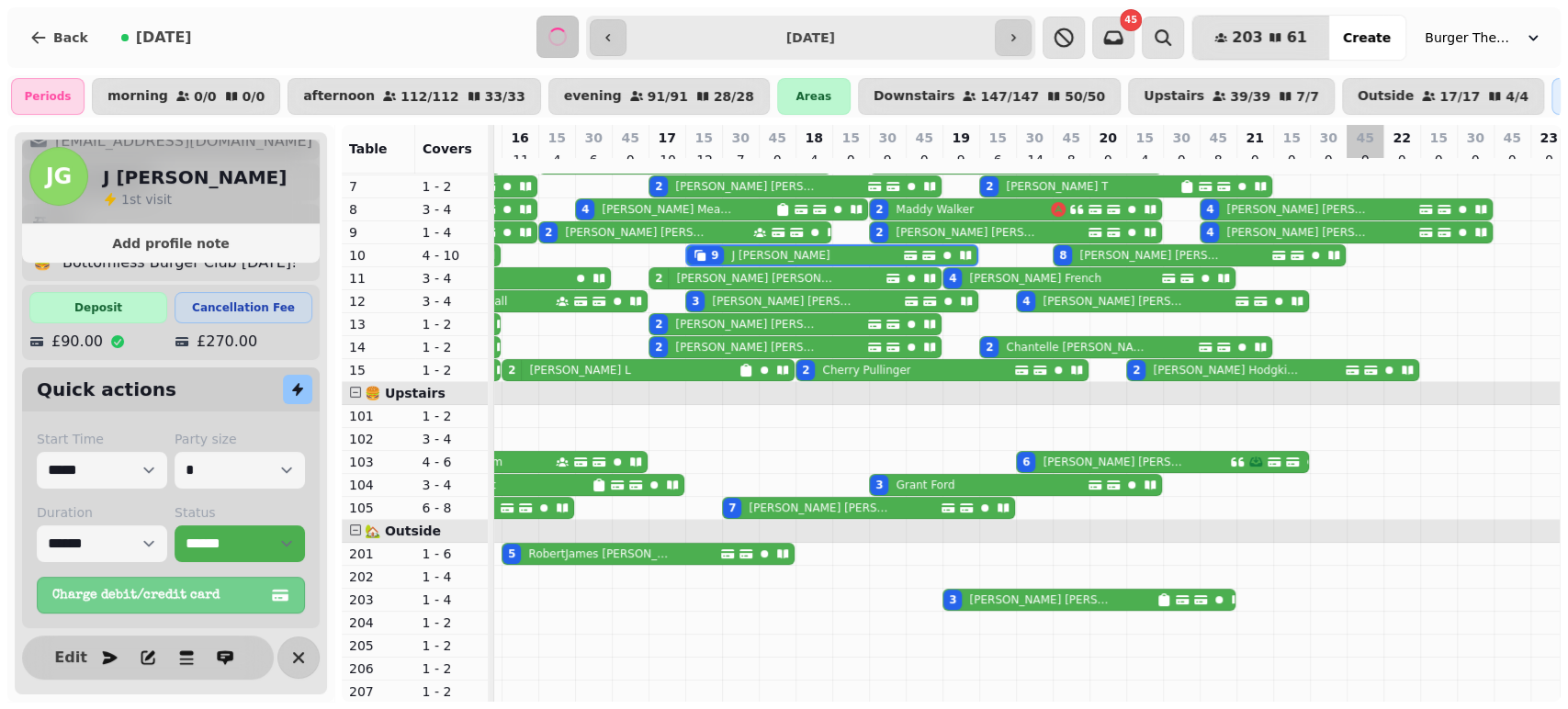
click at [1164, 465] on div "6 [PERSON_NAME]" at bounding box center [1123, 463] width 213 height 20
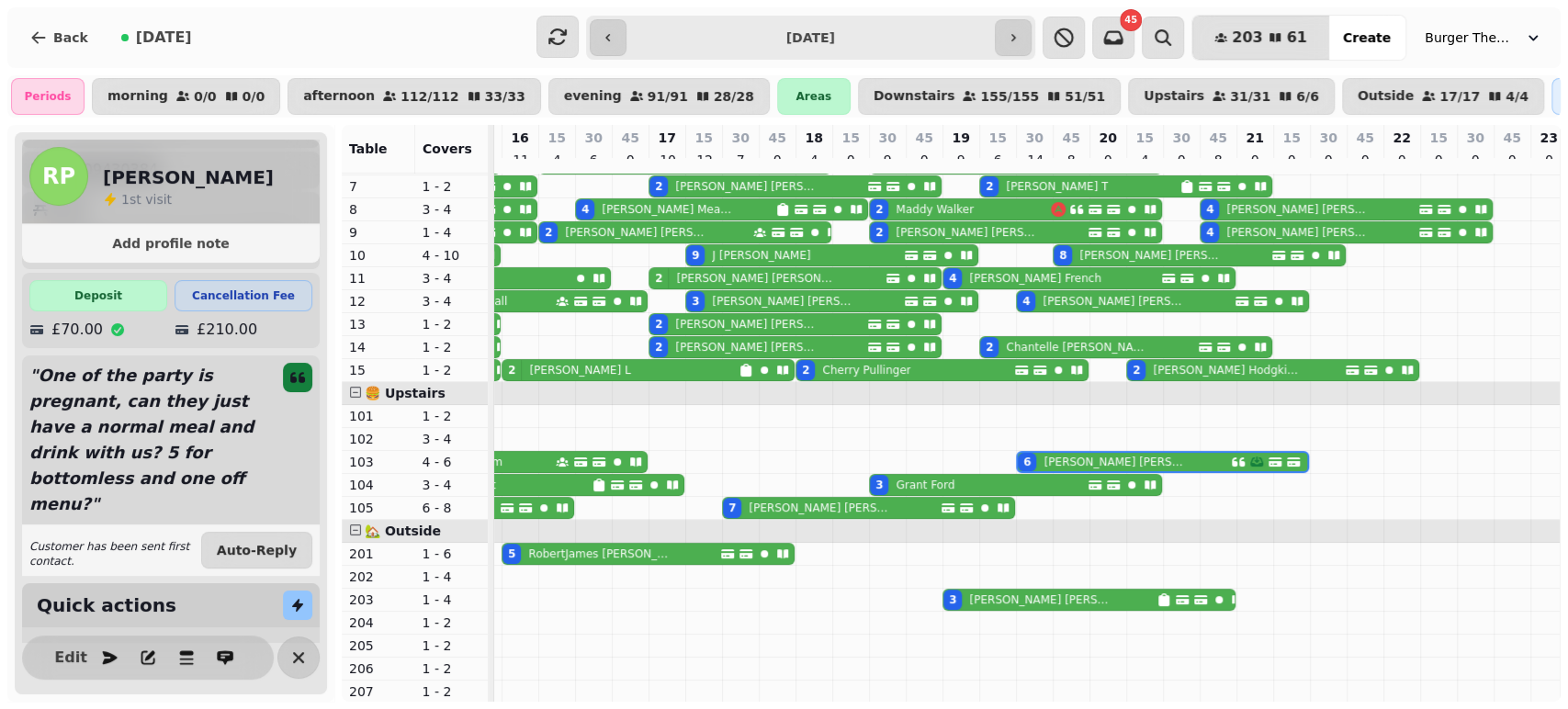
select select "**********"
select select "*"
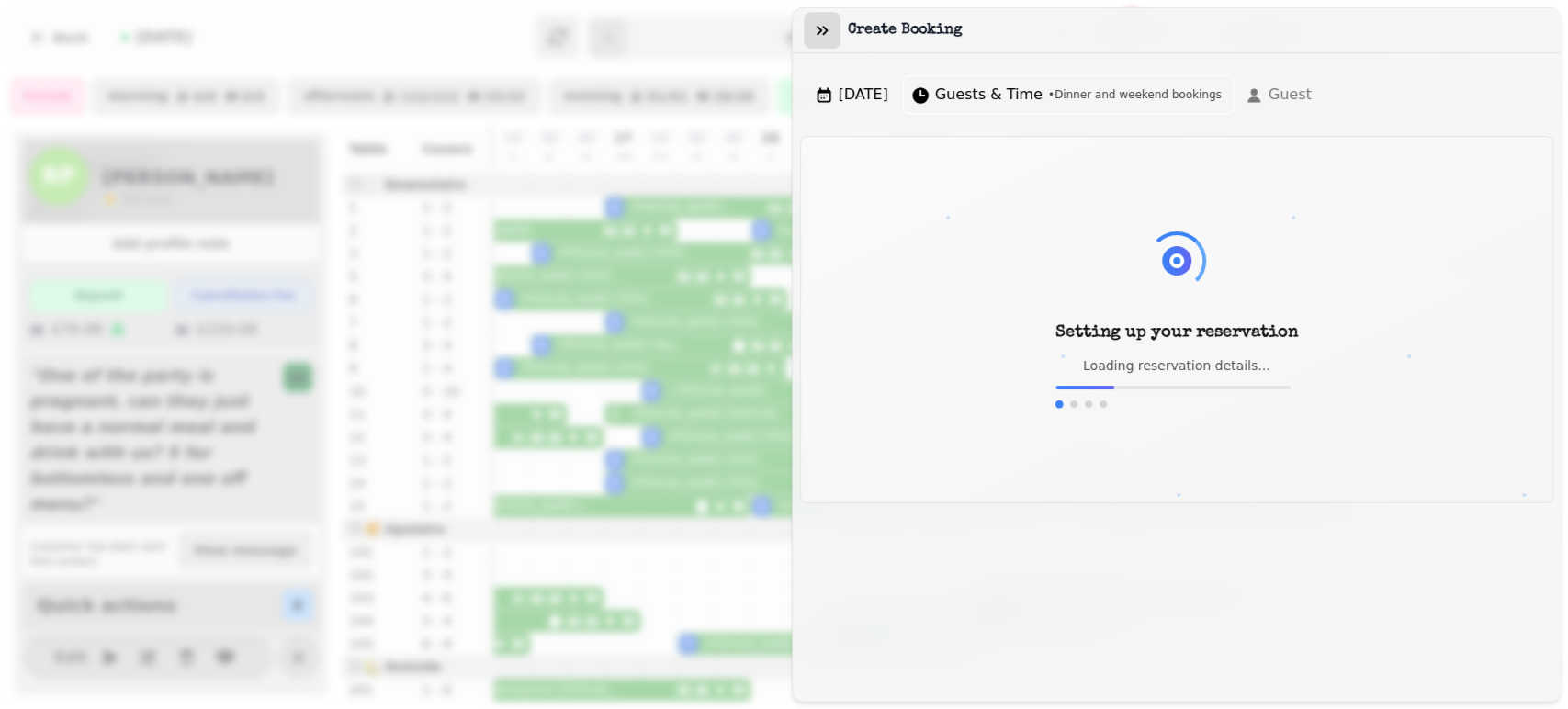
click at [805, 28] on button "button" at bounding box center [822, 30] width 37 height 37
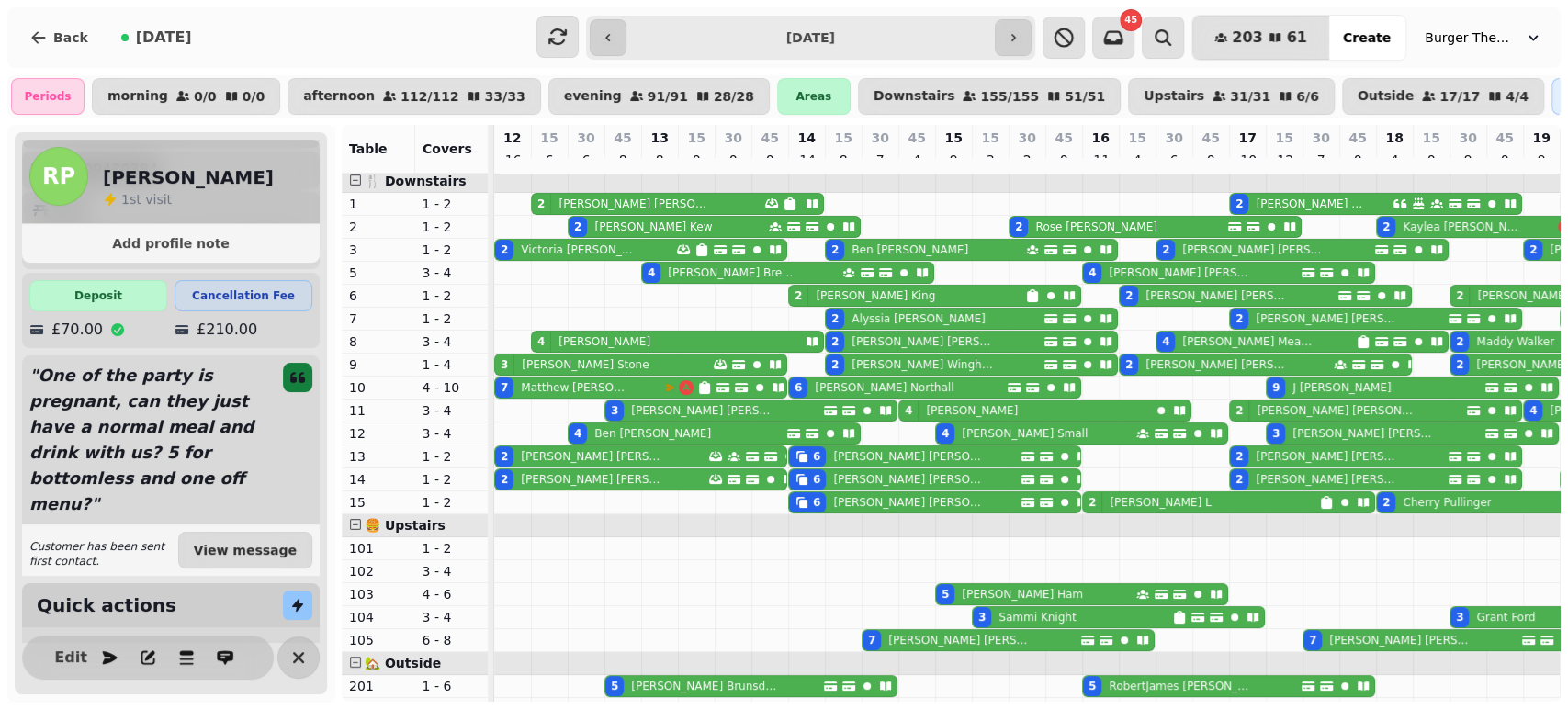
scroll to position [0, 0]
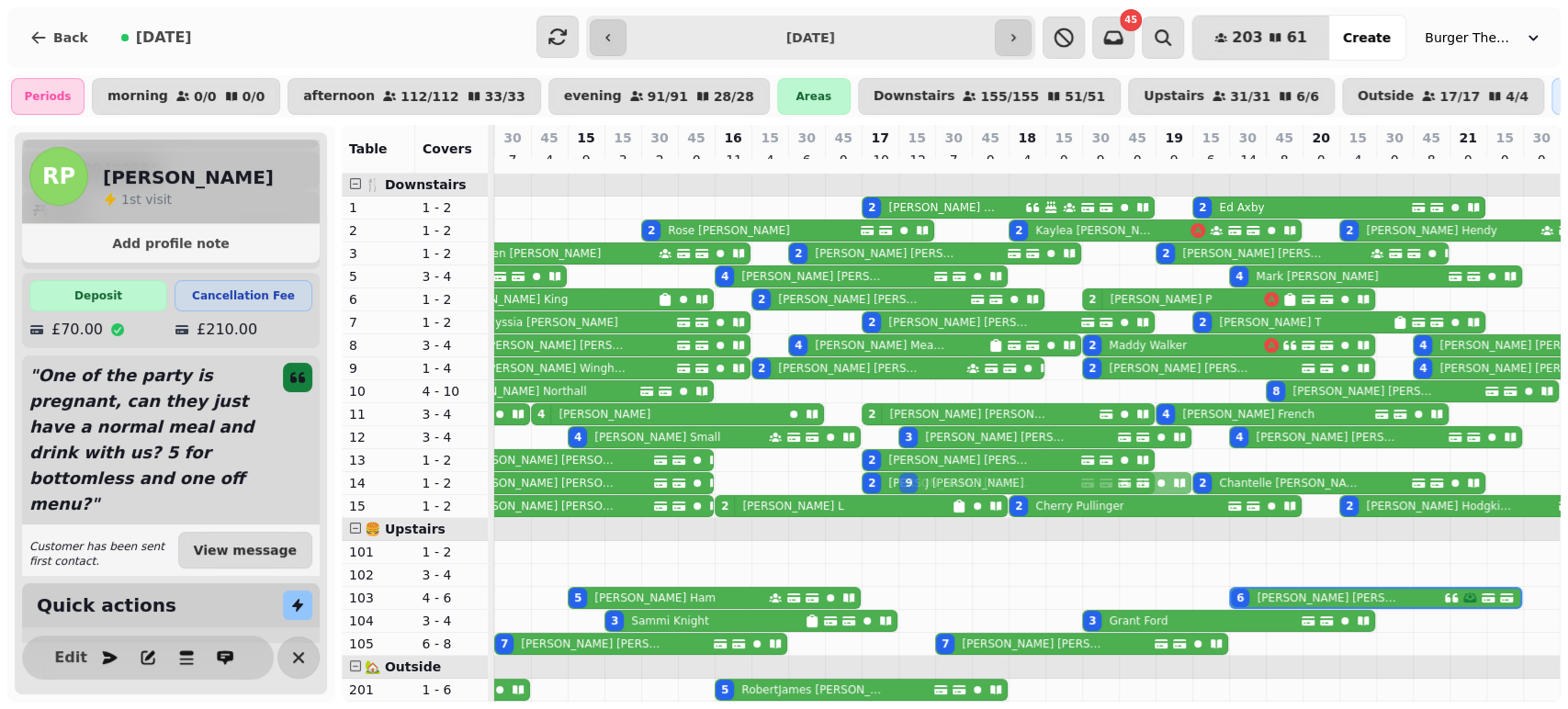
drag, startPoint x: 1057, startPoint y: 403, endPoint x: 1071, endPoint y: 499, distance: 97.0
click at [1071, 499] on tbody "2 [PERSON_NAME] 2 [PERSON_NAME] 2 [PERSON_NAME] 2 [PERSON_NAME] 2 [PERSON_NAME]…" at bounding box center [971, 529] width 1689 height 711
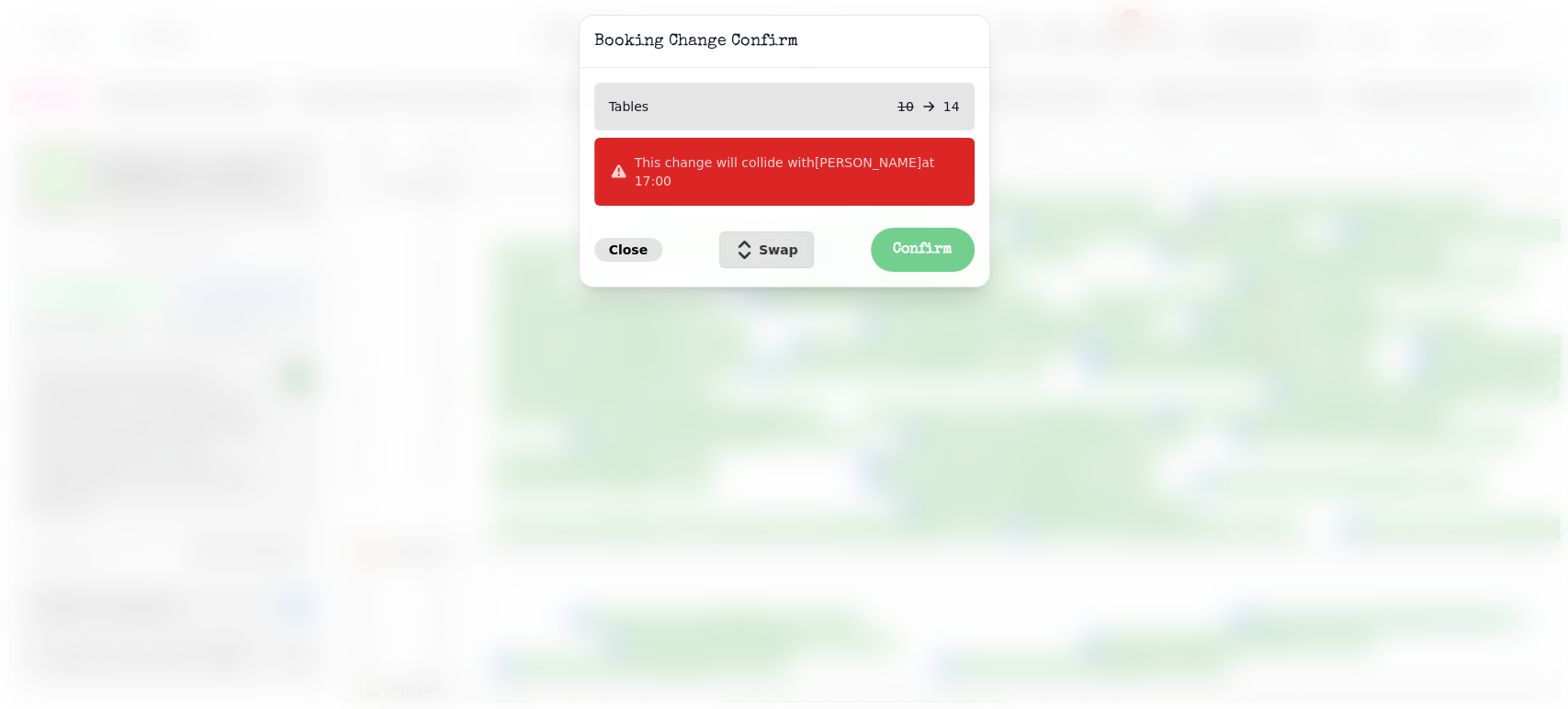
click at [634, 244] on span "Close" at bounding box center [628, 250] width 40 height 13
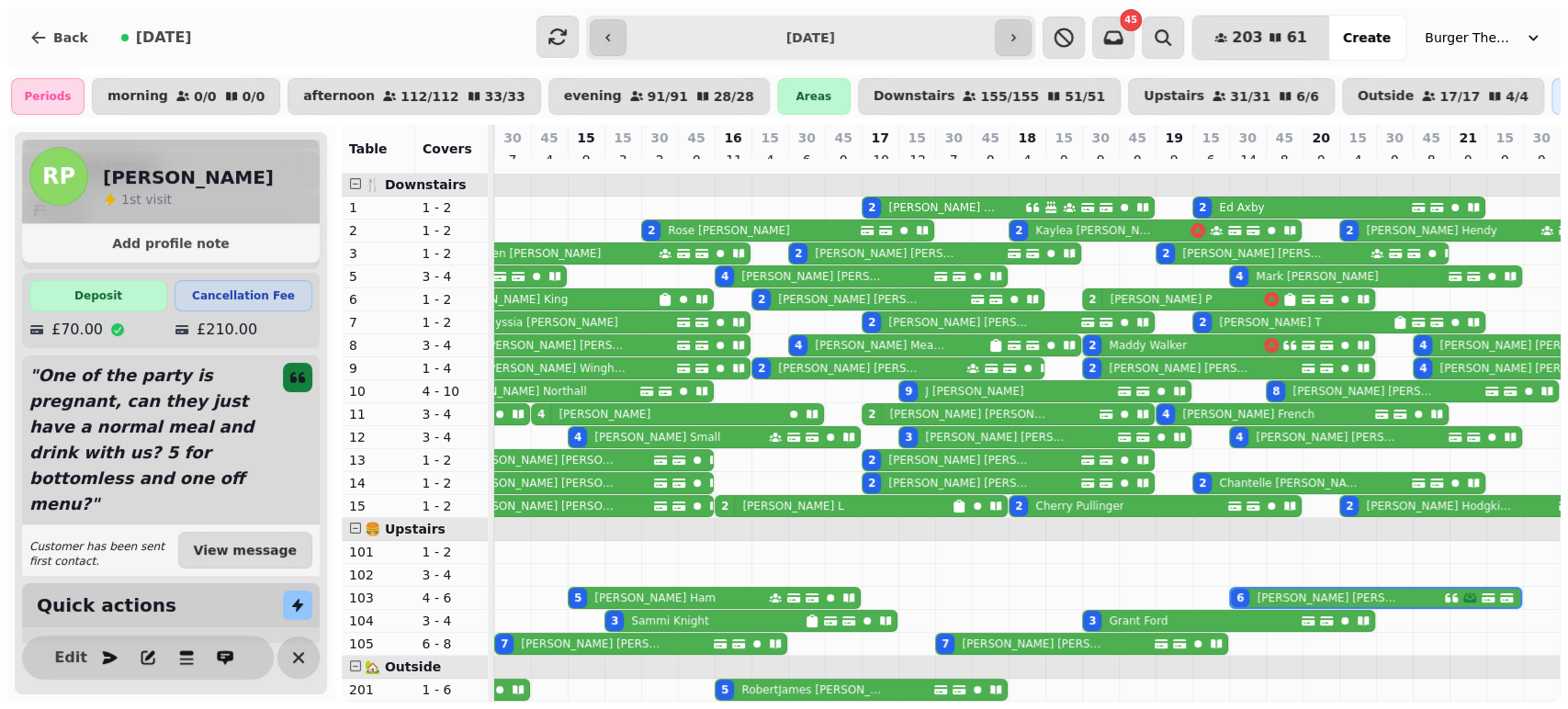
click at [634, 250] on div "Close Swap Confirm" at bounding box center [784, 280] width 381 height 59
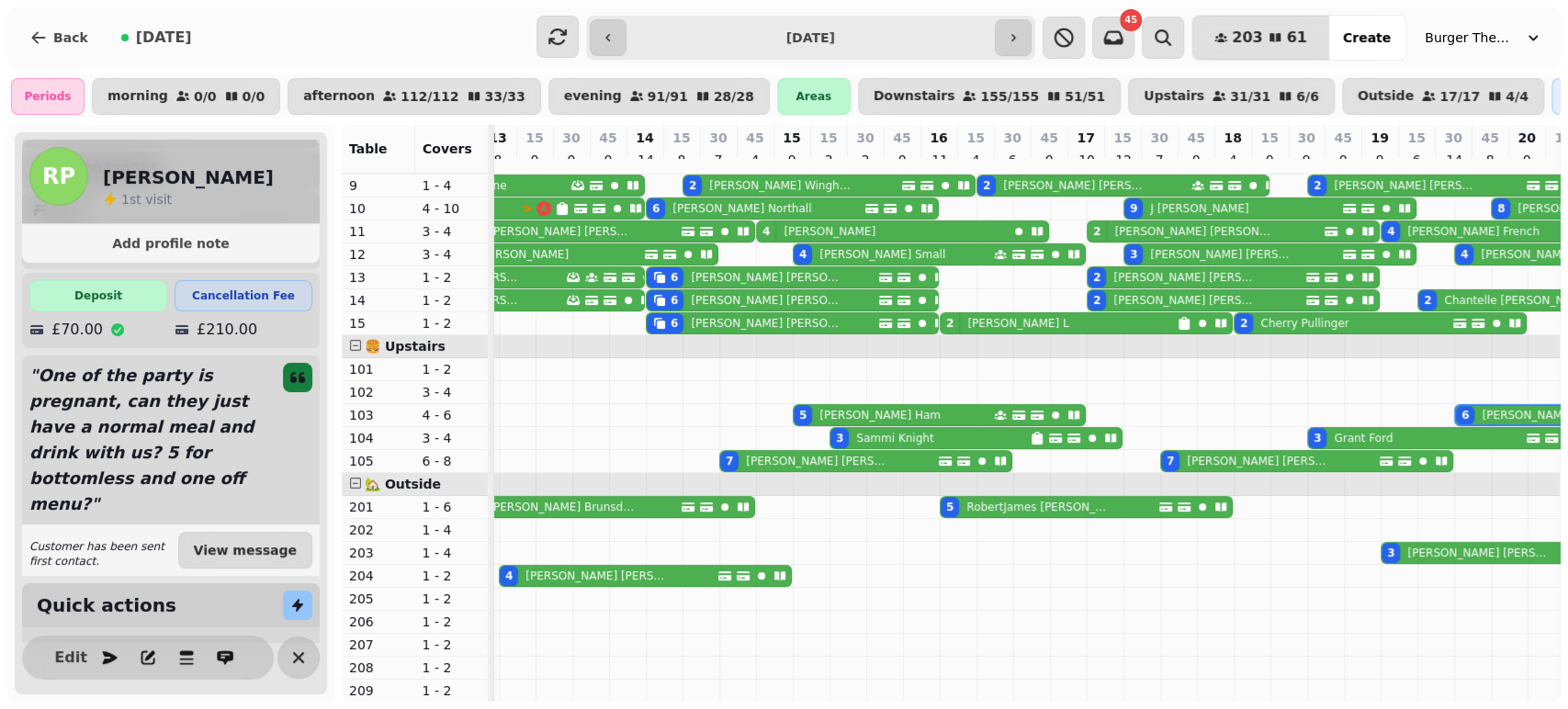
scroll to position [0, 142]
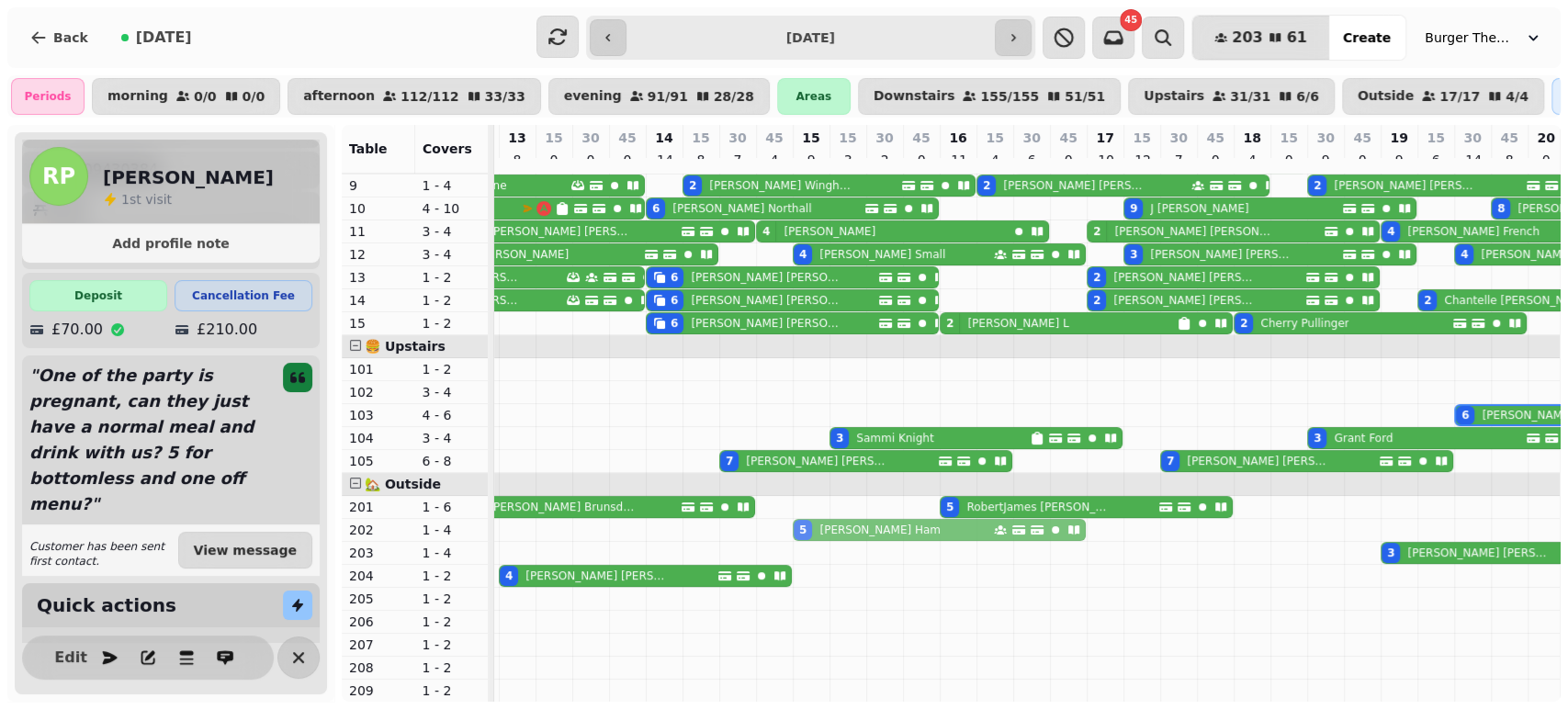
drag, startPoint x: 801, startPoint y: 399, endPoint x: 801, endPoint y: 507, distance: 108.0
click at [801, 507] on tbody "2 [PERSON_NAME] 2 [PERSON_NAME] 2 [PERSON_NAME] 2 [PERSON_NAME] 2 [PERSON_NAME]…" at bounding box center [1197, 346] width 1689 height 711
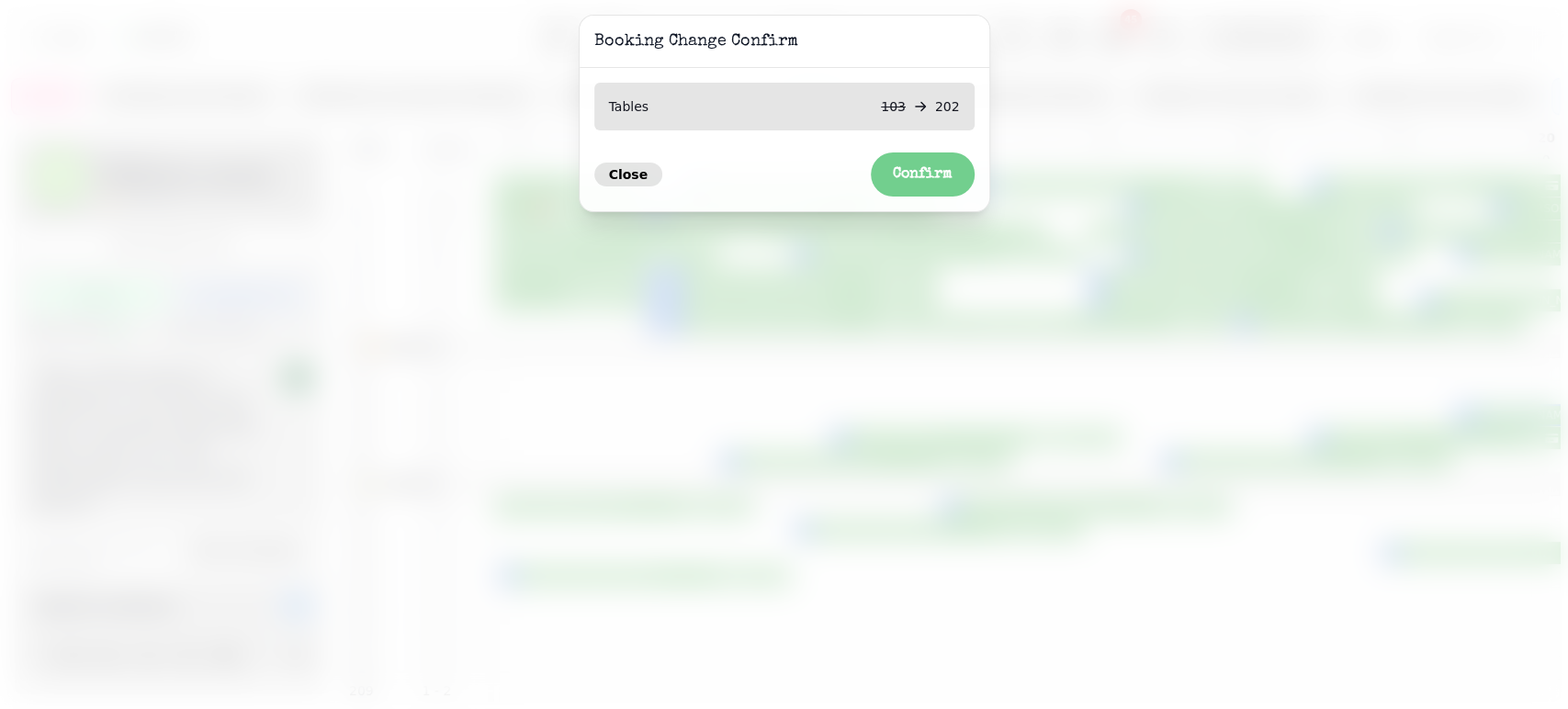
click at [632, 171] on span "Close" at bounding box center [628, 175] width 40 height 13
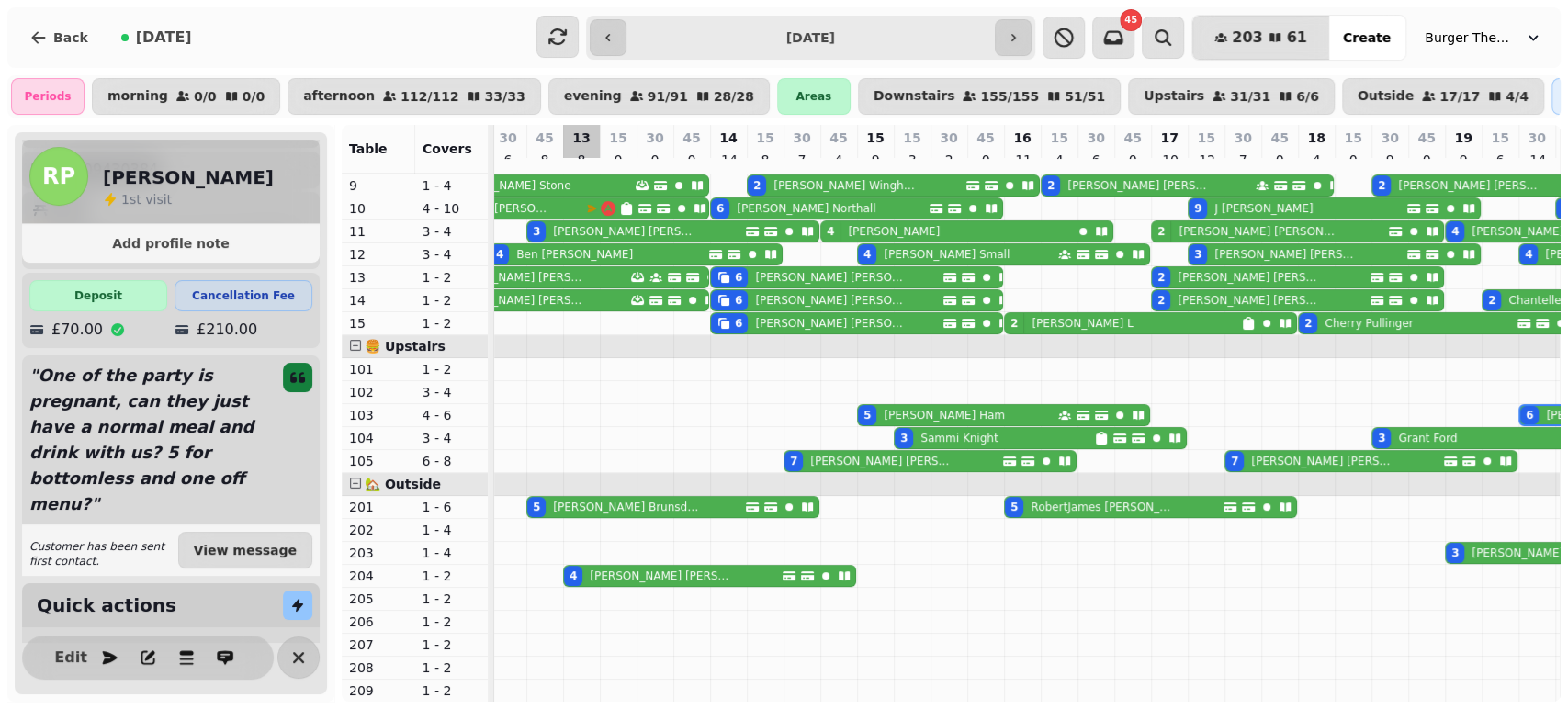
scroll to position [0, 0]
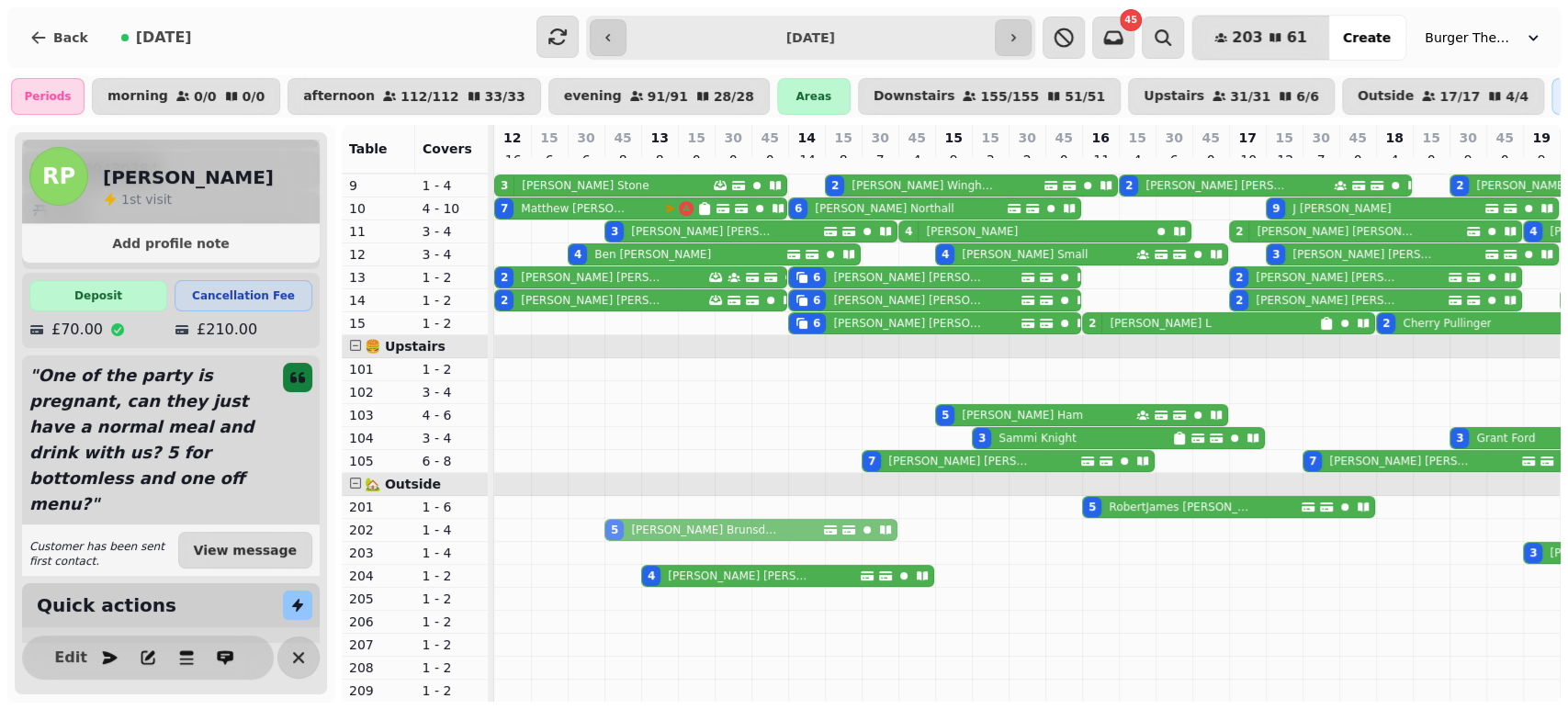
drag, startPoint x: 609, startPoint y: 489, endPoint x: 609, endPoint y: 517, distance: 28.0
click at [609, 517] on tbody "2 [PERSON_NAME] 2 [PERSON_NAME] 2 [PERSON_NAME] 2 [PERSON_NAME] 2 [PERSON_NAME]…" at bounding box center [1339, 346] width 1689 height 711
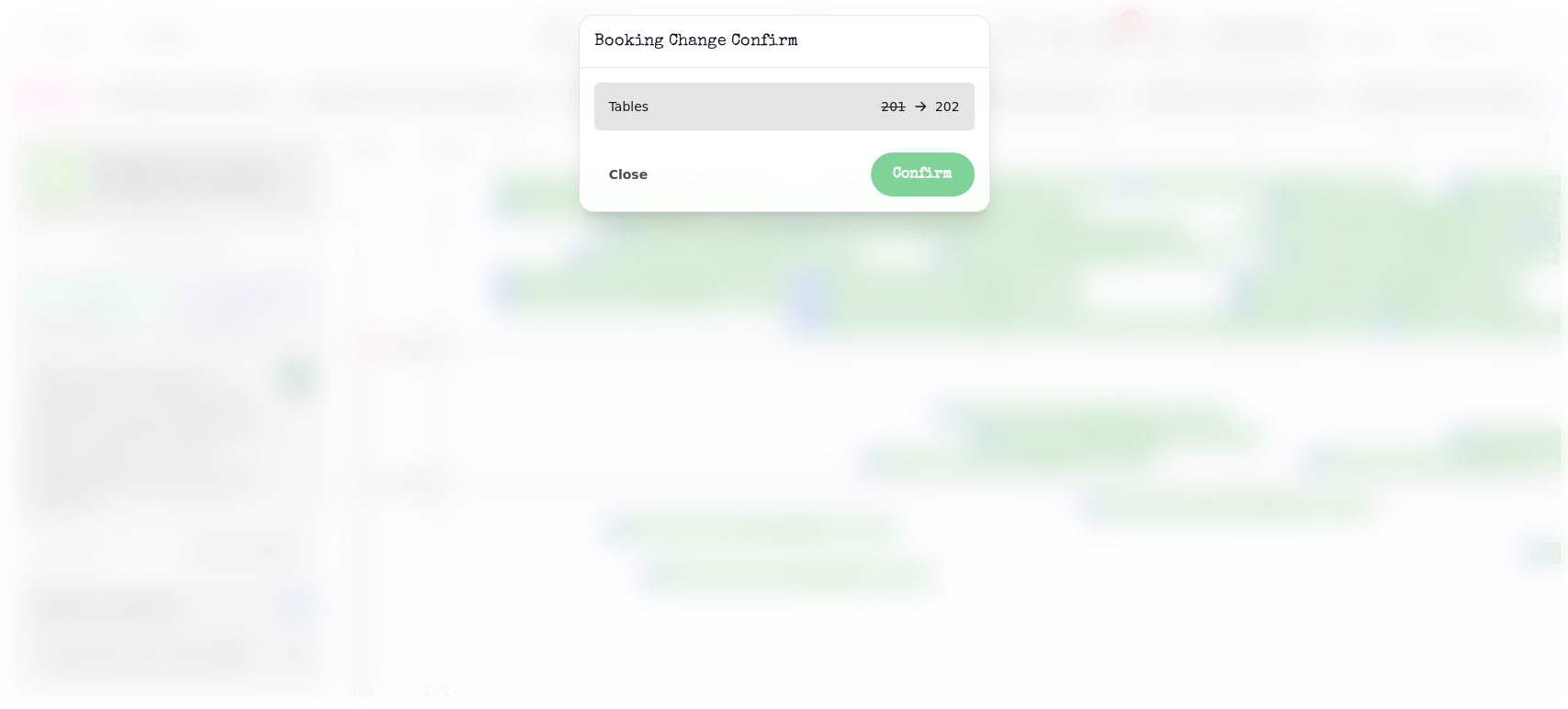
click at [906, 161] on button "Confirm" at bounding box center [922, 175] width 104 height 44
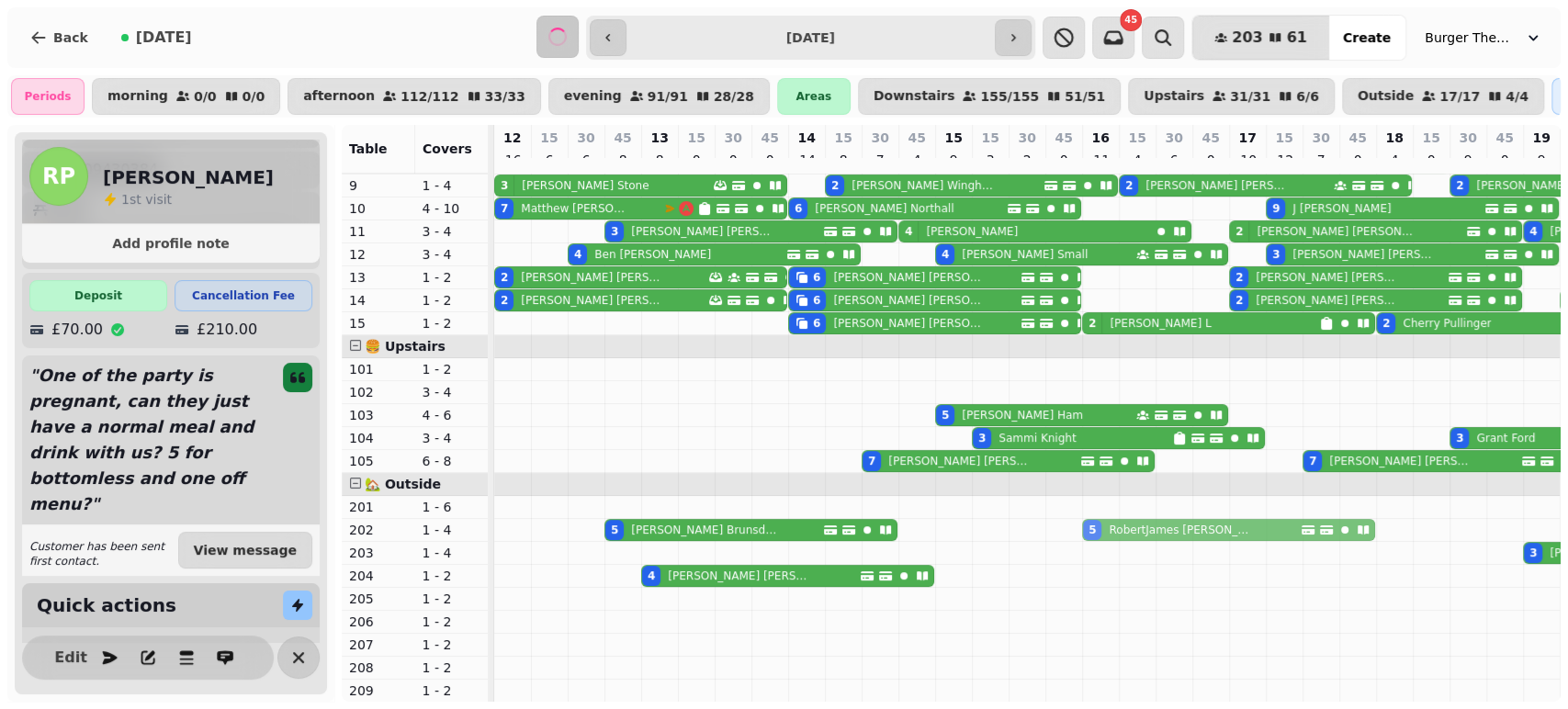
drag, startPoint x: 1092, startPoint y: 493, endPoint x: 1094, endPoint y: 513, distance: 20.1
click at [1094, 513] on tbody "2 [PERSON_NAME] 2 [PERSON_NAME] 2 [PERSON_NAME] 2 [PERSON_NAME] 2 [PERSON_NAME]…" at bounding box center [1339, 346] width 1689 height 711
drag, startPoint x: 1092, startPoint y: 490, endPoint x: 1093, endPoint y: 515, distance: 25.0
click at [1093, 515] on tbody "2 [PERSON_NAME] 2 [PERSON_NAME] 2 [PERSON_NAME] 2 [PERSON_NAME] 2 [PERSON_NAME]…" at bounding box center [1339, 346] width 1689 height 711
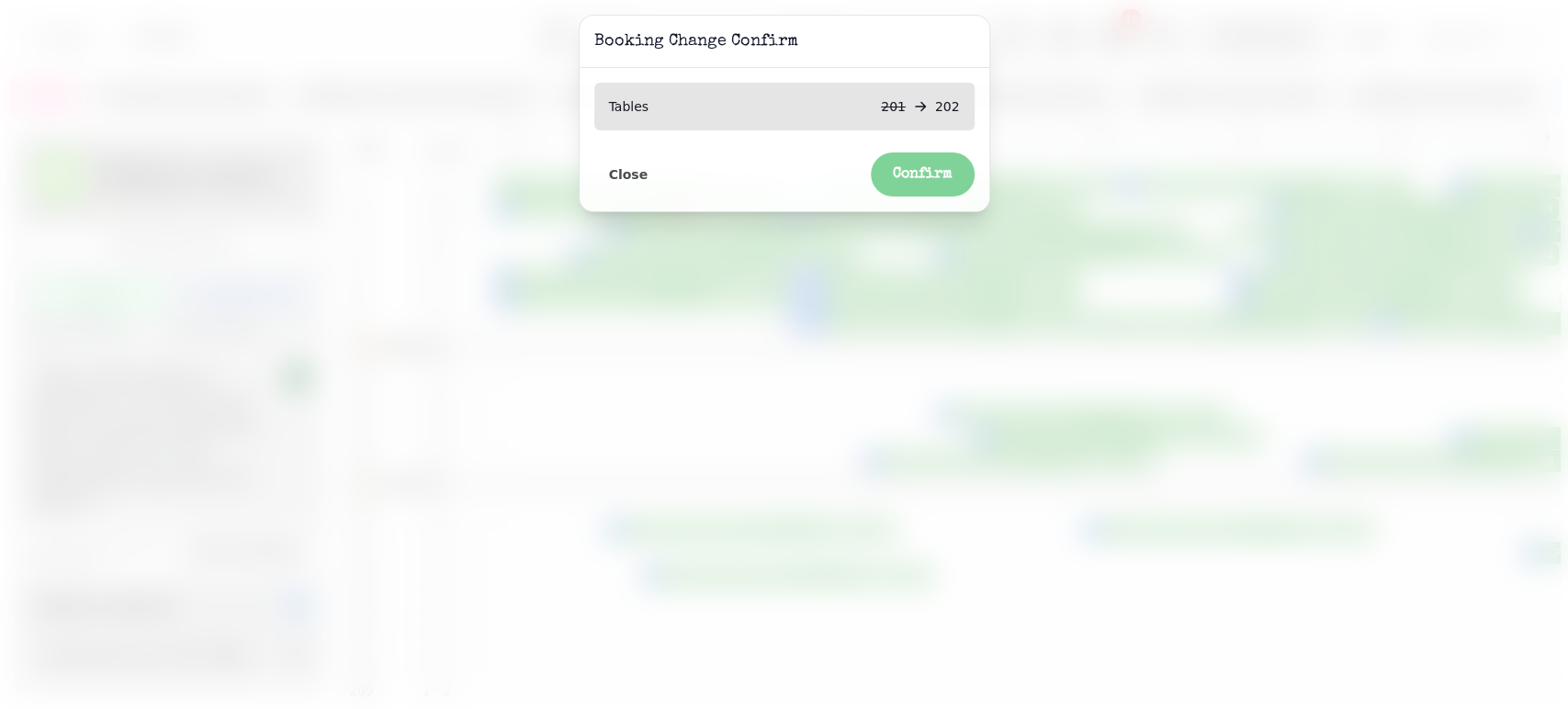
click at [949, 167] on span "Confirm" at bounding box center [922, 175] width 60 height 15
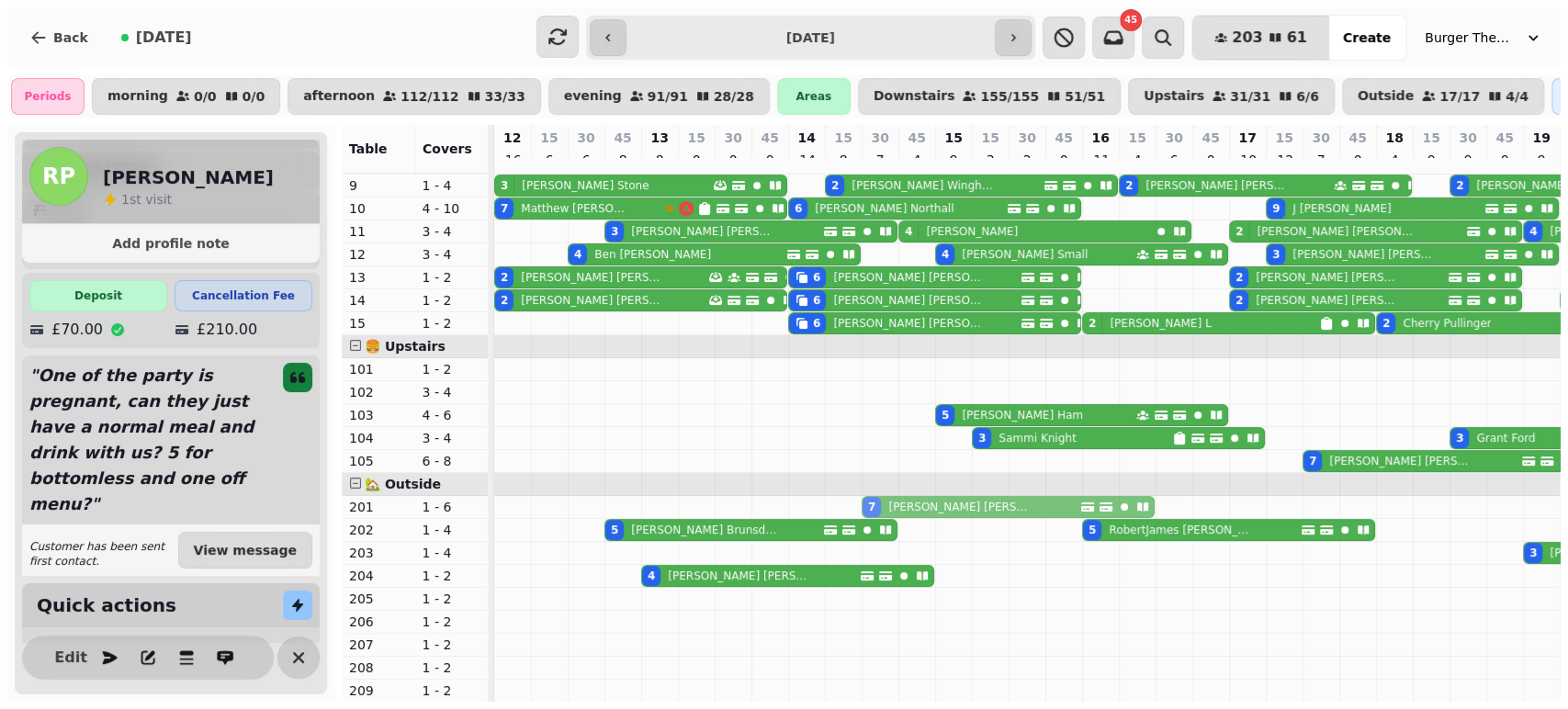
drag, startPoint x: 867, startPoint y: 445, endPoint x: 869, endPoint y: 484, distance: 39.1
click at [869, 484] on tbody "2 [PERSON_NAME] 2 [PERSON_NAME] 2 [PERSON_NAME] 2 [PERSON_NAME] 2 [PERSON_NAME]…" at bounding box center [1339, 346] width 1689 height 711
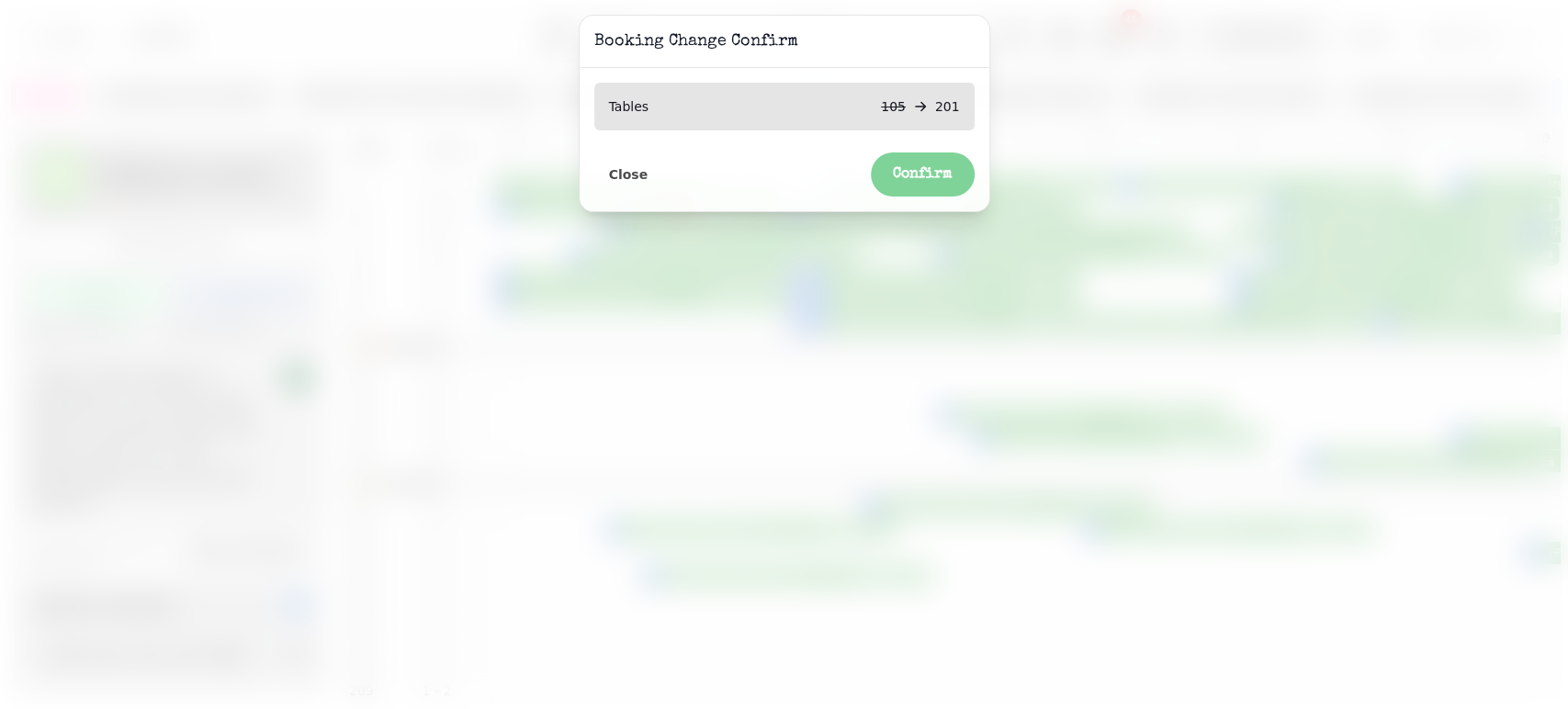
click at [933, 154] on button "Confirm" at bounding box center [922, 175] width 104 height 44
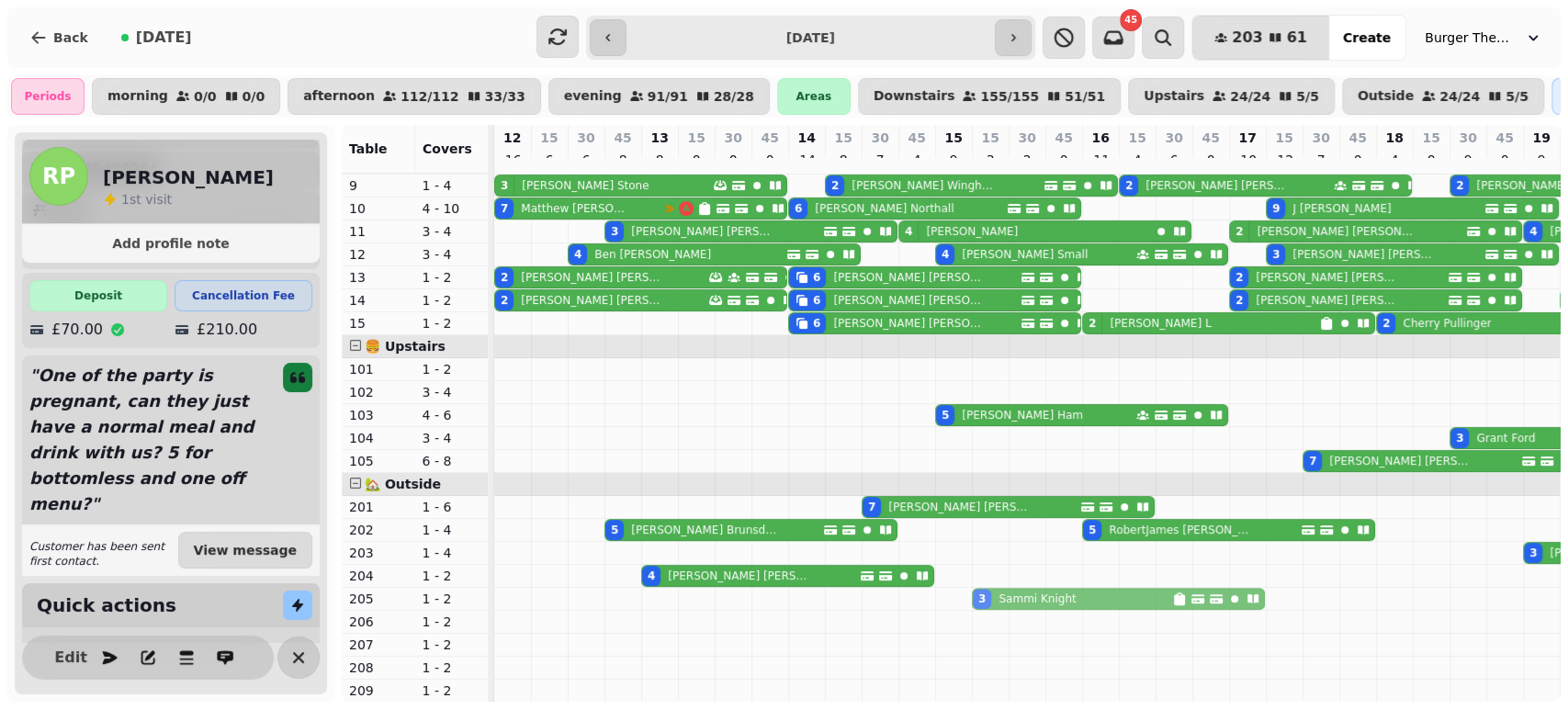
drag, startPoint x: 977, startPoint y: 426, endPoint x: 986, endPoint y: 578, distance: 152.3
click at [986, 578] on tbody "2 [PERSON_NAME] 2 [PERSON_NAME] 2 [PERSON_NAME] 2 [PERSON_NAME] 2 [PERSON_NAME]…" at bounding box center [1339, 346] width 1689 height 711
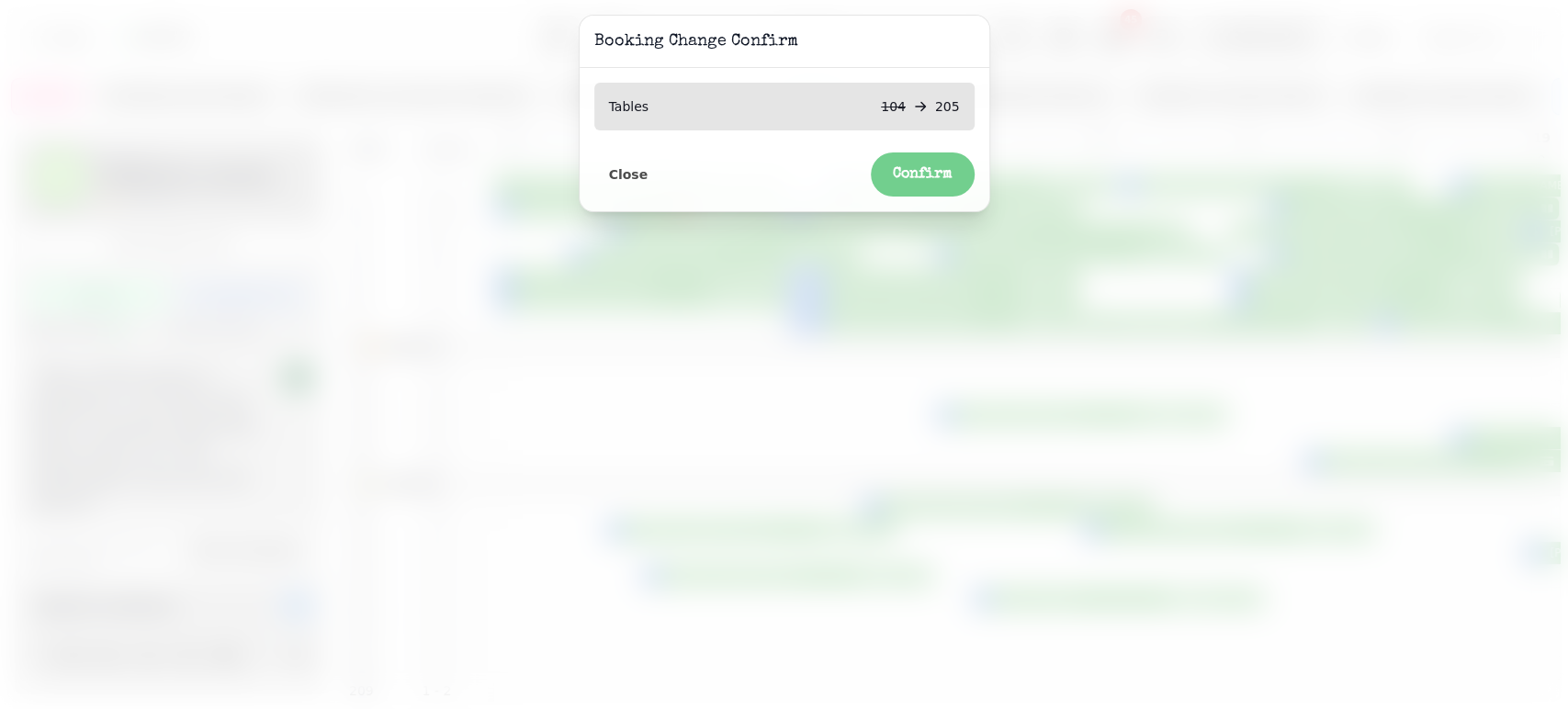
click at [908, 199] on div "Tables 104 205 Close Confirm" at bounding box center [784, 140] width 410 height 143
click at [908, 196] on button "Confirm" at bounding box center [922, 175] width 104 height 44
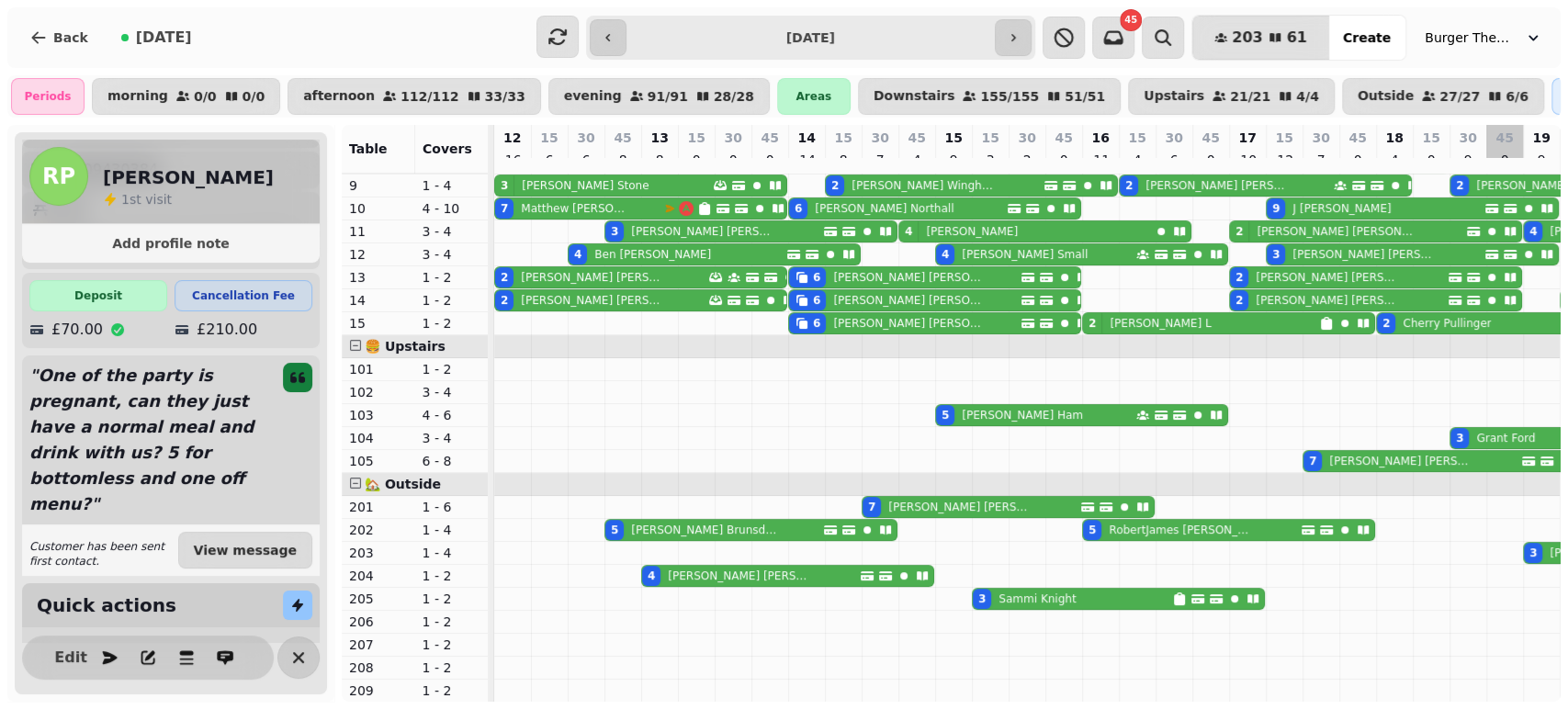
scroll to position [0, 544]
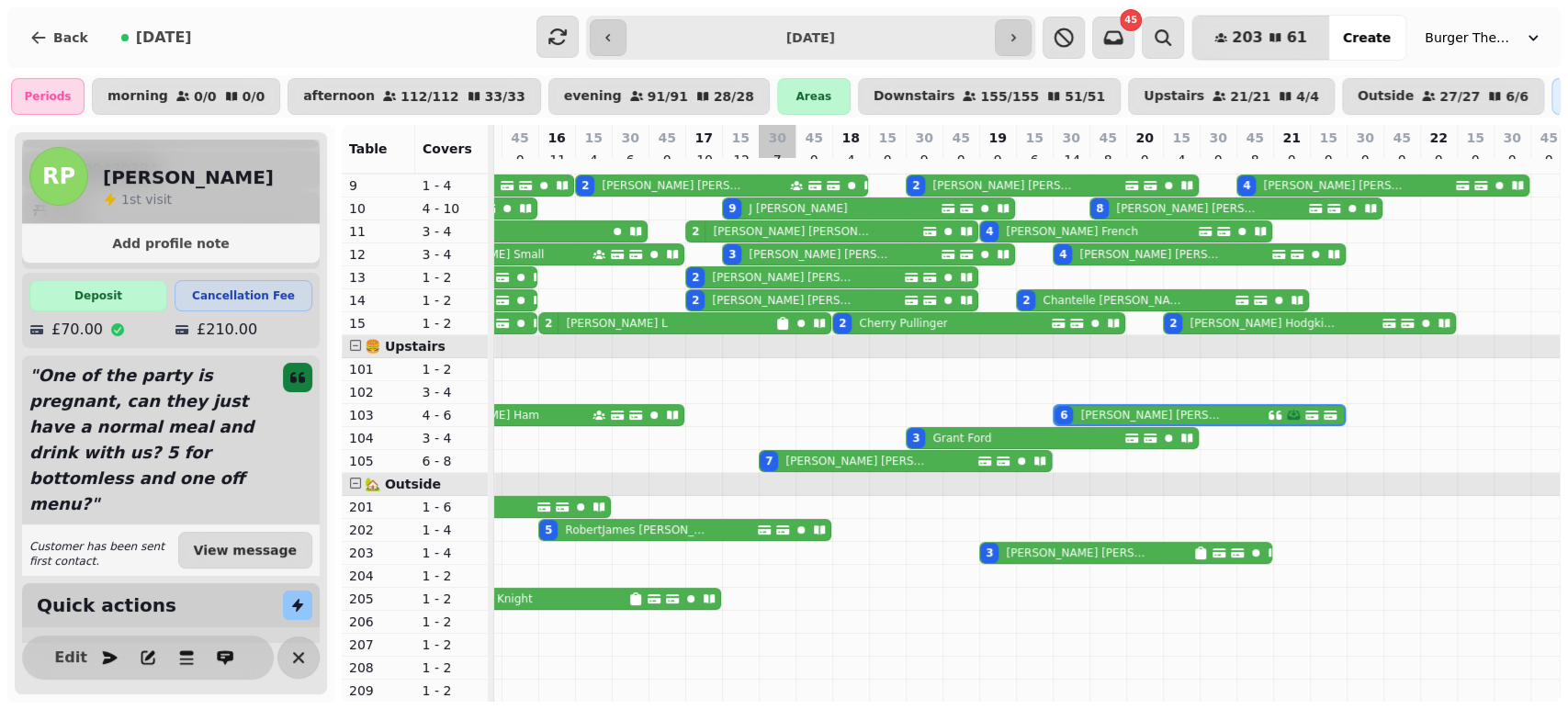
drag, startPoint x: 757, startPoint y: 443, endPoint x: 759, endPoint y: 497, distance: 54.0
click at [759, 497] on div "2 [PERSON_NAME] 2 [PERSON_NAME] 2 [PERSON_NAME] 2 [PERSON_NAME] 2 [PERSON_NAME]…" at bounding box center [795, 346] width 1689 height 711
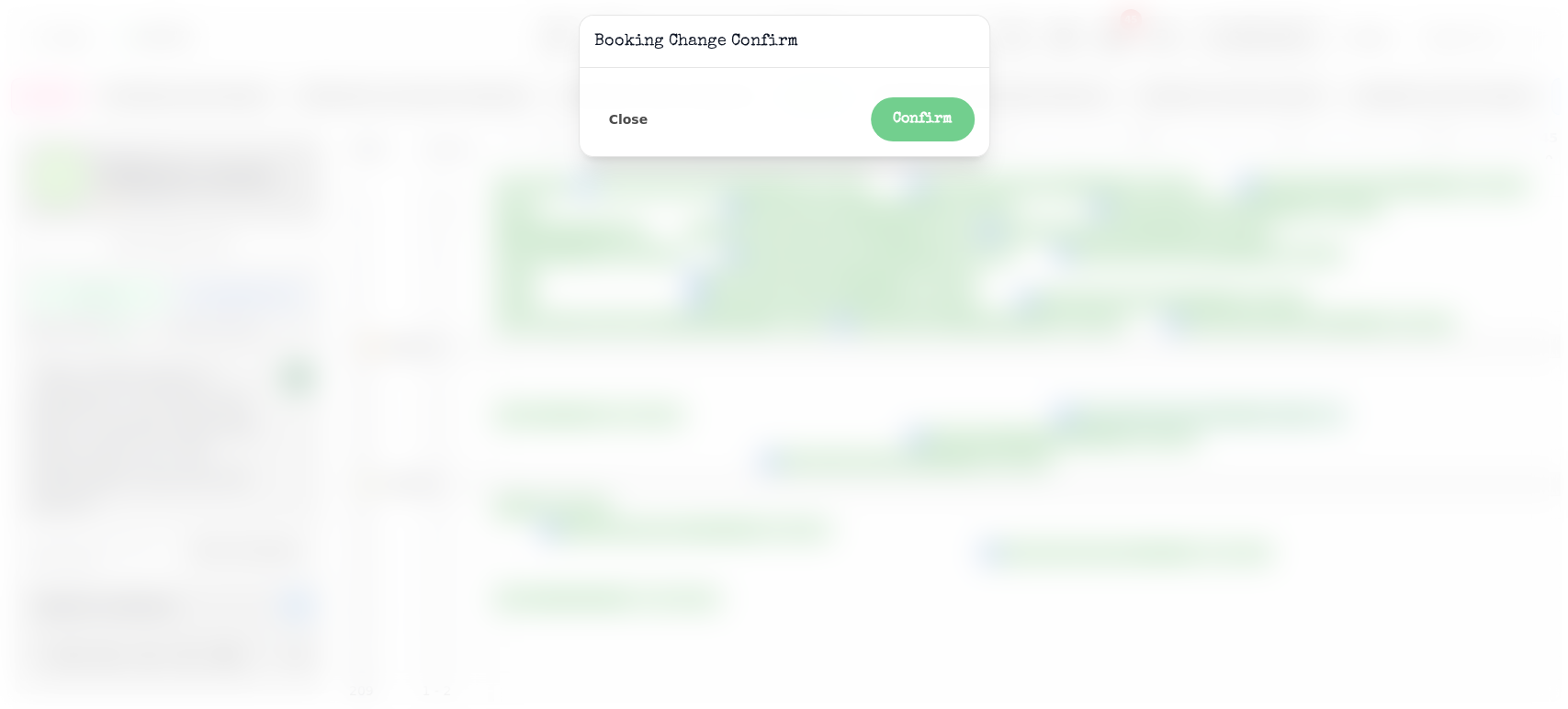
drag, startPoint x: 765, startPoint y: 443, endPoint x: 765, endPoint y: 478, distance: 35.0
click at [765, 478] on div at bounding box center [784, 354] width 1568 height 709
click at [626, 130] on button "Close" at bounding box center [628, 120] width 69 height 24
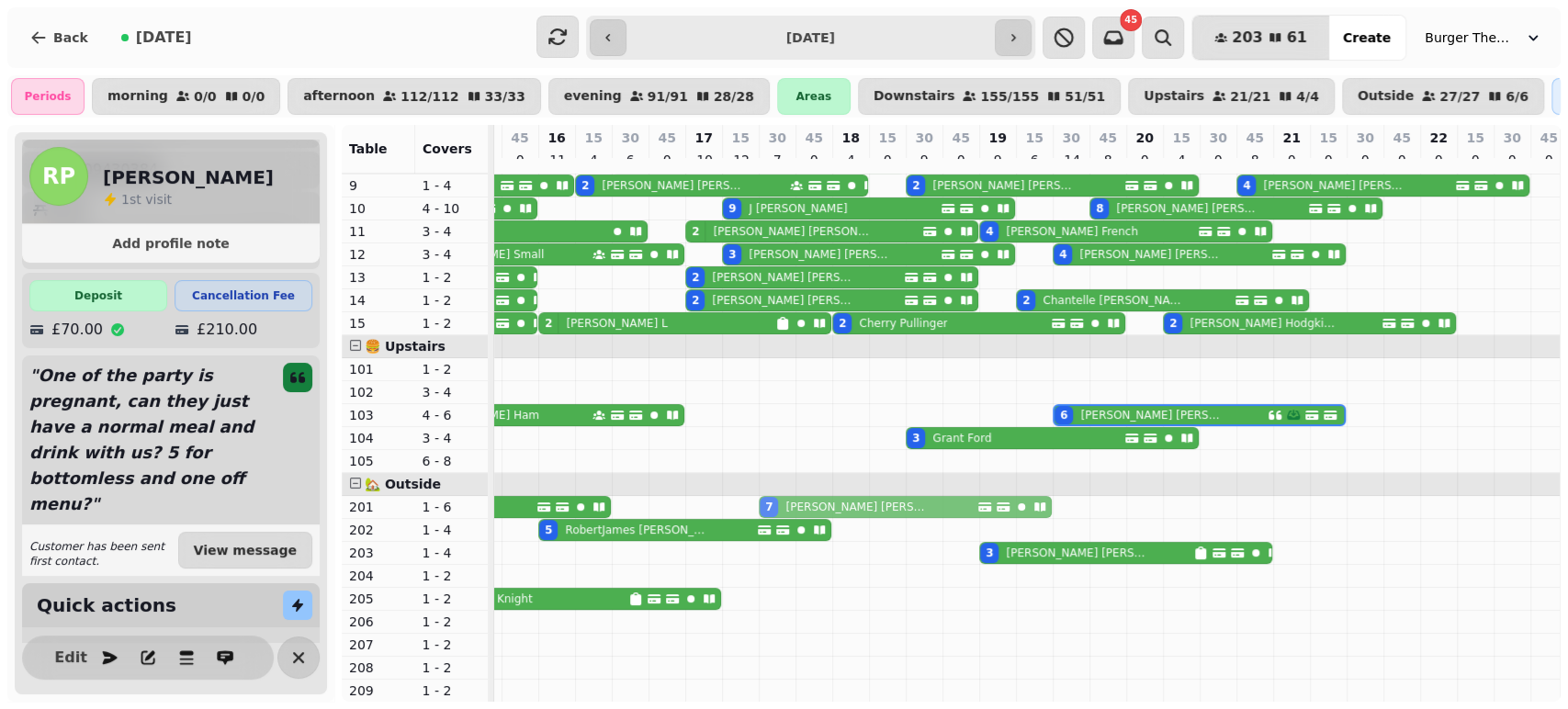
drag, startPoint x: 765, startPoint y: 444, endPoint x: 765, endPoint y: 490, distance: 46.0
click at [765, 490] on tbody "2 [PERSON_NAME] 2 [PERSON_NAME] 2 [PERSON_NAME] 2 [PERSON_NAME] 2 [PERSON_NAME]…" at bounding box center [795, 346] width 1689 height 711
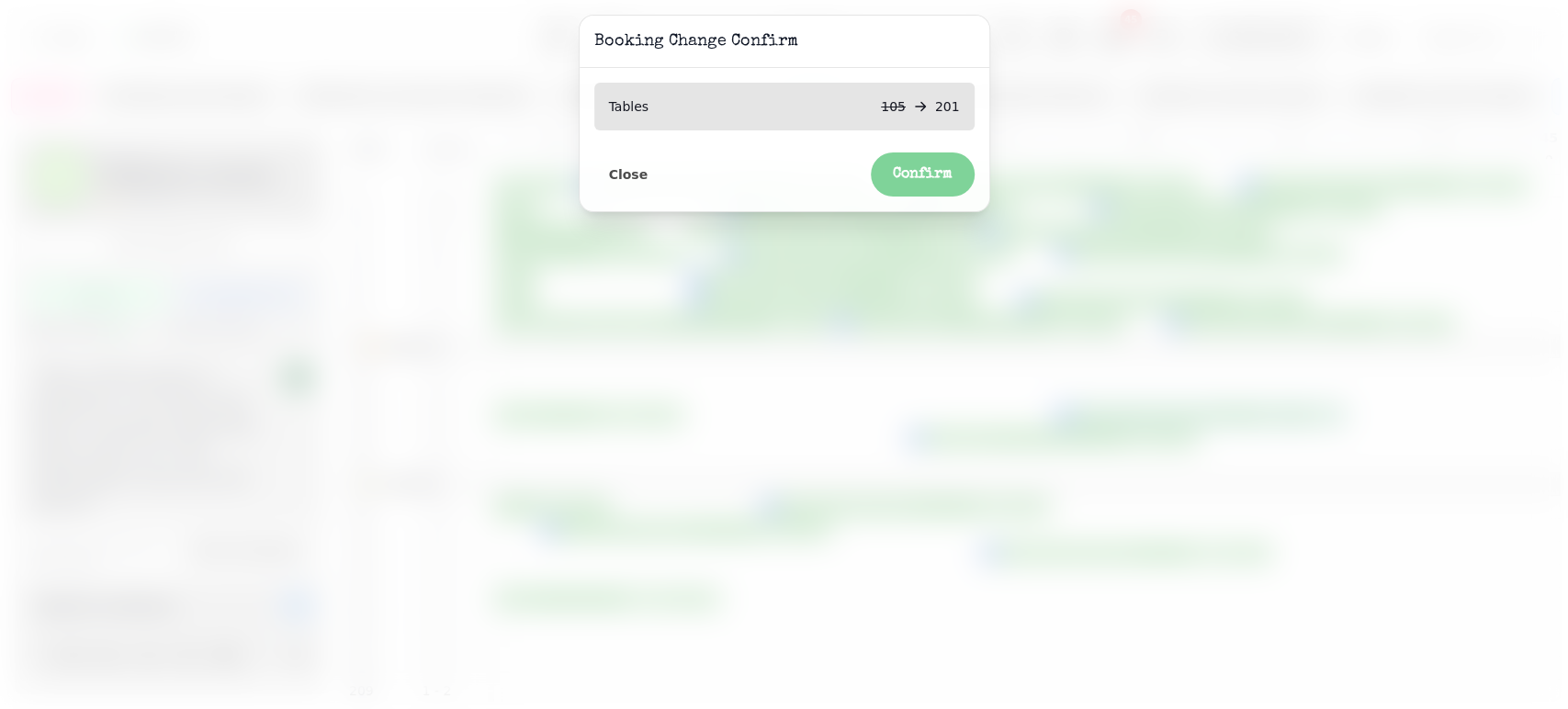
click at [933, 168] on span "Confirm" at bounding box center [922, 175] width 60 height 15
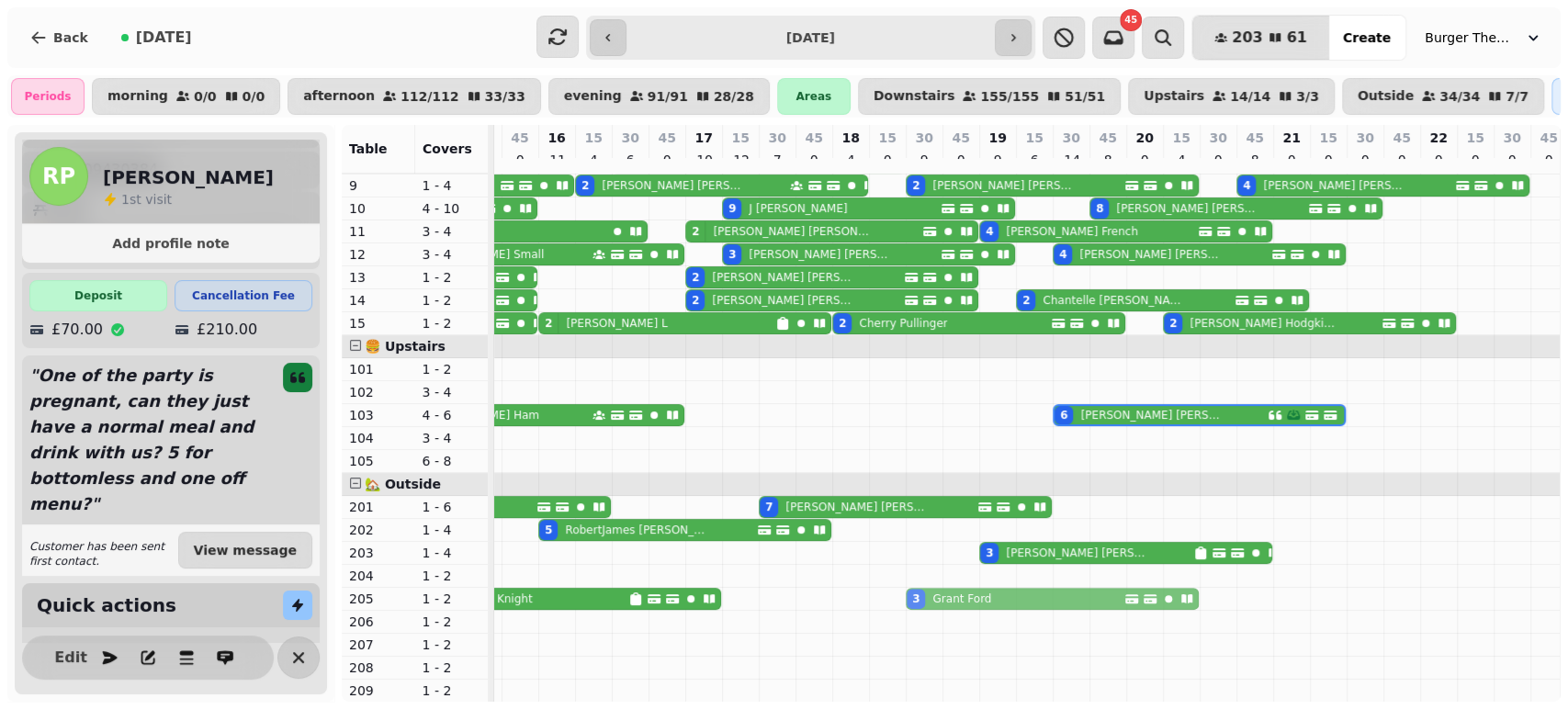
drag, startPoint x: 917, startPoint y: 423, endPoint x: 925, endPoint y: 583, distance: 160.2
click at [925, 583] on tbody "2 [PERSON_NAME] 2 [PERSON_NAME] 2 [PERSON_NAME] 2 [PERSON_NAME] 2 [PERSON_NAME]…" at bounding box center [795, 346] width 1689 height 711
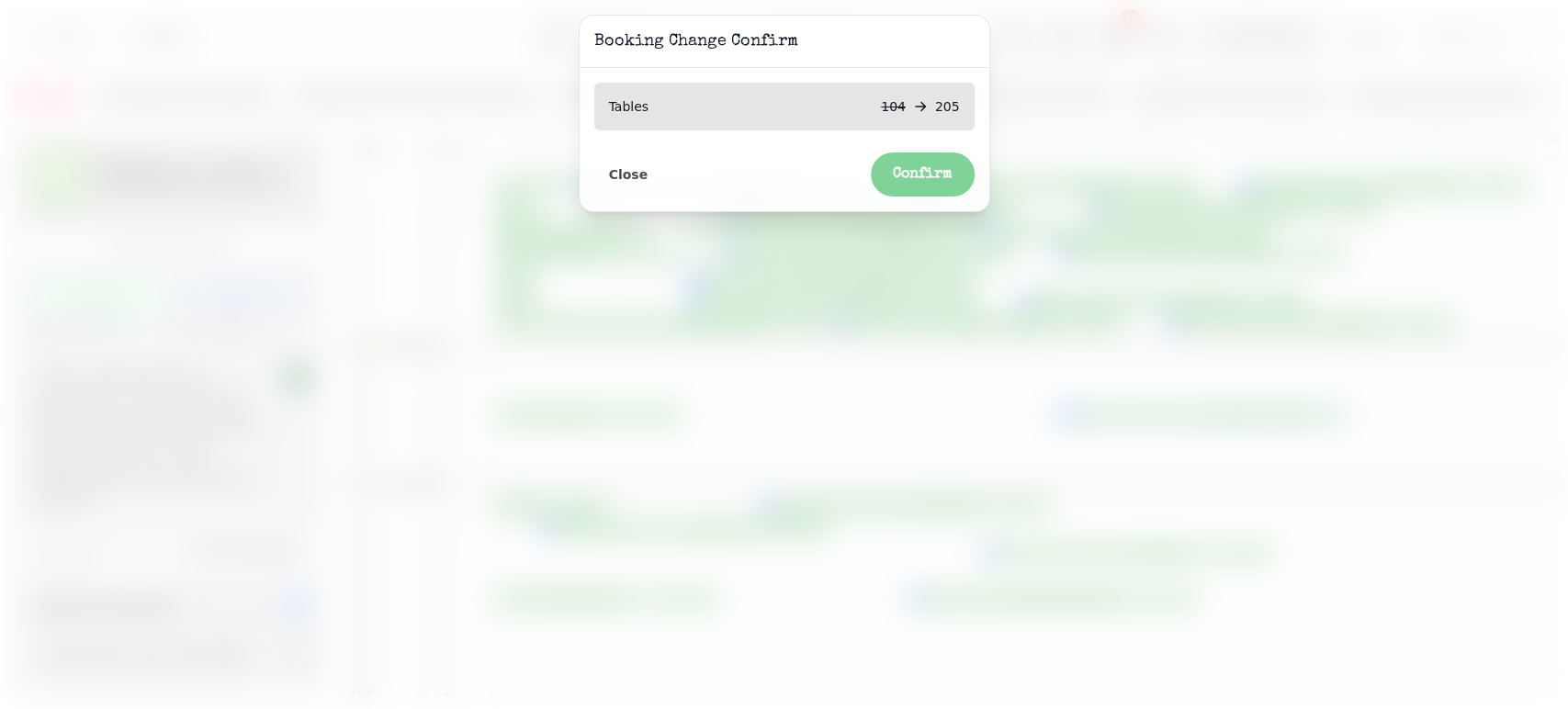
click at [936, 176] on span "Confirm" at bounding box center [922, 175] width 60 height 15
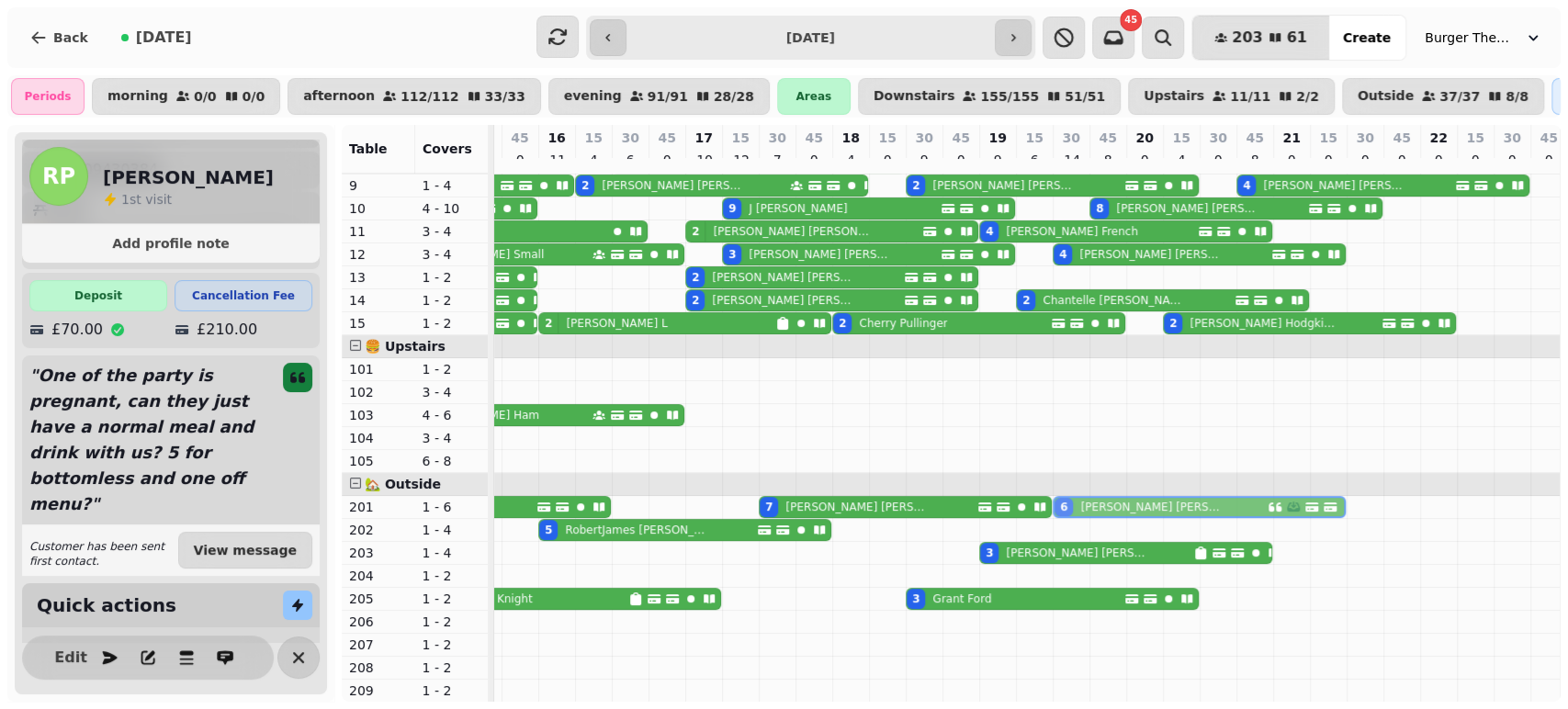
drag, startPoint x: 1062, startPoint y: 465, endPoint x: 1062, endPoint y: 490, distance: 25.0
click at [1062, 490] on tbody "2 [PERSON_NAME] 2 [PERSON_NAME] 2 [PERSON_NAME] 2 [PERSON_NAME] 2 [PERSON_NAME]…" at bounding box center [795, 346] width 1689 height 711
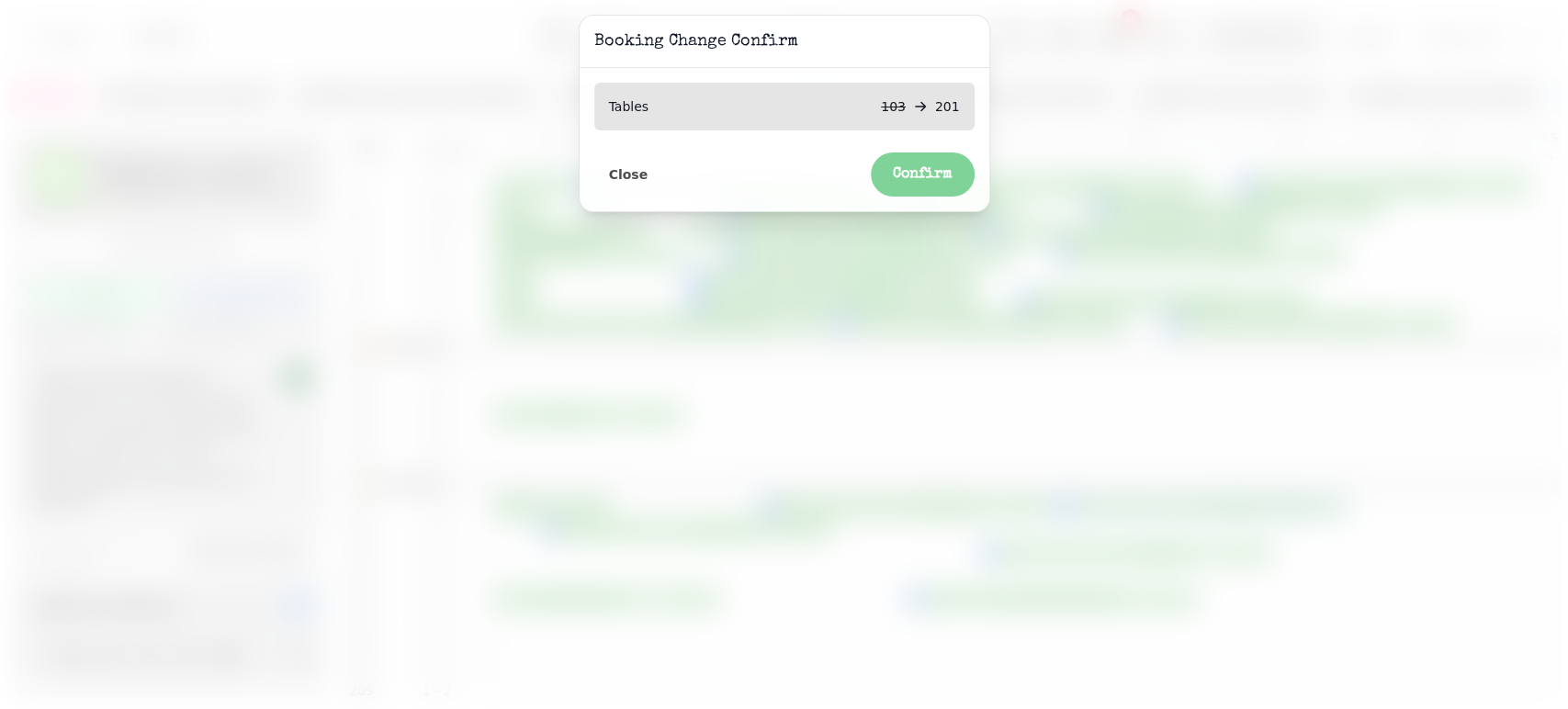
click at [878, 163] on button "Confirm" at bounding box center [922, 175] width 104 height 44
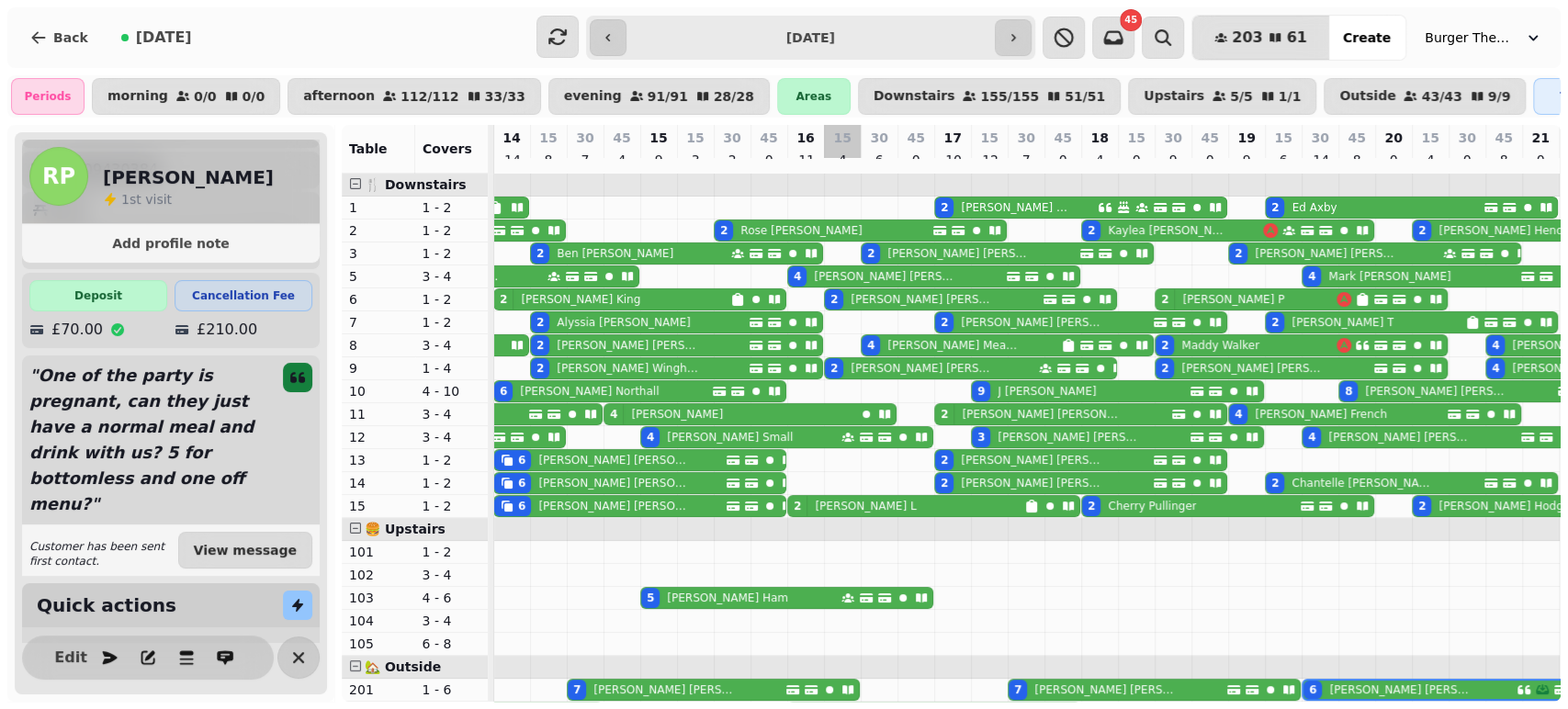
scroll to position [194, 295]
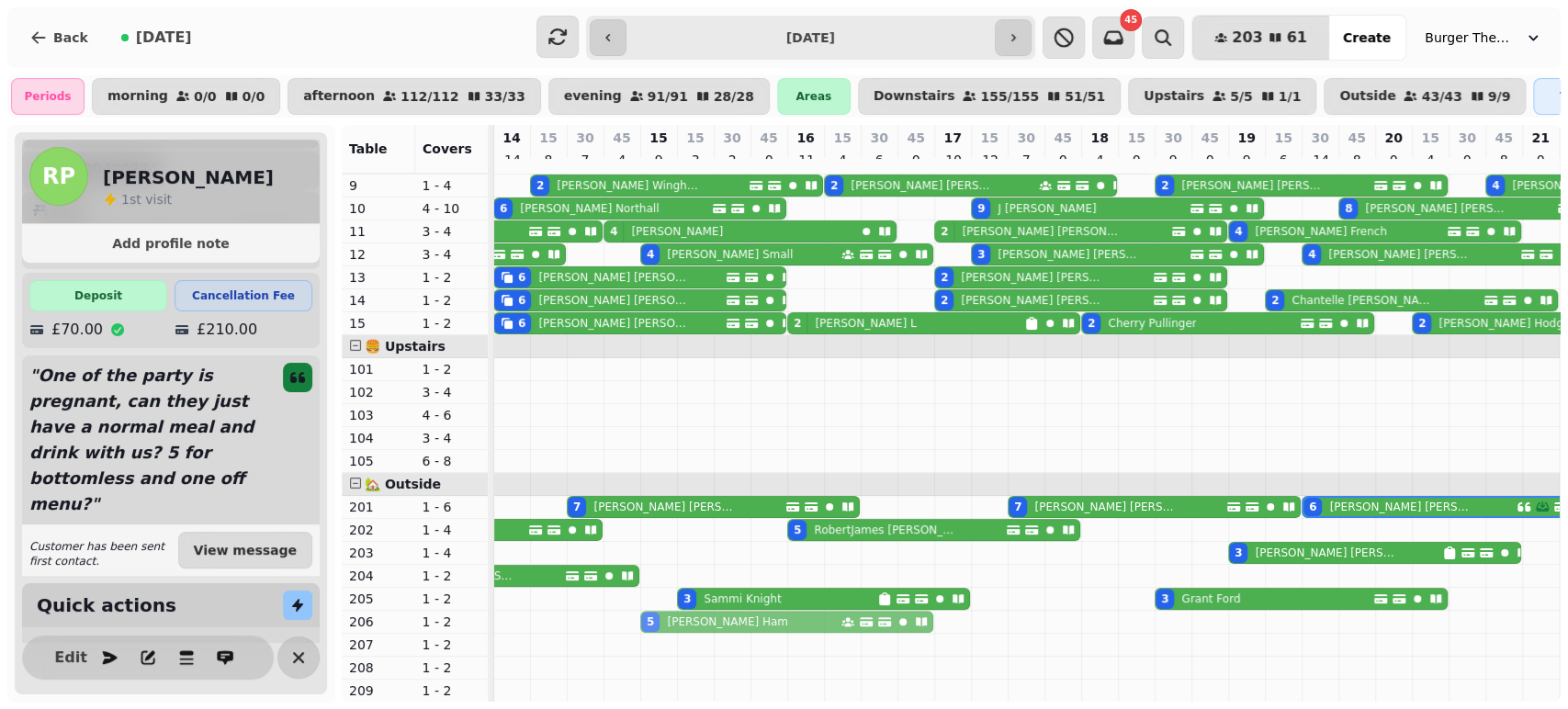
drag, startPoint x: 642, startPoint y: 401, endPoint x: 649, endPoint y: 599, distance: 198.1
click at [649, 599] on tbody "2 [PERSON_NAME] 2 [PERSON_NAME] 2 [PERSON_NAME] 2 [PERSON_NAME] 2 [PERSON_NAME]…" at bounding box center [1044, 346] width 1689 height 711
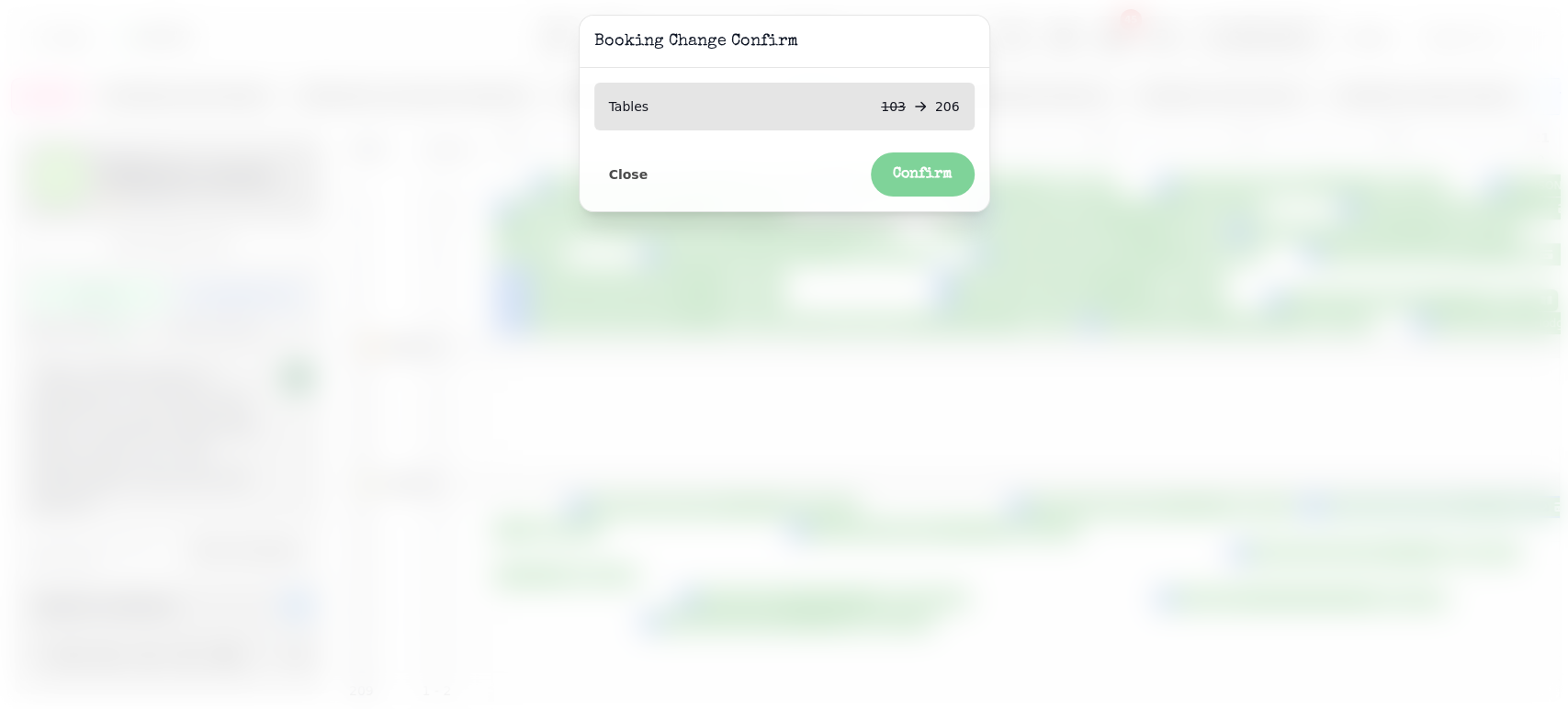
click at [938, 166] on button "Confirm" at bounding box center [922, 175] width 104 height 44
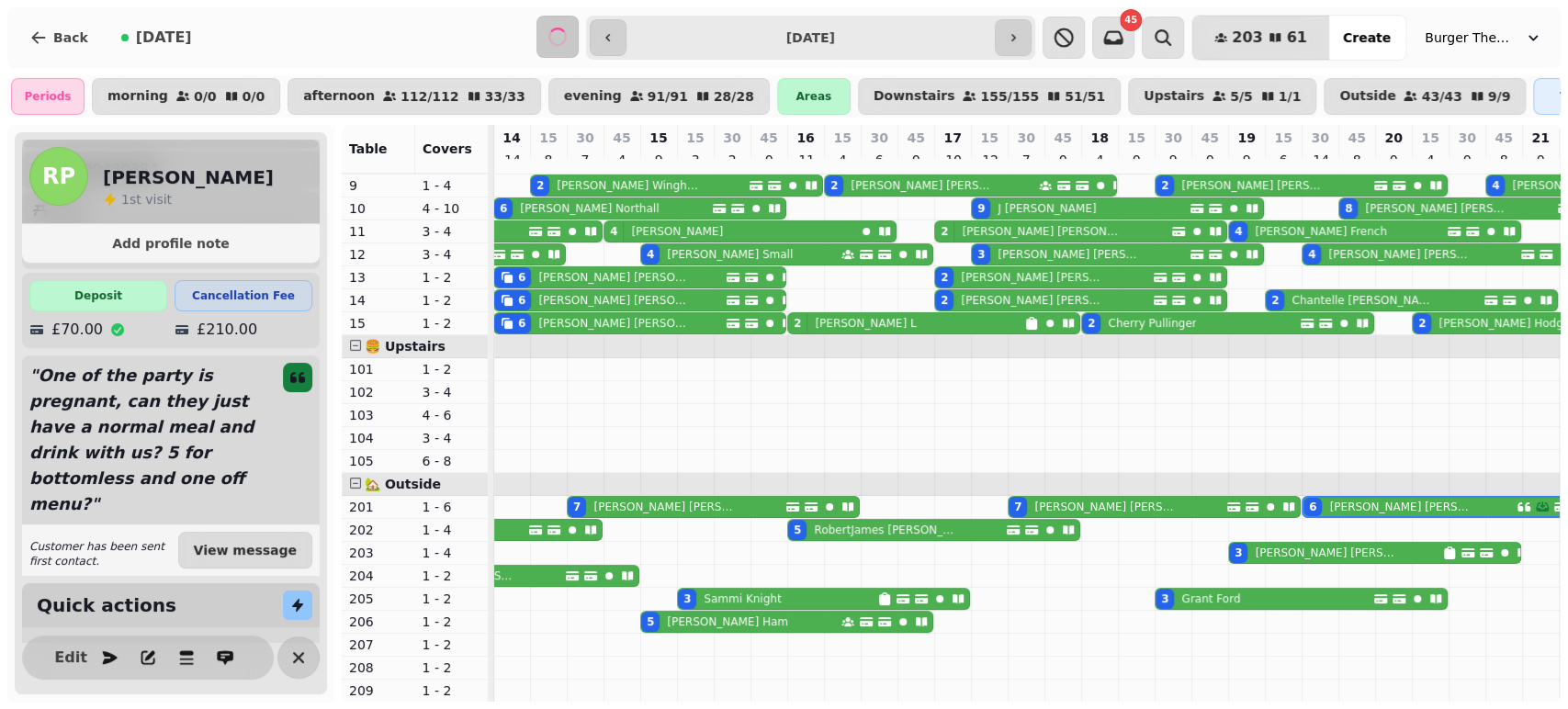
click at [676, 614] on p "[PERSON_NAME]" at bounding box center [727, 622] width 121 height 15
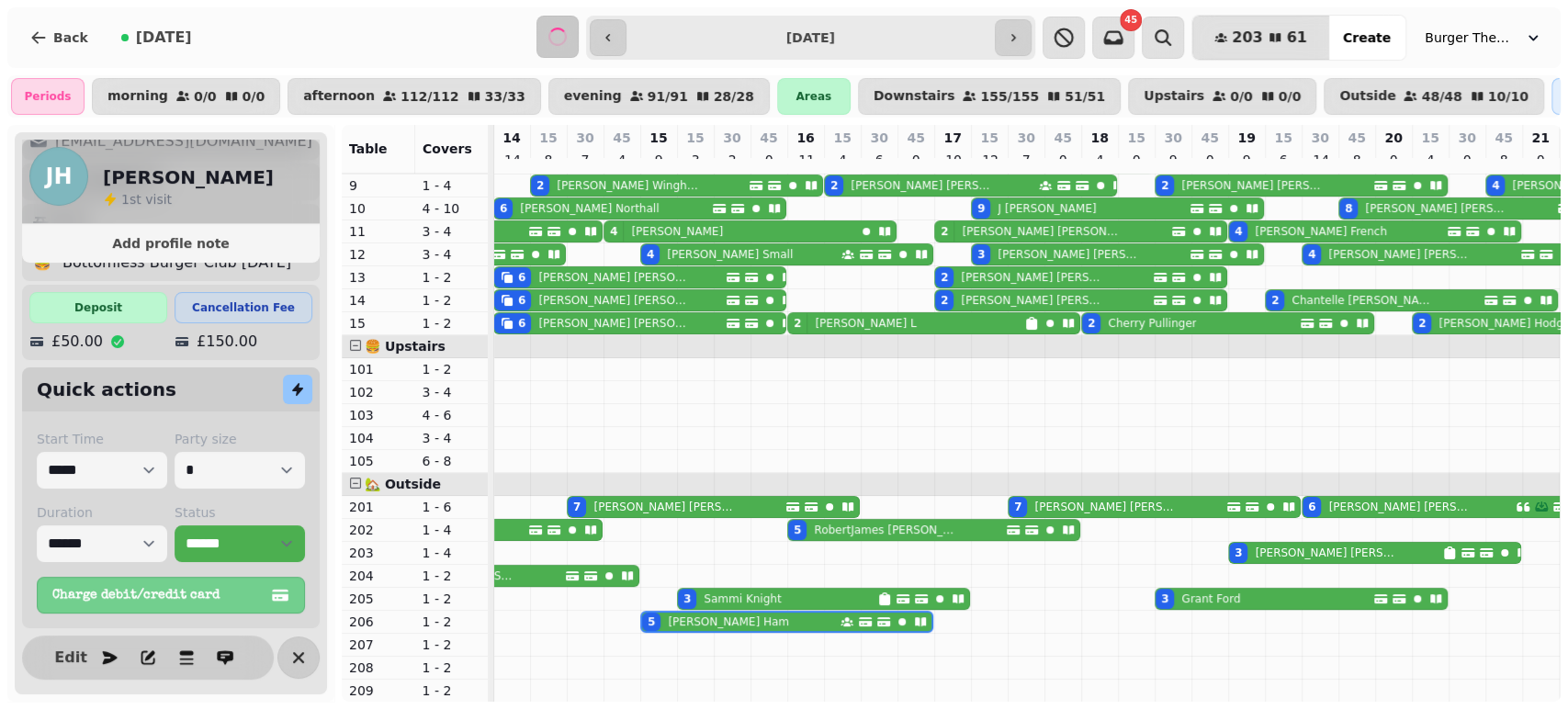
select select "**********"
select select "*"
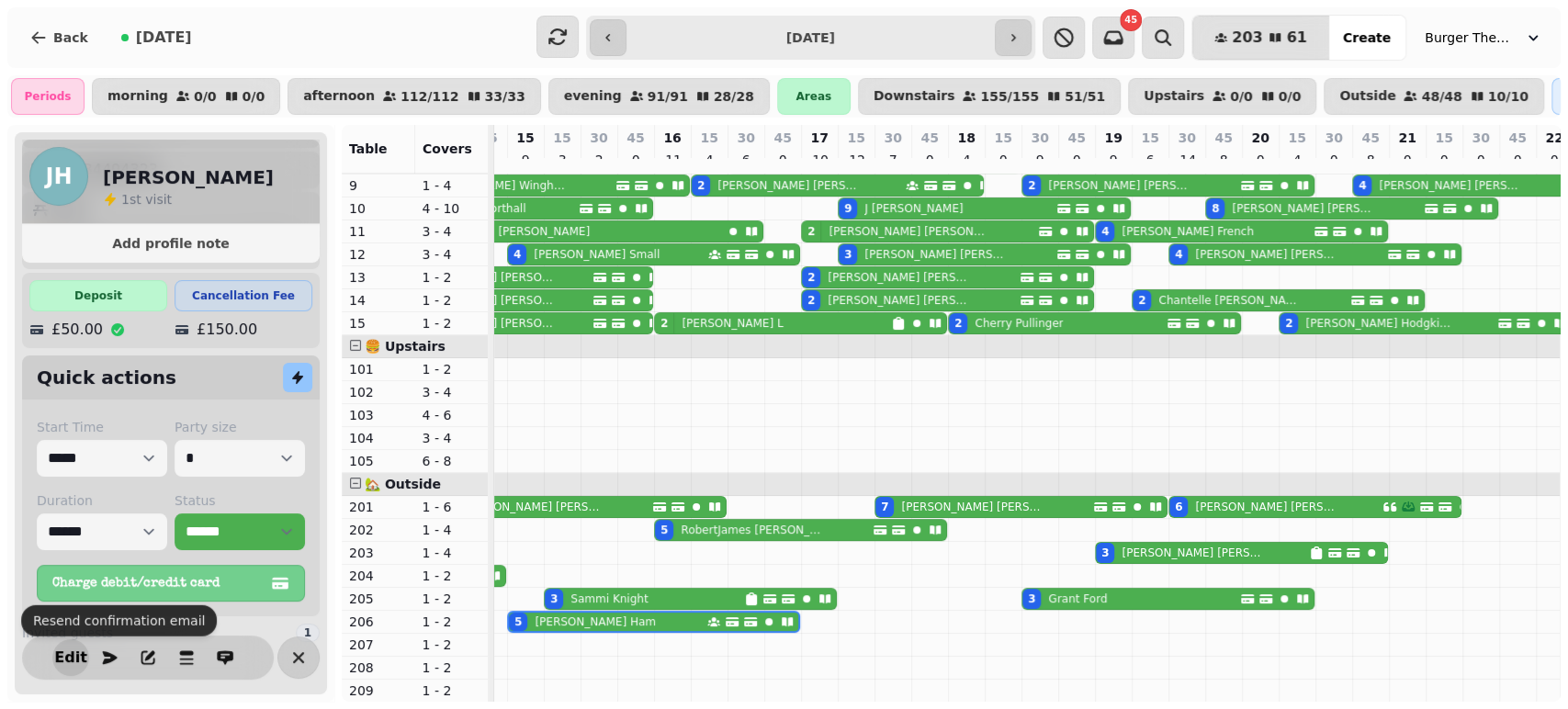
click at [79, 658] on span "Edit" at bounding box center [71, 658] width 22 height 15
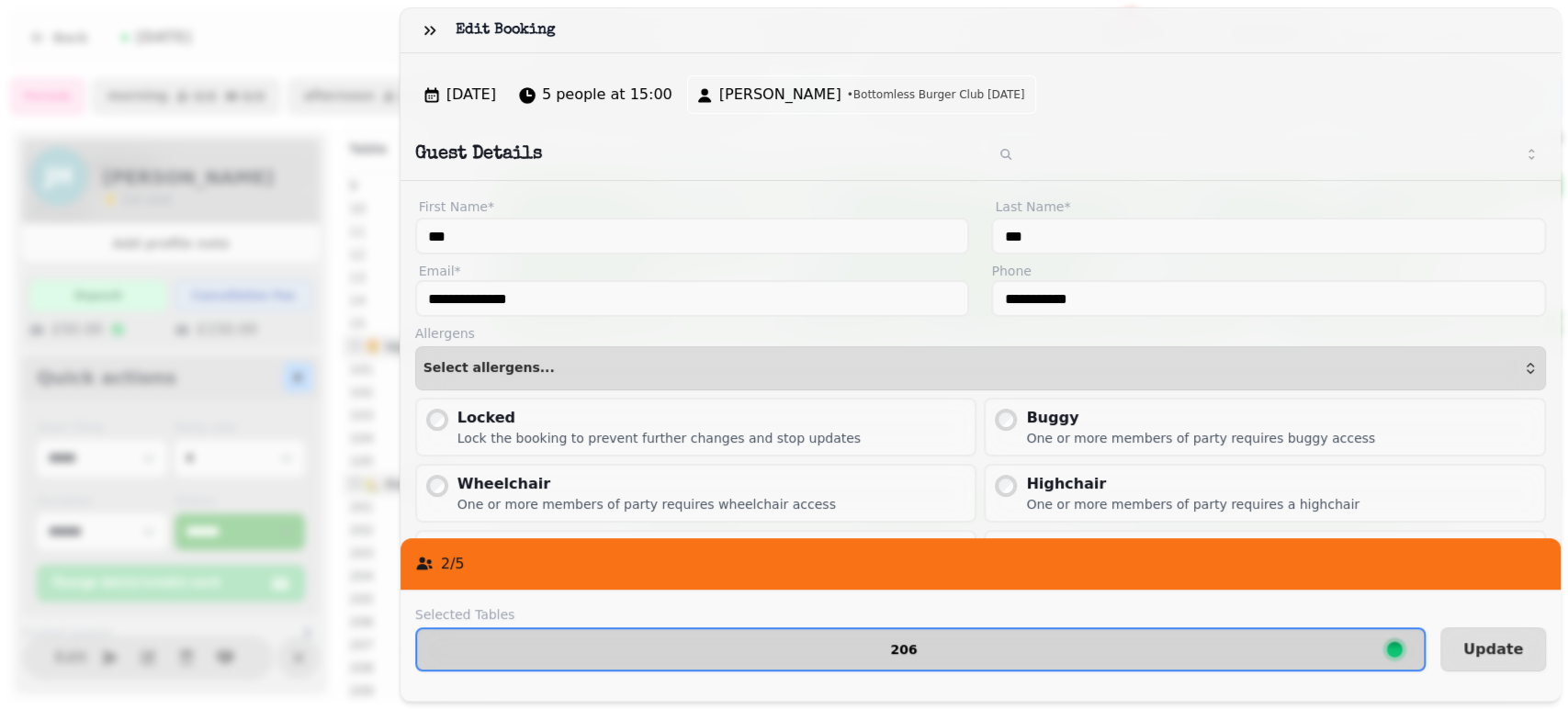
click at [703, 627] on button "206" at bounding box center [920, 649] width 1010 height 44
select select "**********"
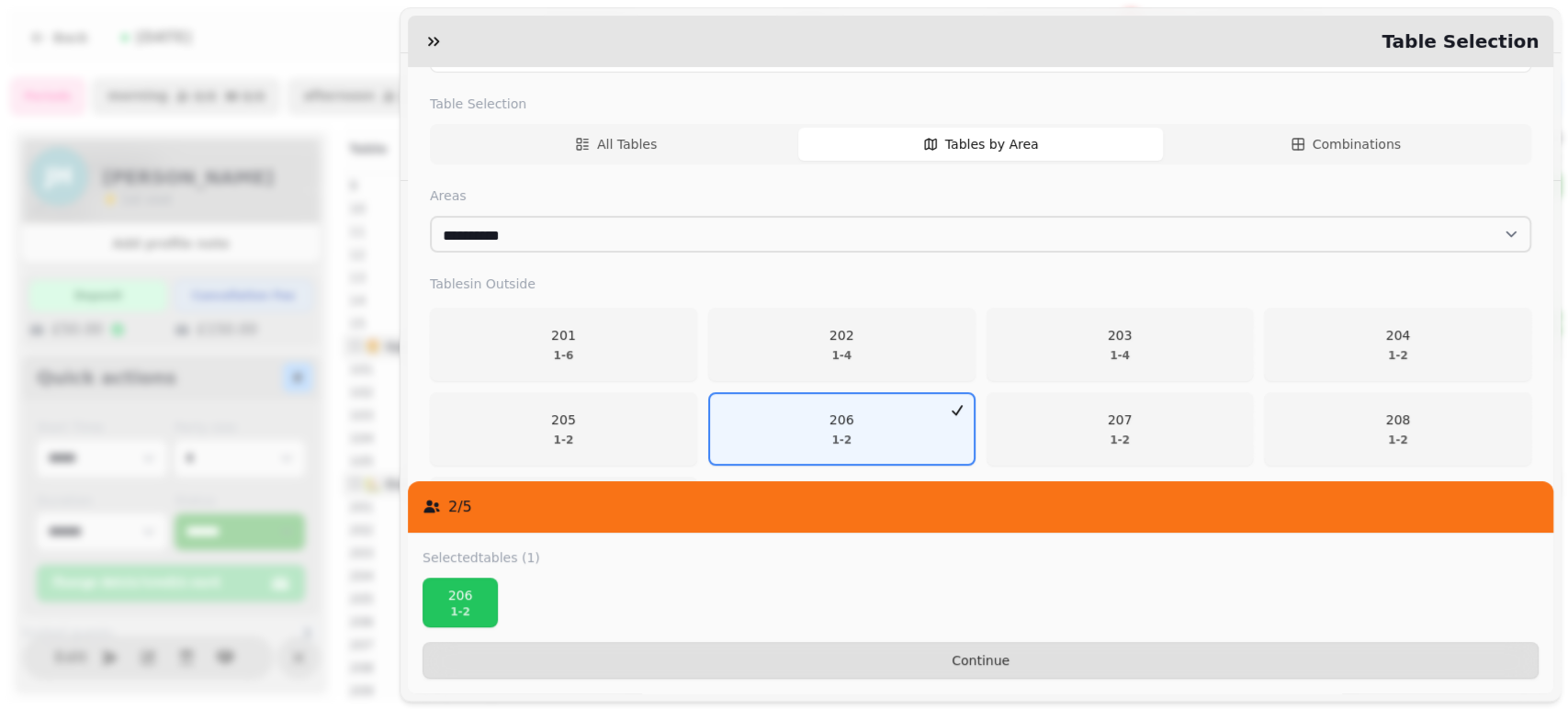
scroll to position [217, 0]
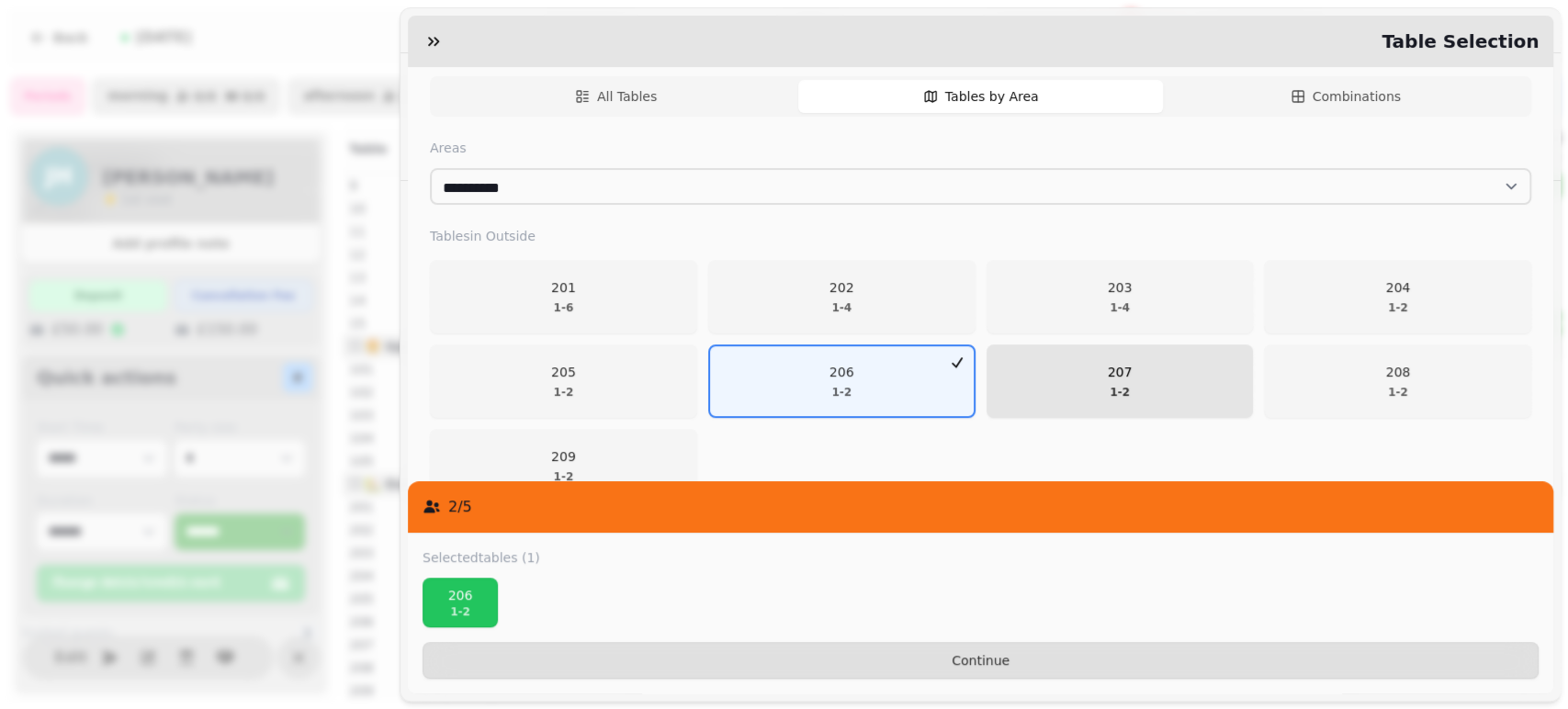
click at [1175, 395] on span "207 1 - 2" at bounding box center [1119, 382] width 244 height 37
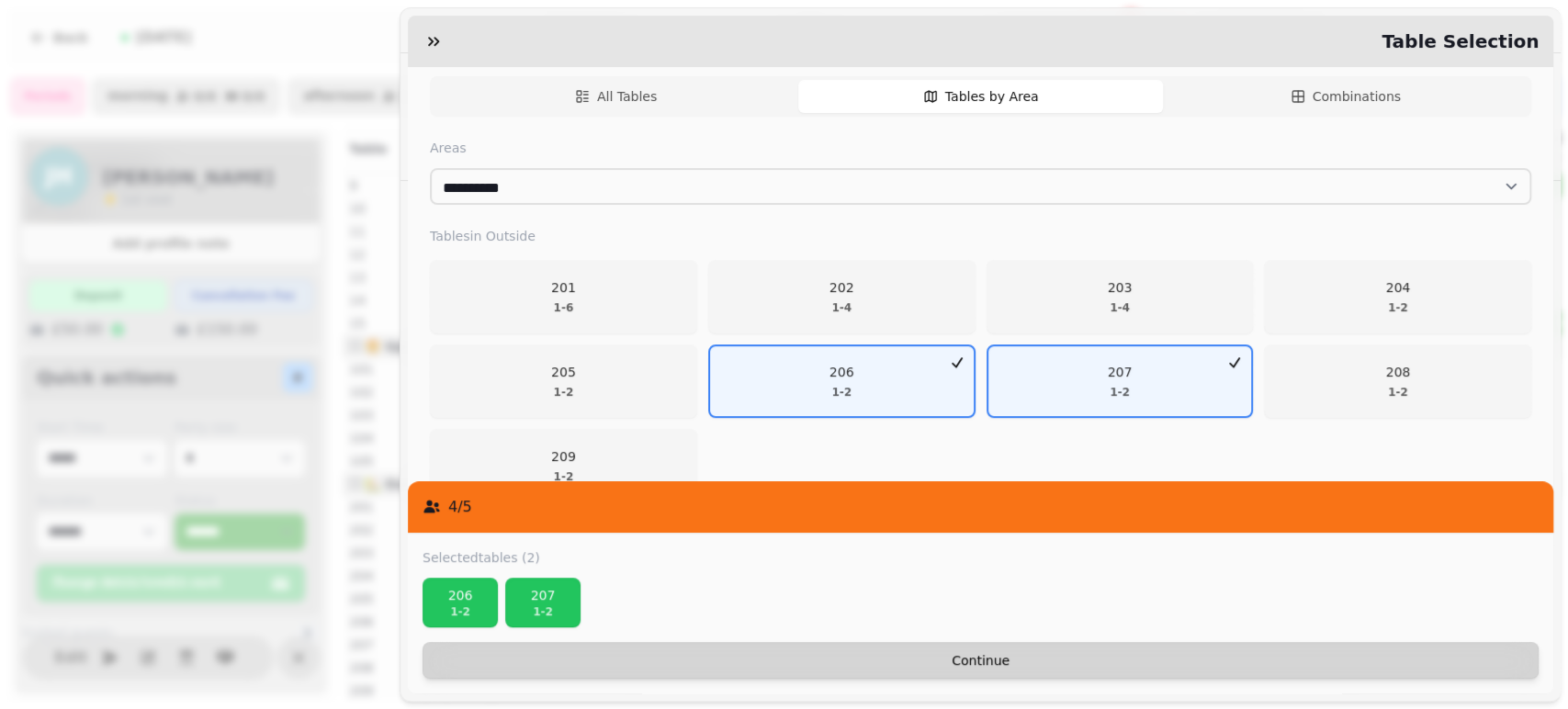
click at [975, 666] on span "Continue" at bounding box center [981, 660] width 1085 height 13
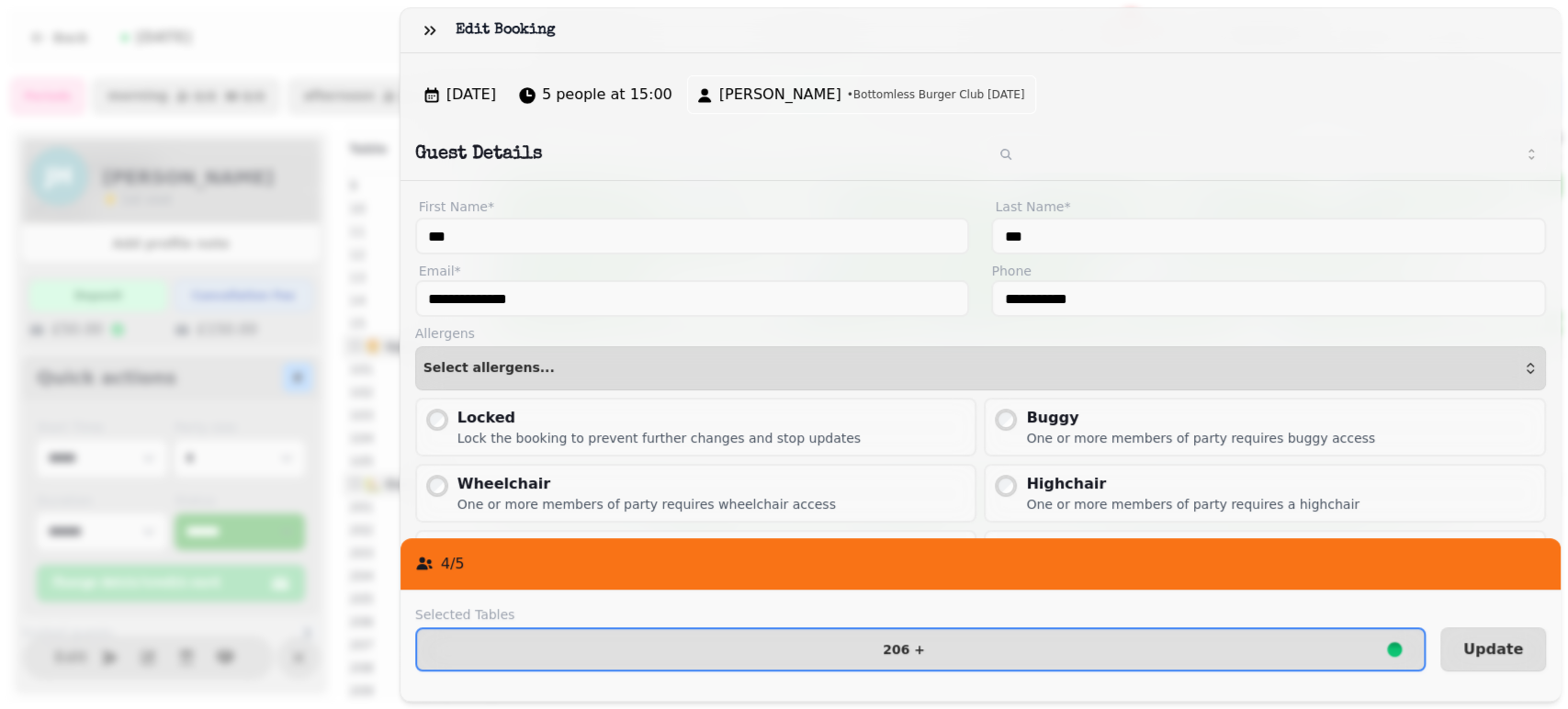
scroll to position [109, 0]
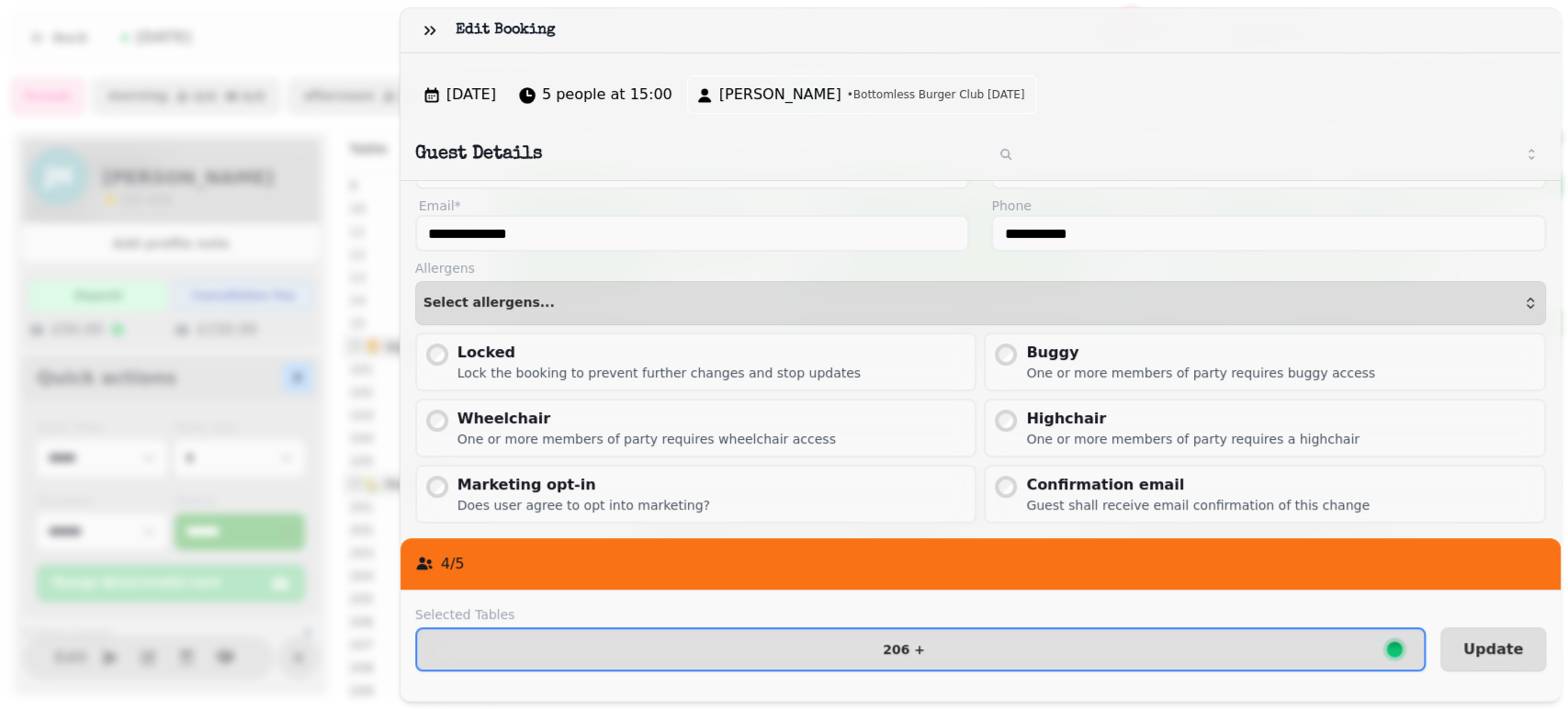
click at [1126, 475] on div "Confirmation email" at bounding box center [1198, 486] width 344 height 22
click at [1484, 642] on span "Update" at bounding box center [1493, 649] width 60 height 15
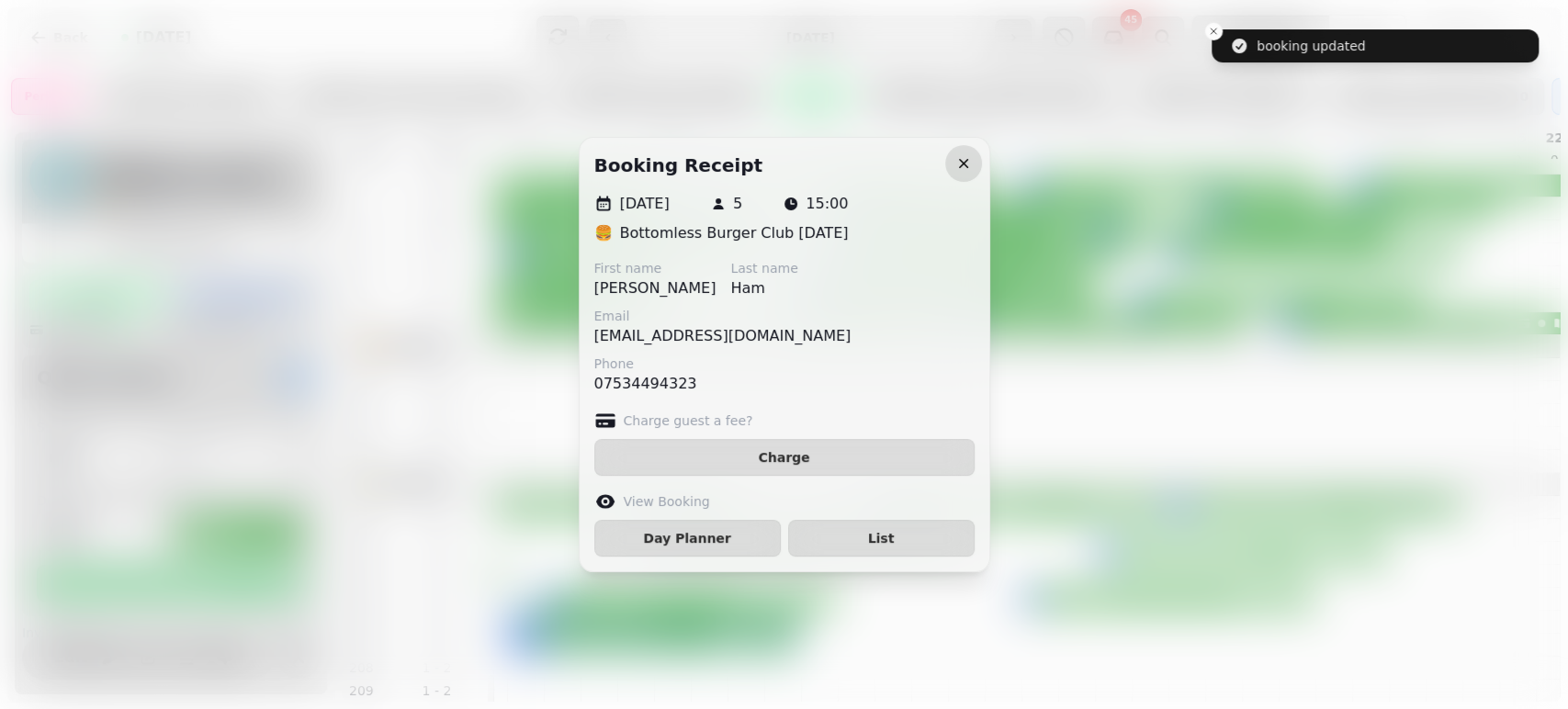
click at [961, 164] on icon "button" at bounding box center [963, 164] width 18 height 18
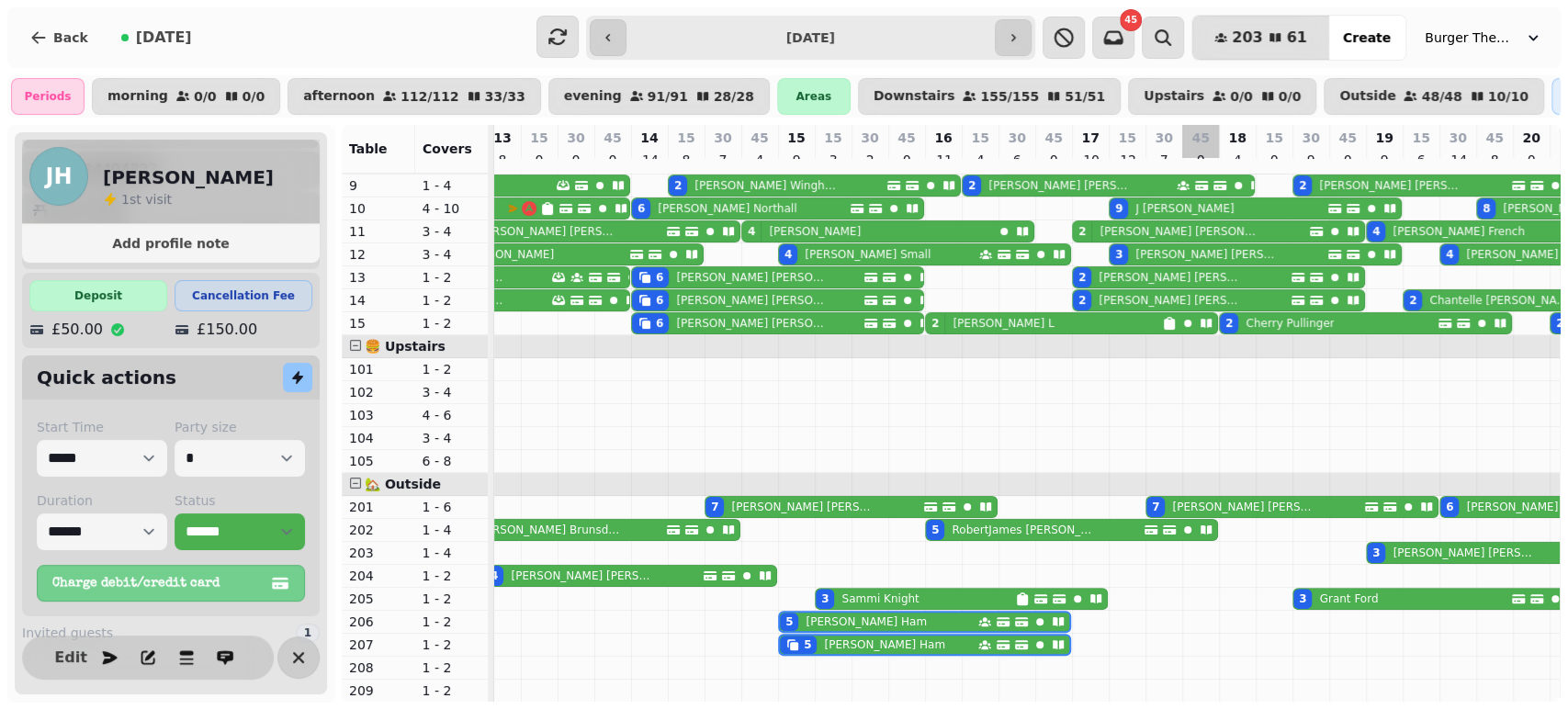
scroll to position [0, 166]
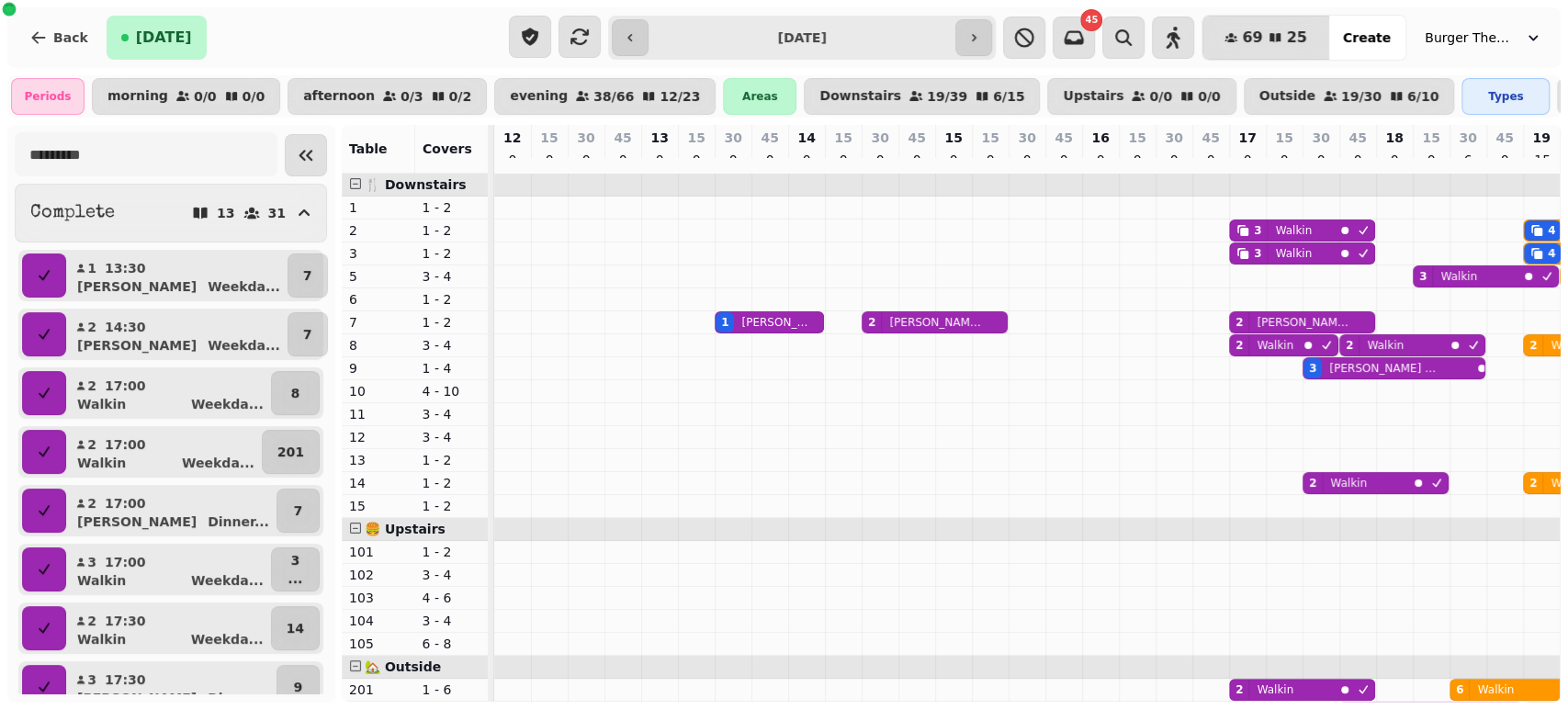
scroll to position [0, 622]
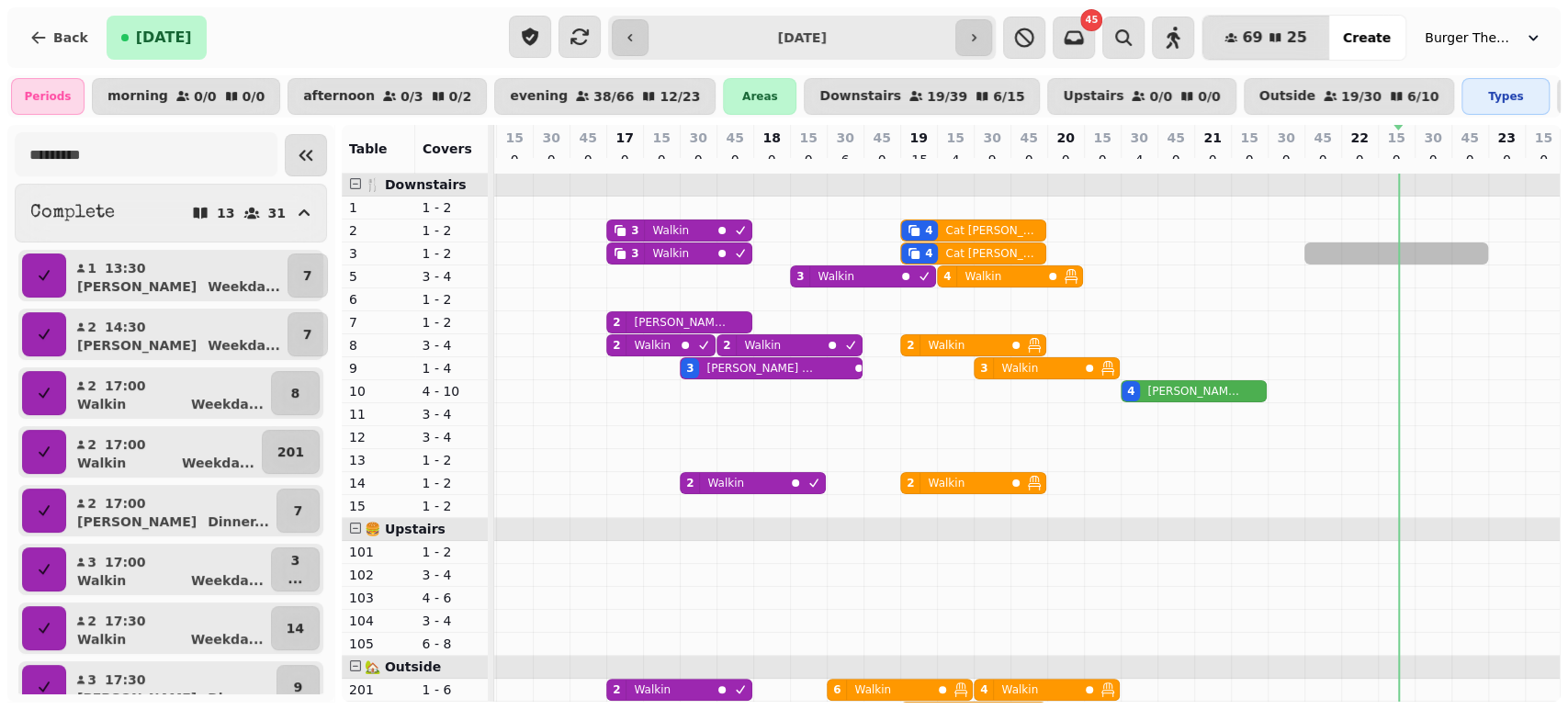
drag, startPoint x: 1328, startPoint y: 269, endPoint x: 1454, endPoint y: 274, distance: 126.1
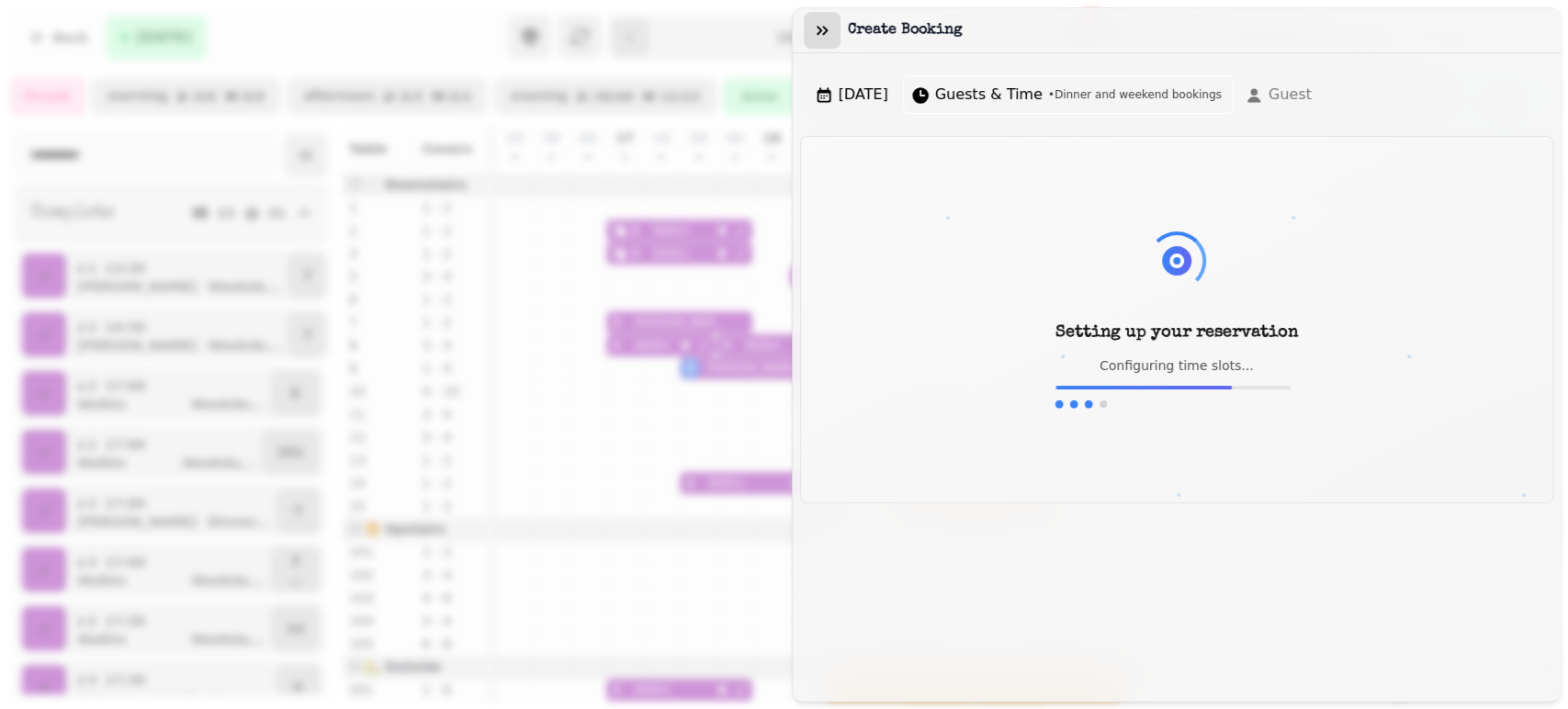
click at [810, 25] on button "button" at bounding box center [822, 30] width 37 height 37
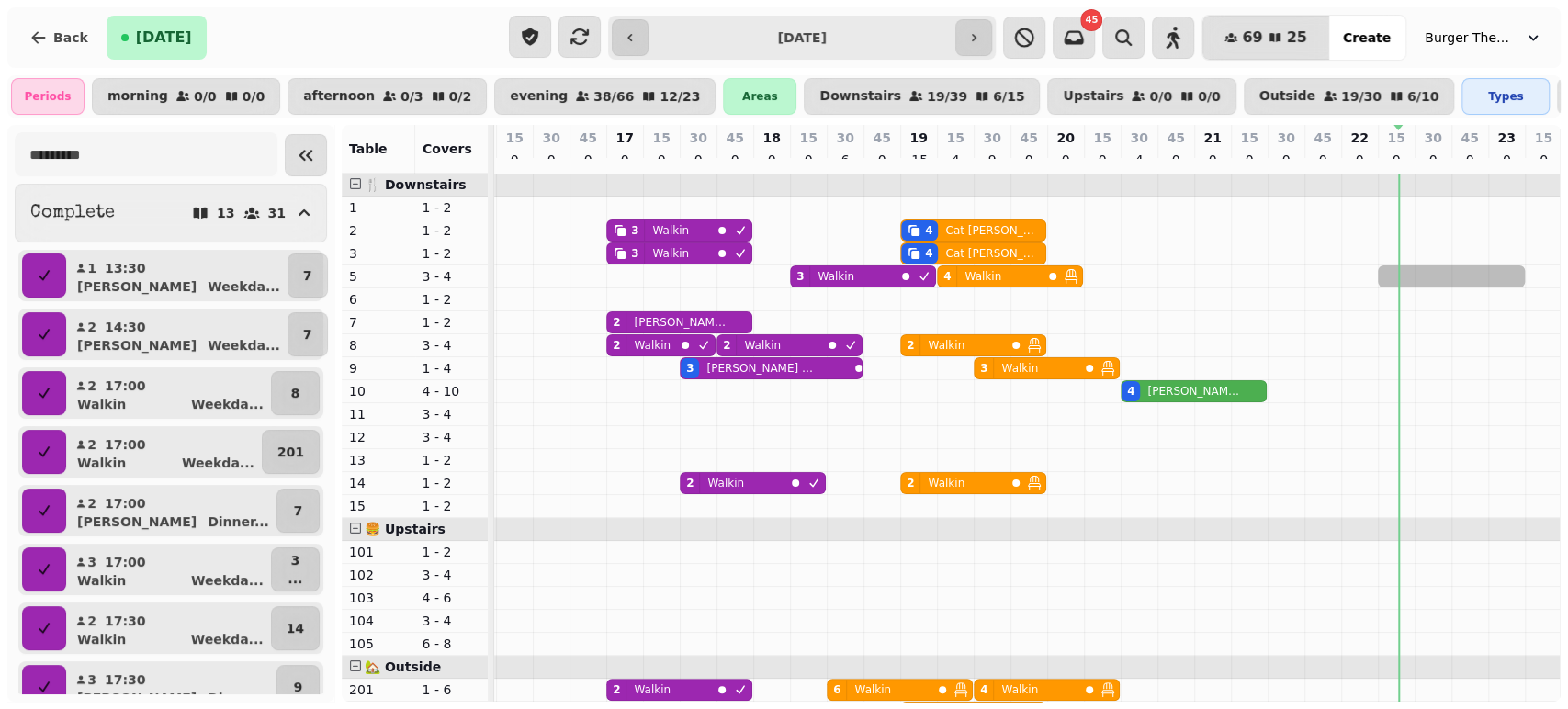
drag, startPoint x: 1401, startPoint y: 289, endPoint x: 1490, endPoint y: 288, distance: 89.0
select select "**********"
select select "*"
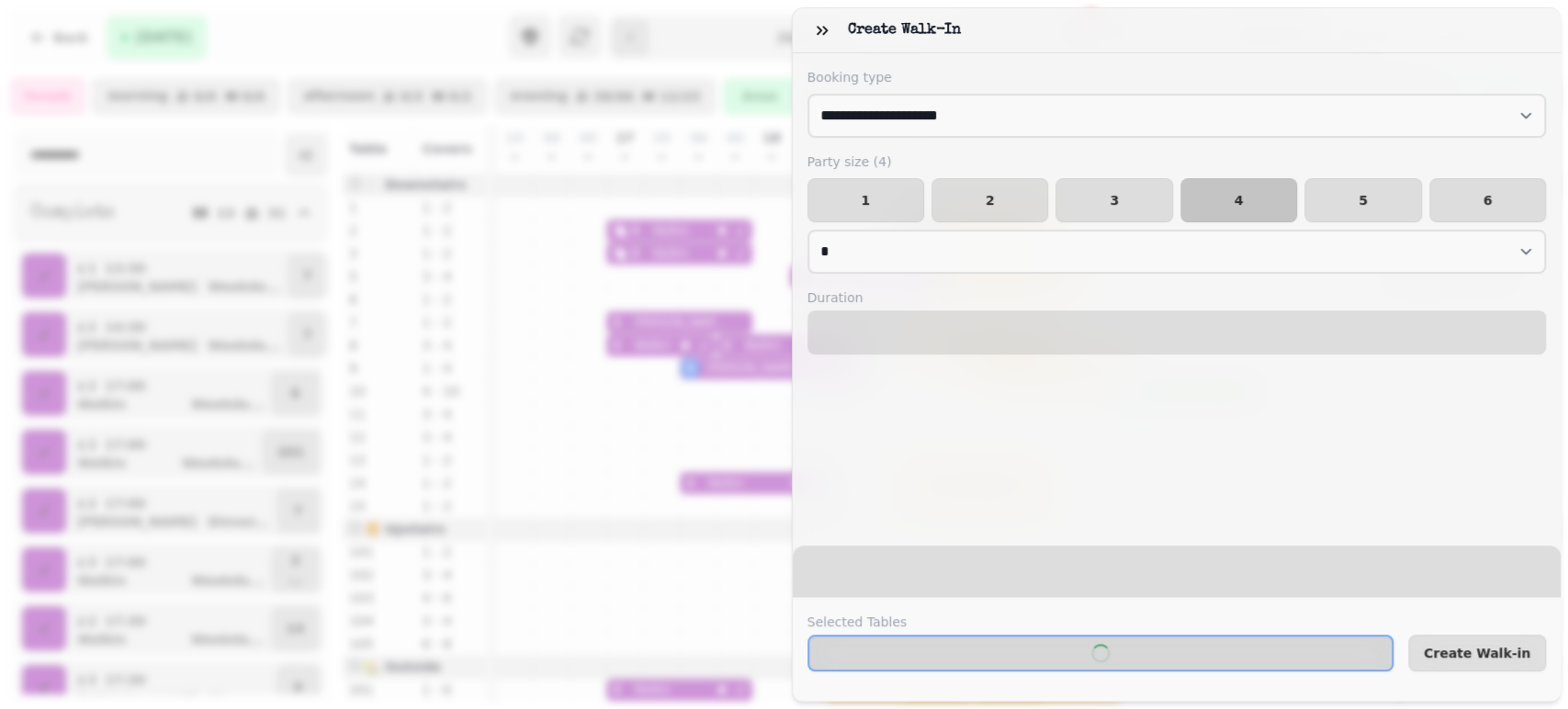
select select "****"
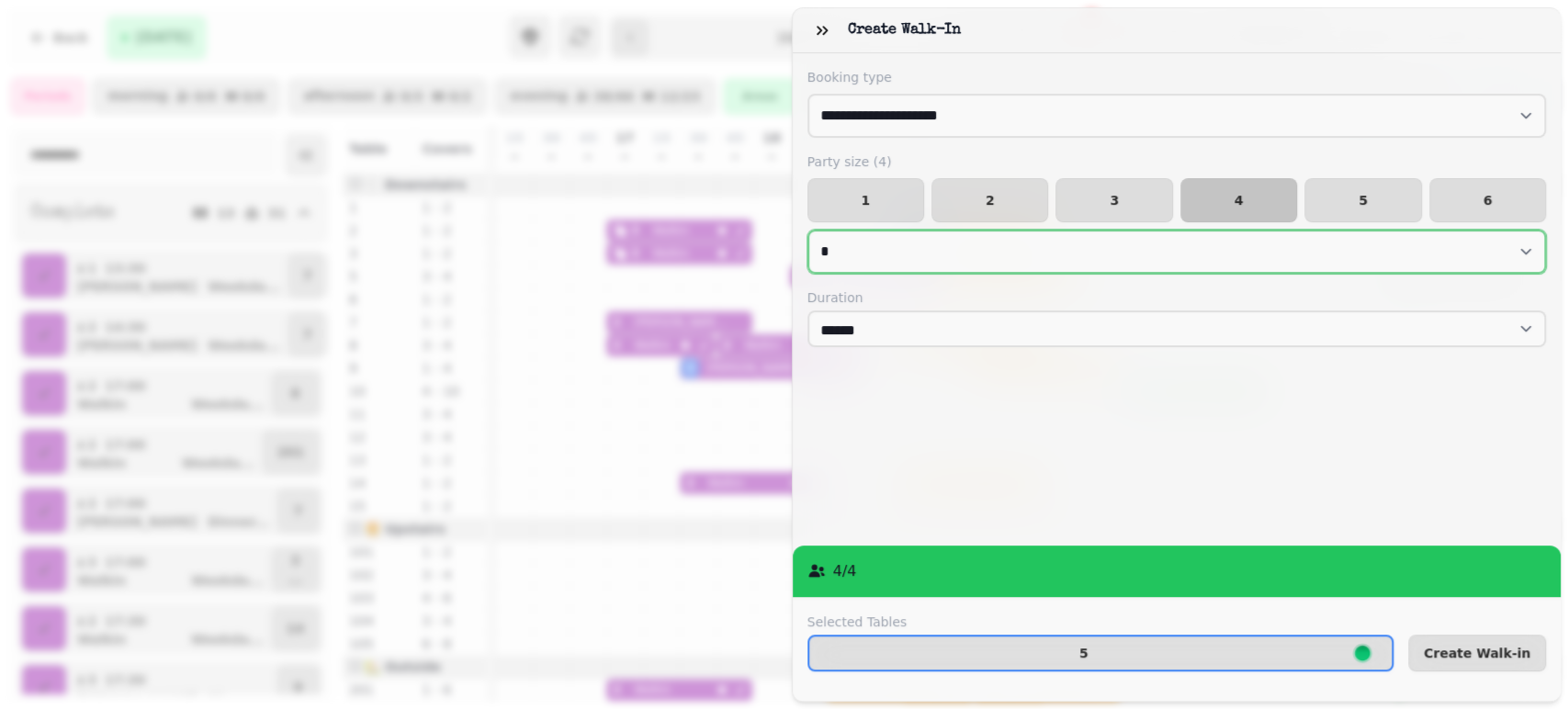
click at [1504, 237] on select "* * * * * * * * * ** ** ** ** ** ** ** ** ** ** ** ** ** ** ** ** ** ** ** ** *…" at bounding box center [1176, 252] width 739 height 44
select select "**"
click at [807, 230] on select "* * * * * * * * * ** ** ** ** ** ** ** ** ** ** ** ** ** ** ** ** ** ** ** ** *…" at bounding box center [1176, 252] width 739 height 44
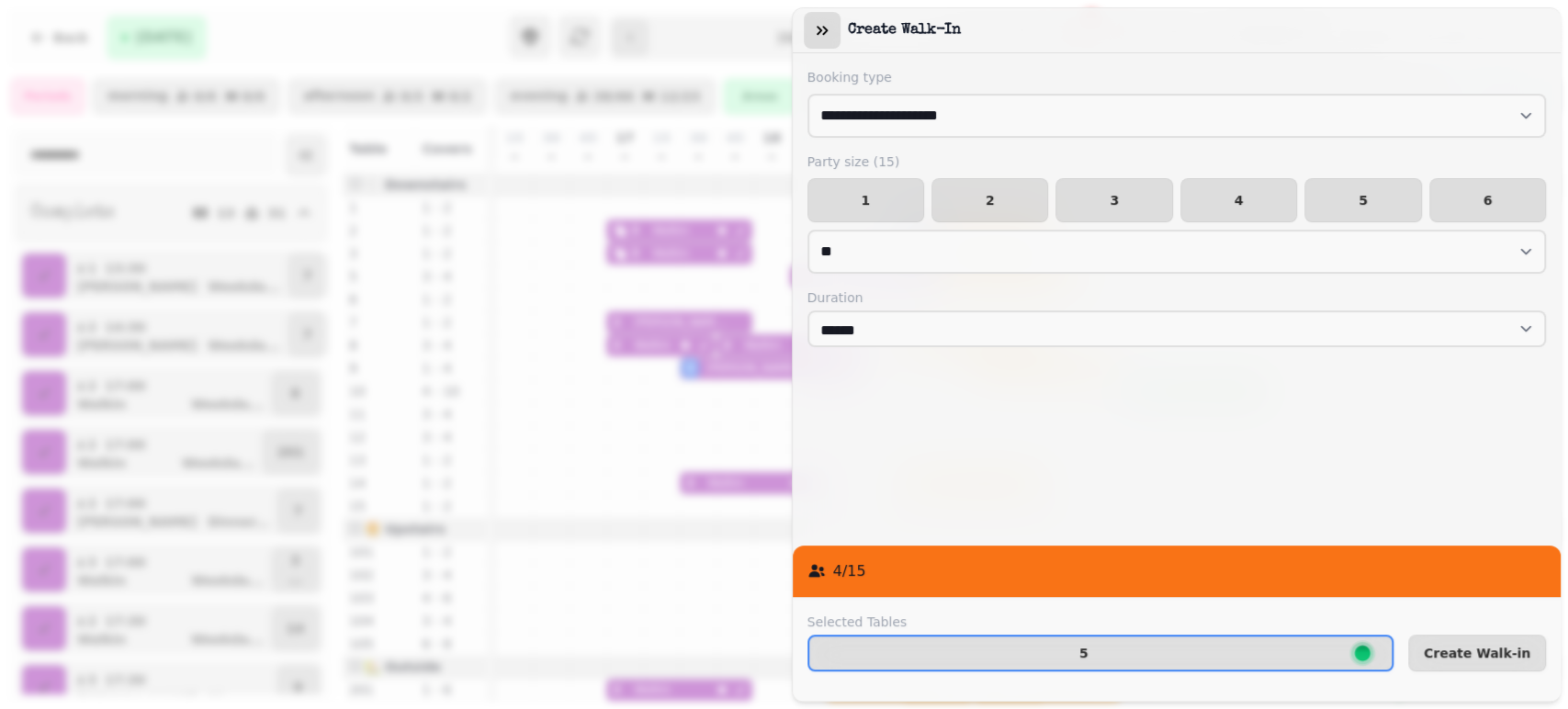
click at [815, 36] on icon "button" at bounding box center [822, 30] width 18 height 18
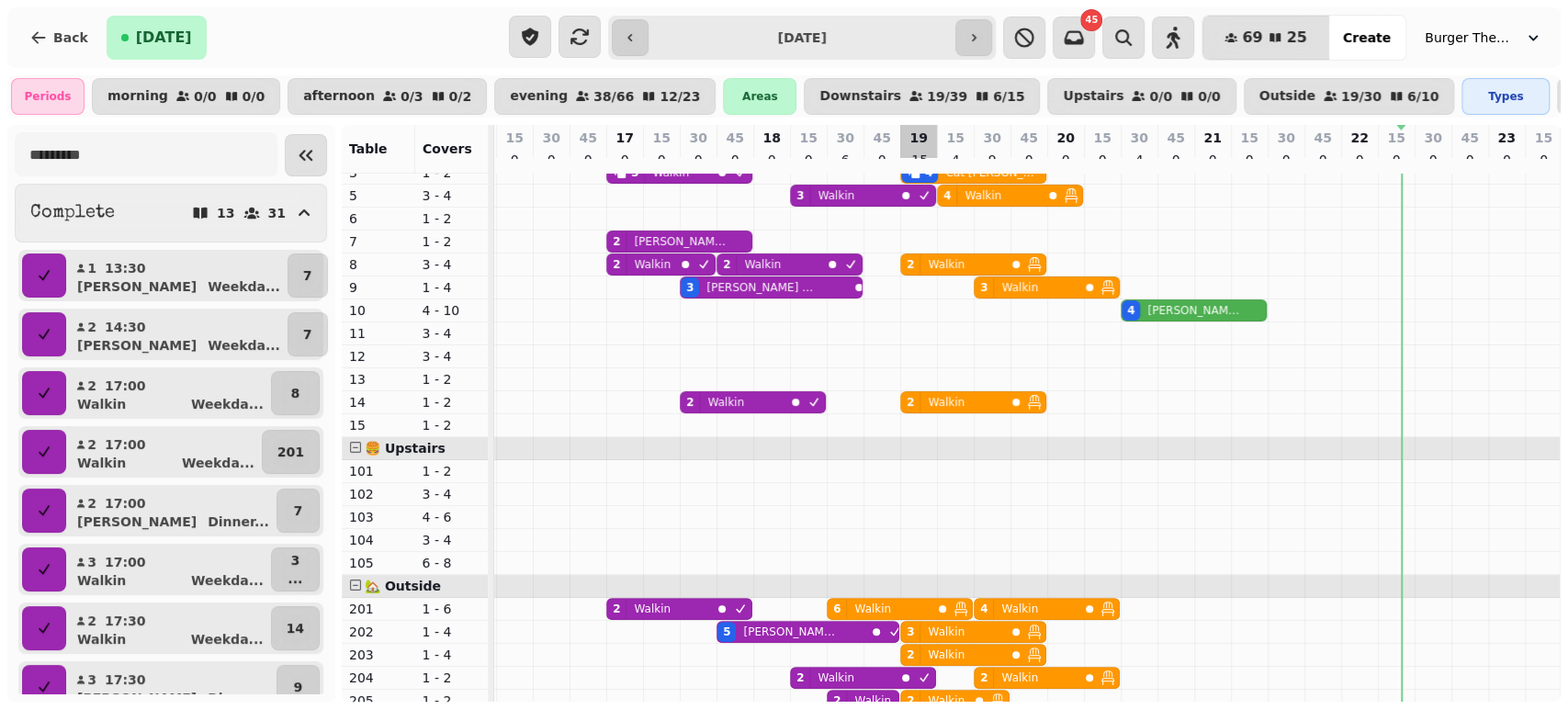
scroll to position [0, 0]
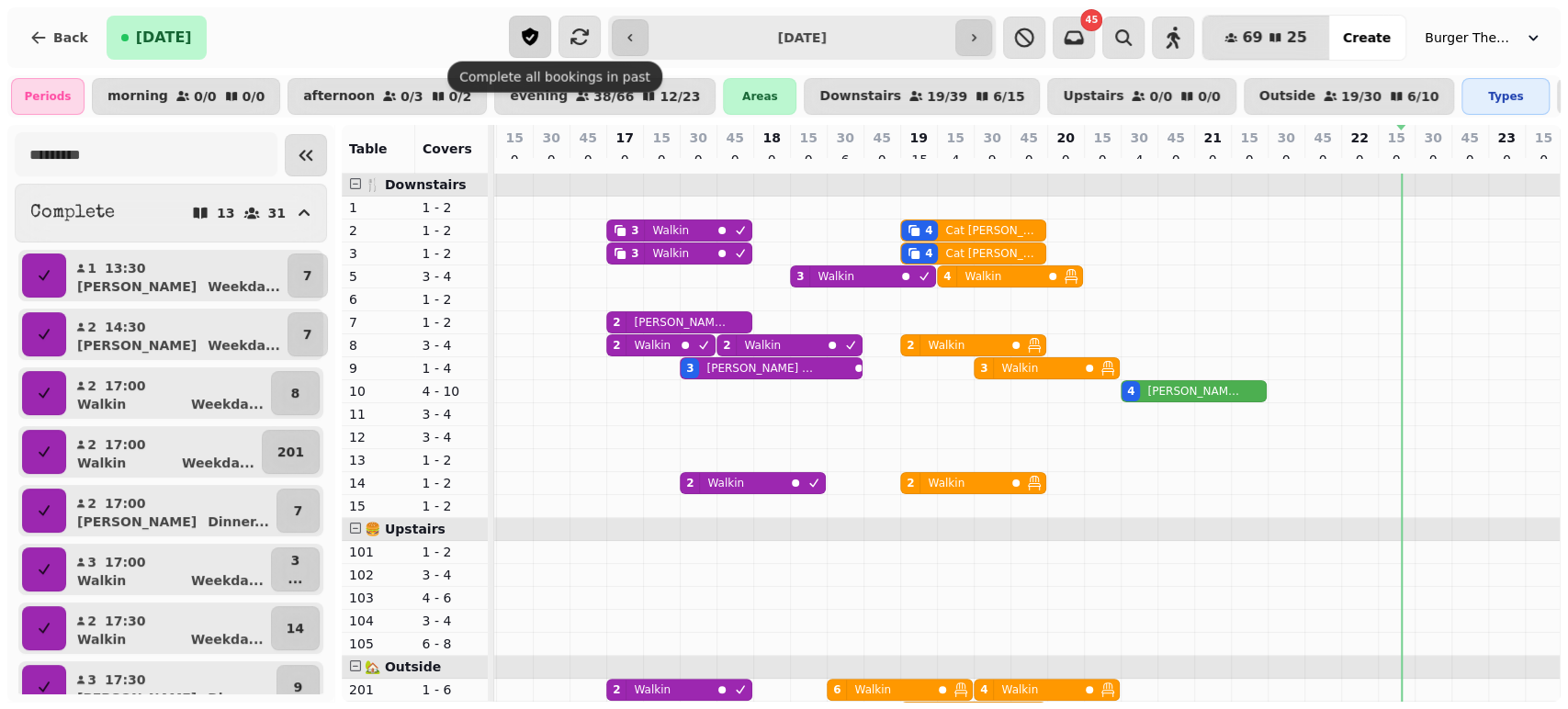
click at [539, 38] on icon "button" at bounding box center [530, 36] width 17 height 17
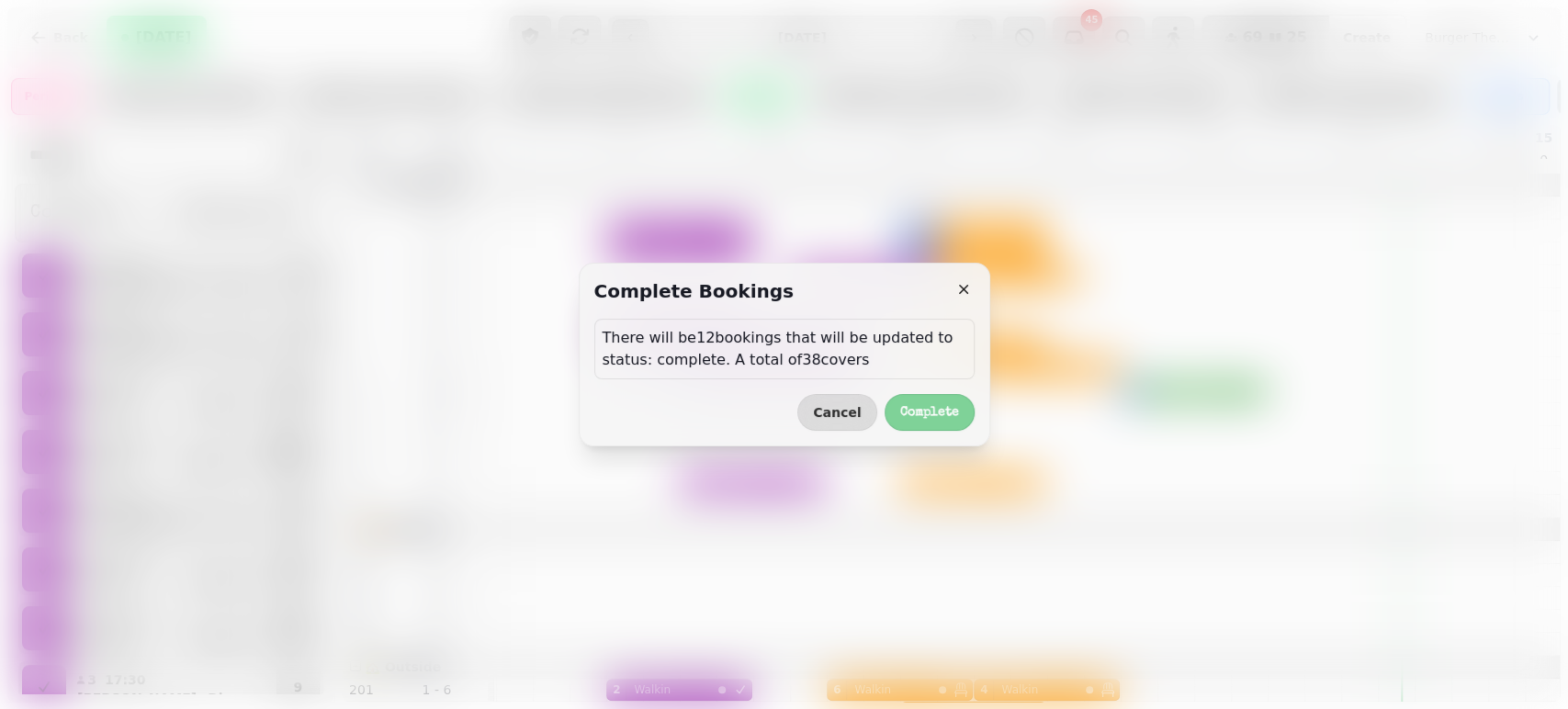
click at [903, 417] on span "Complete" at bounding box center [929, 413] width 59 height 13
